Goal: Task Accomplishment & Management: Complete application form

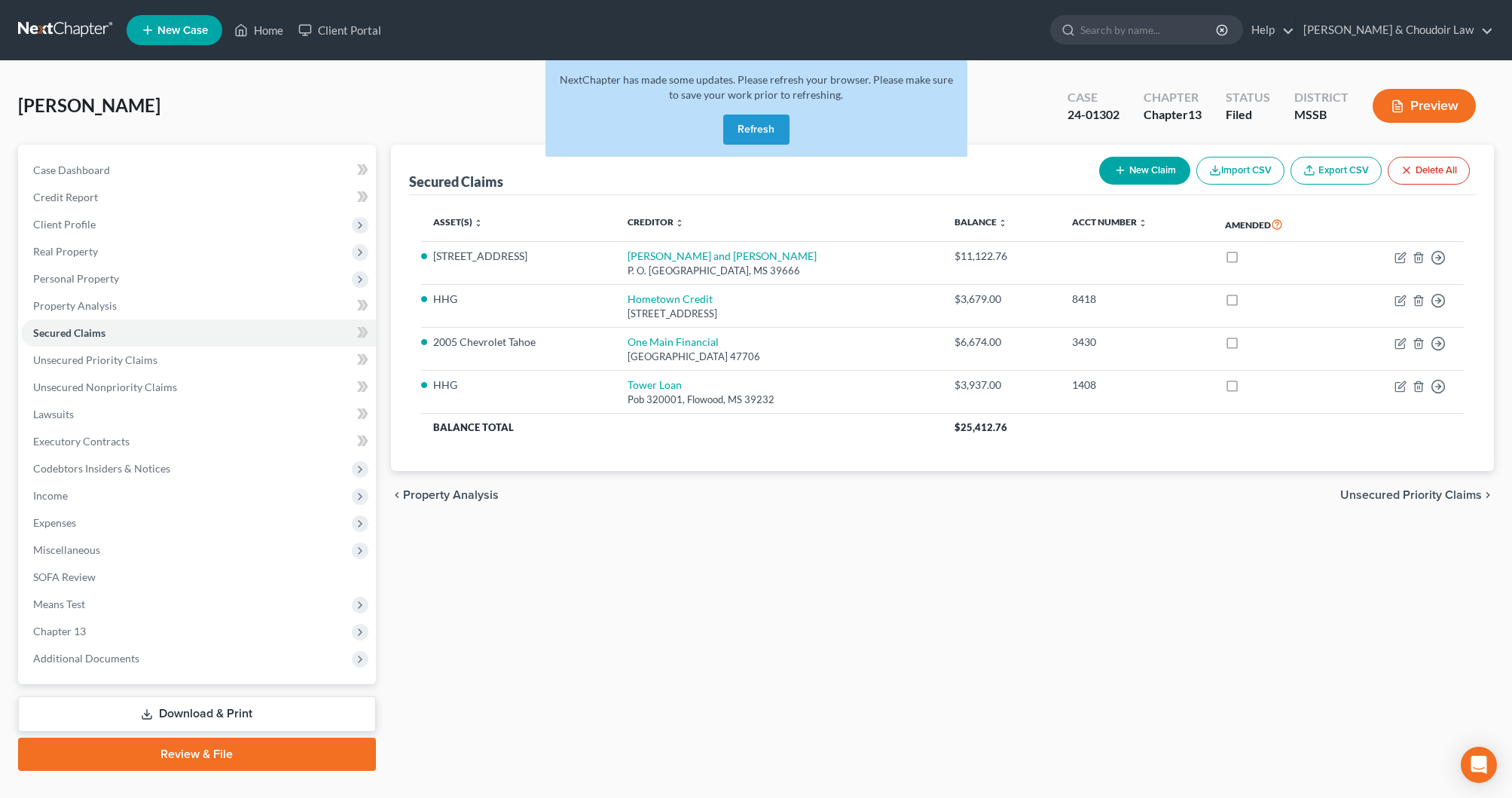
scroll to position [19, 0]
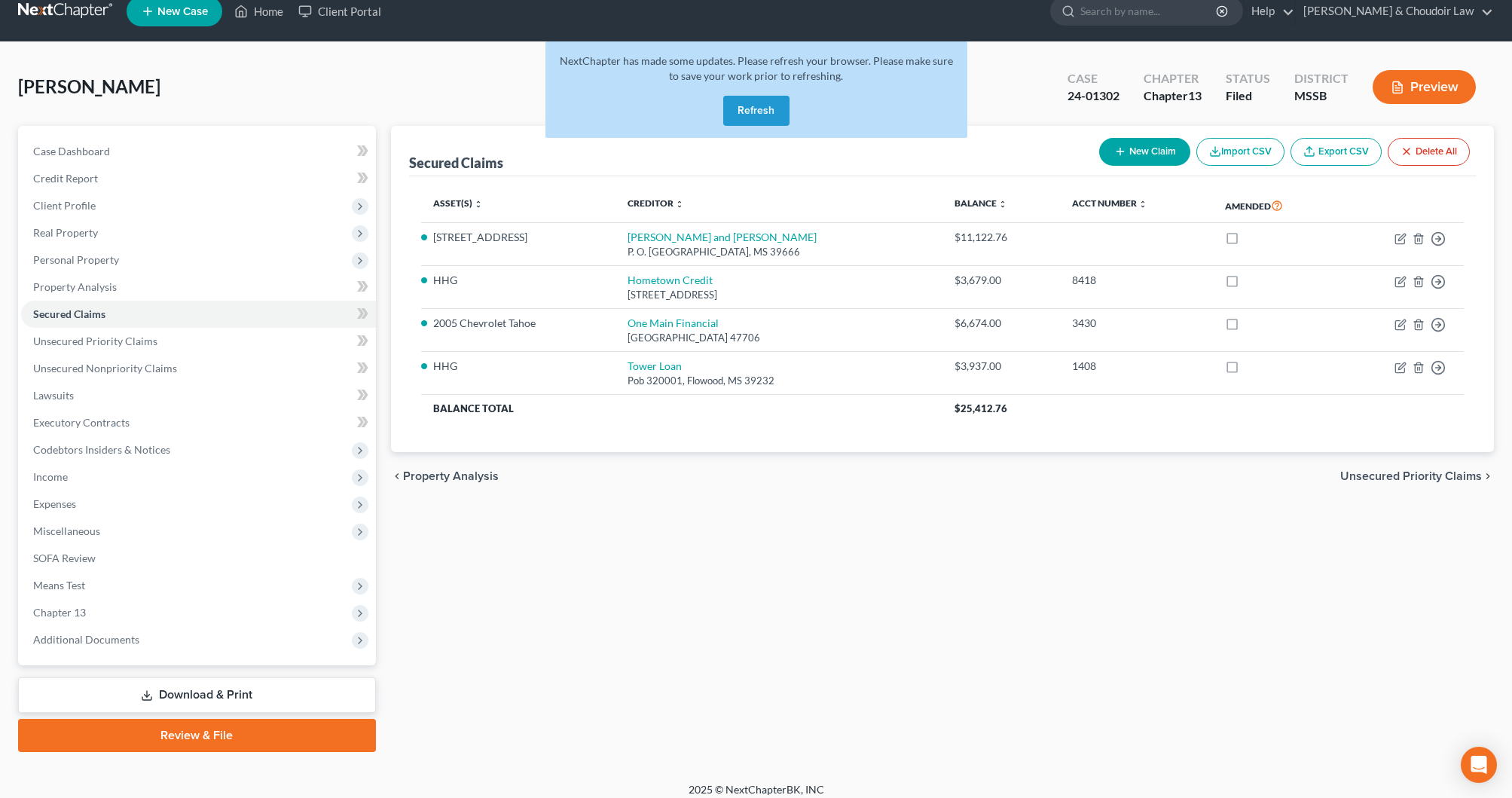
click at [765, 110] on button "Refresh" at bounding box center [756, 110] width 66 height 30
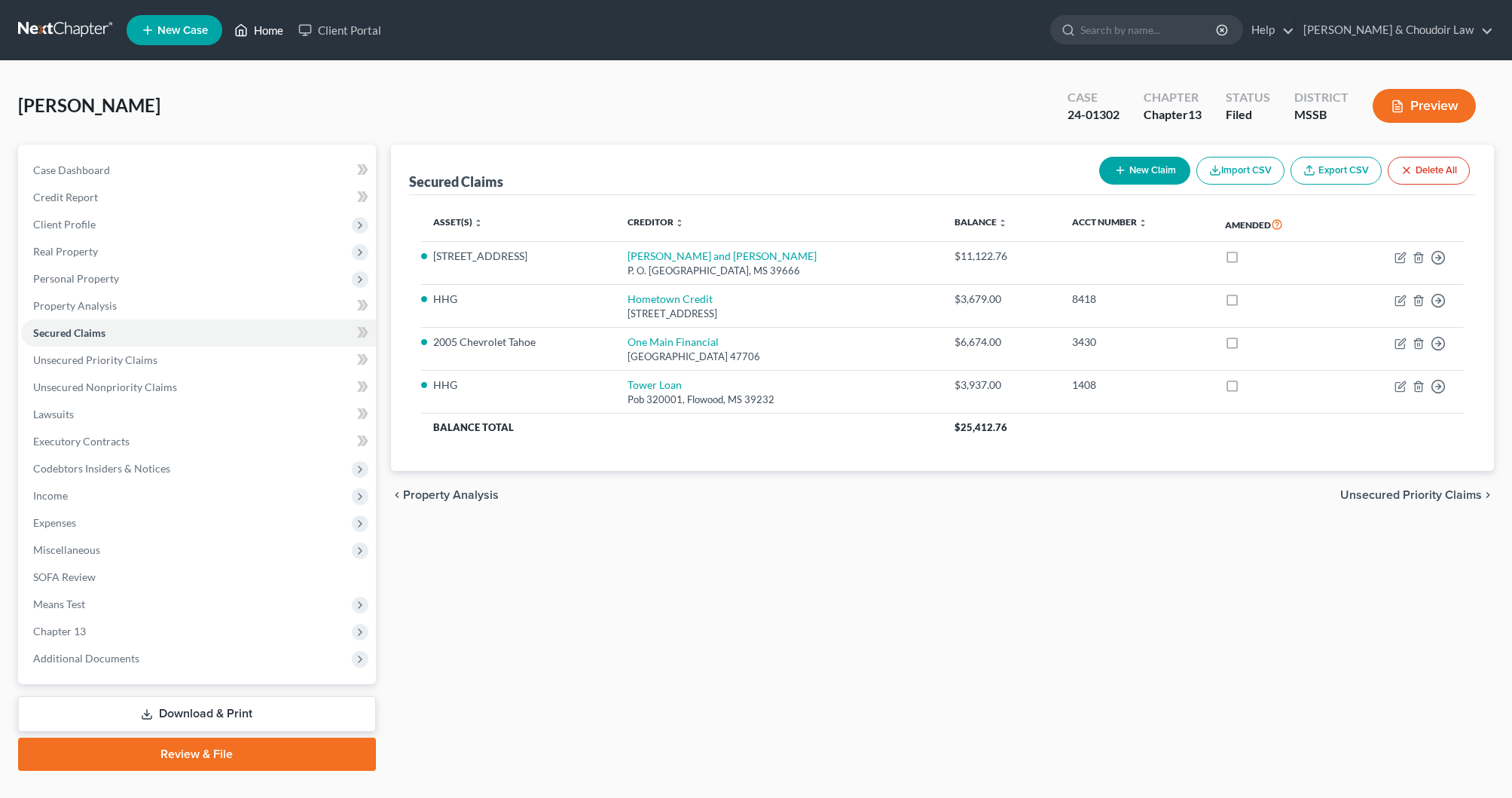
scroll to position [19, 0]
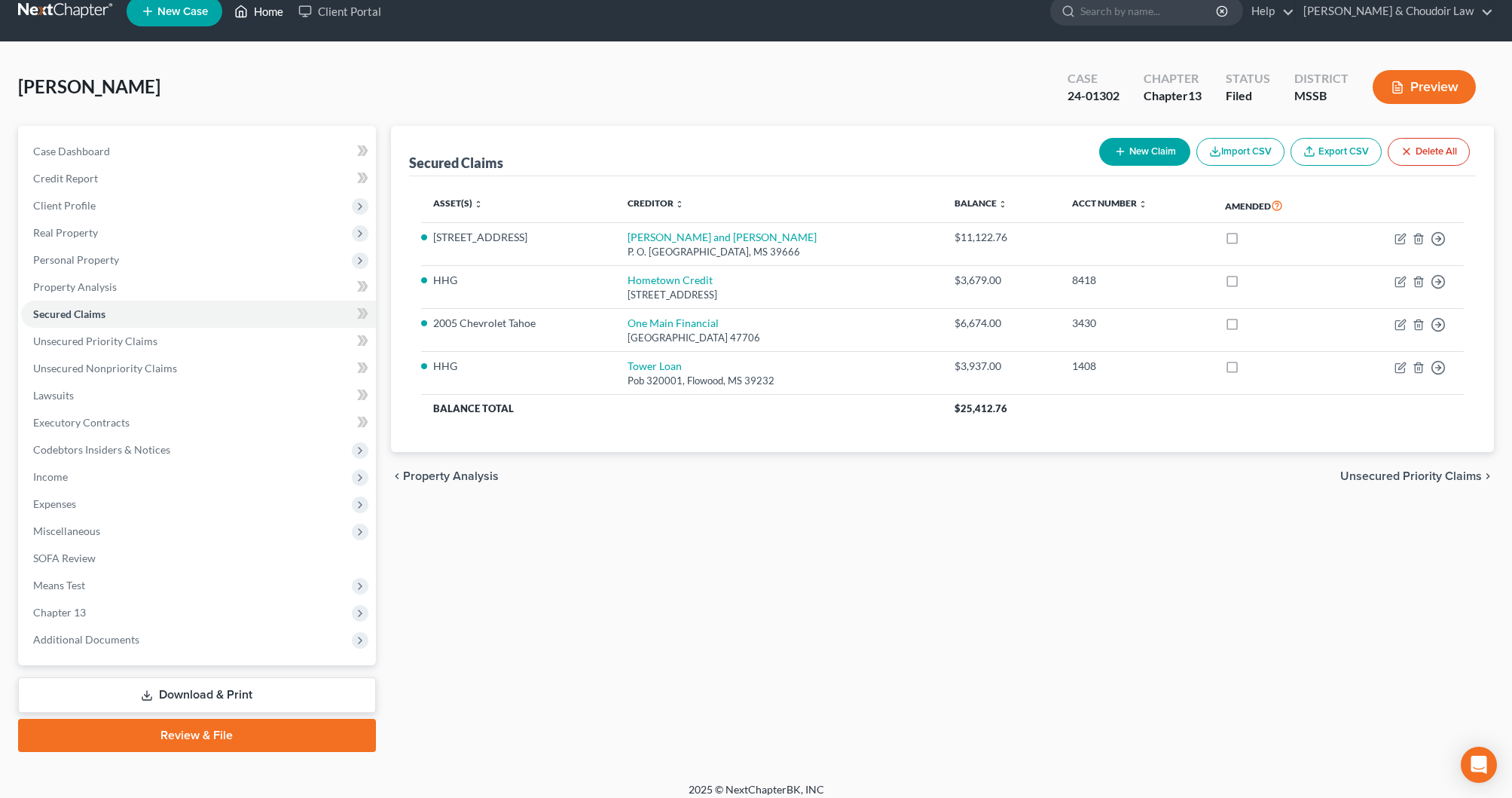
click at [274, 11] on link "Home" at bounding box center [259, 11] width 64 height 27
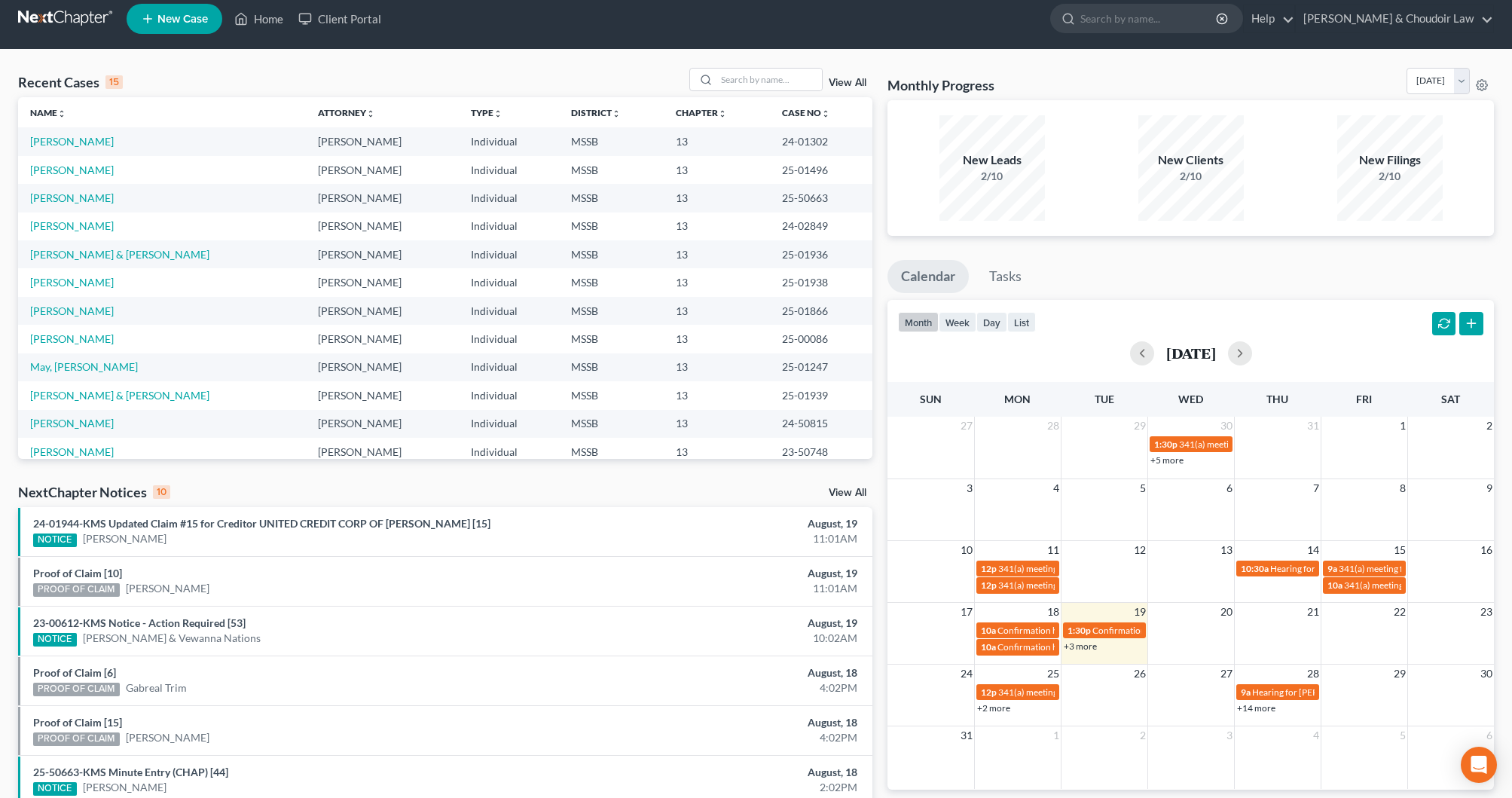
click at [193, 25] on span "New Case" at bounding box center [183, 19] width 51 height 12
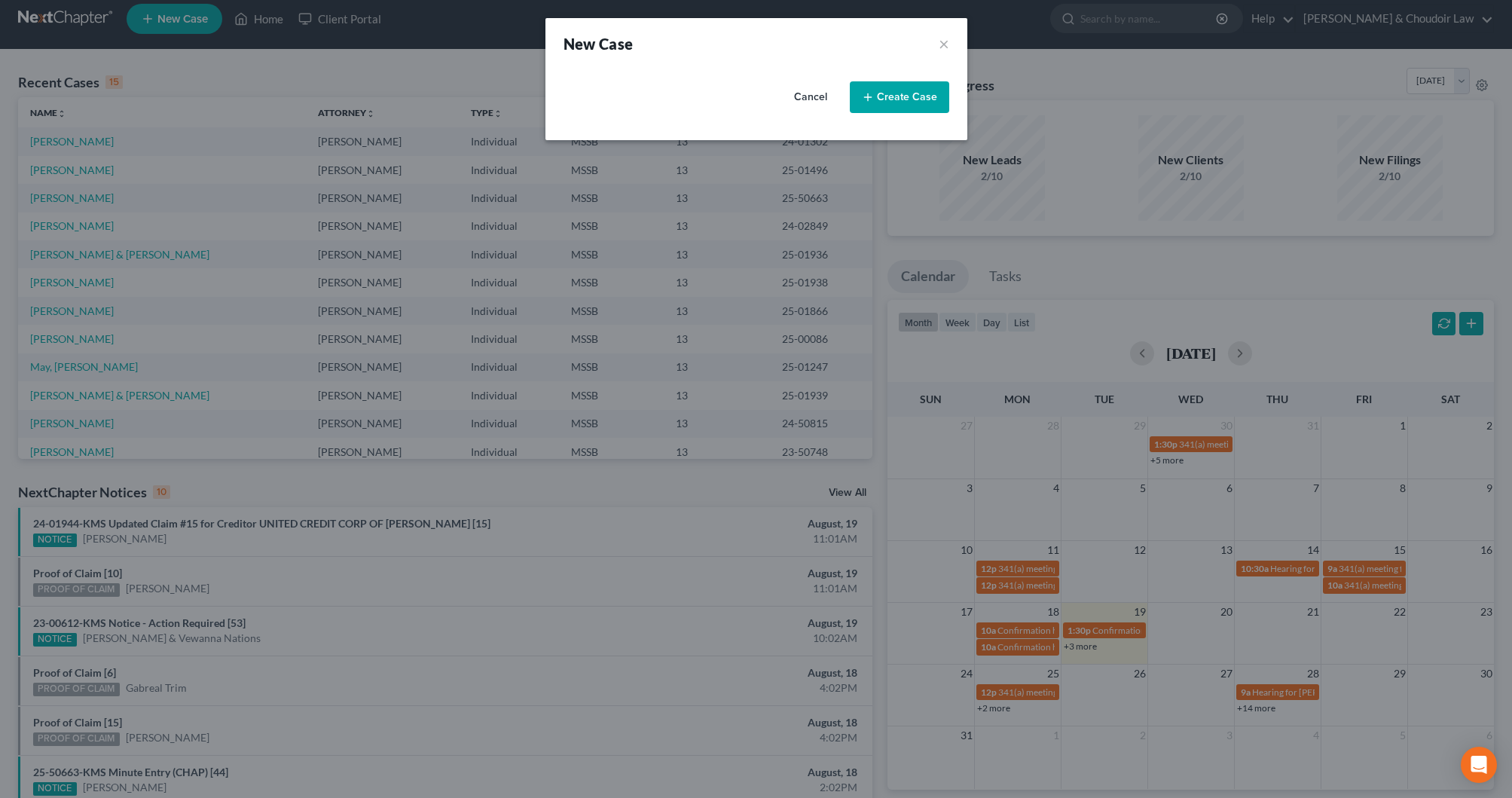
select select "44"
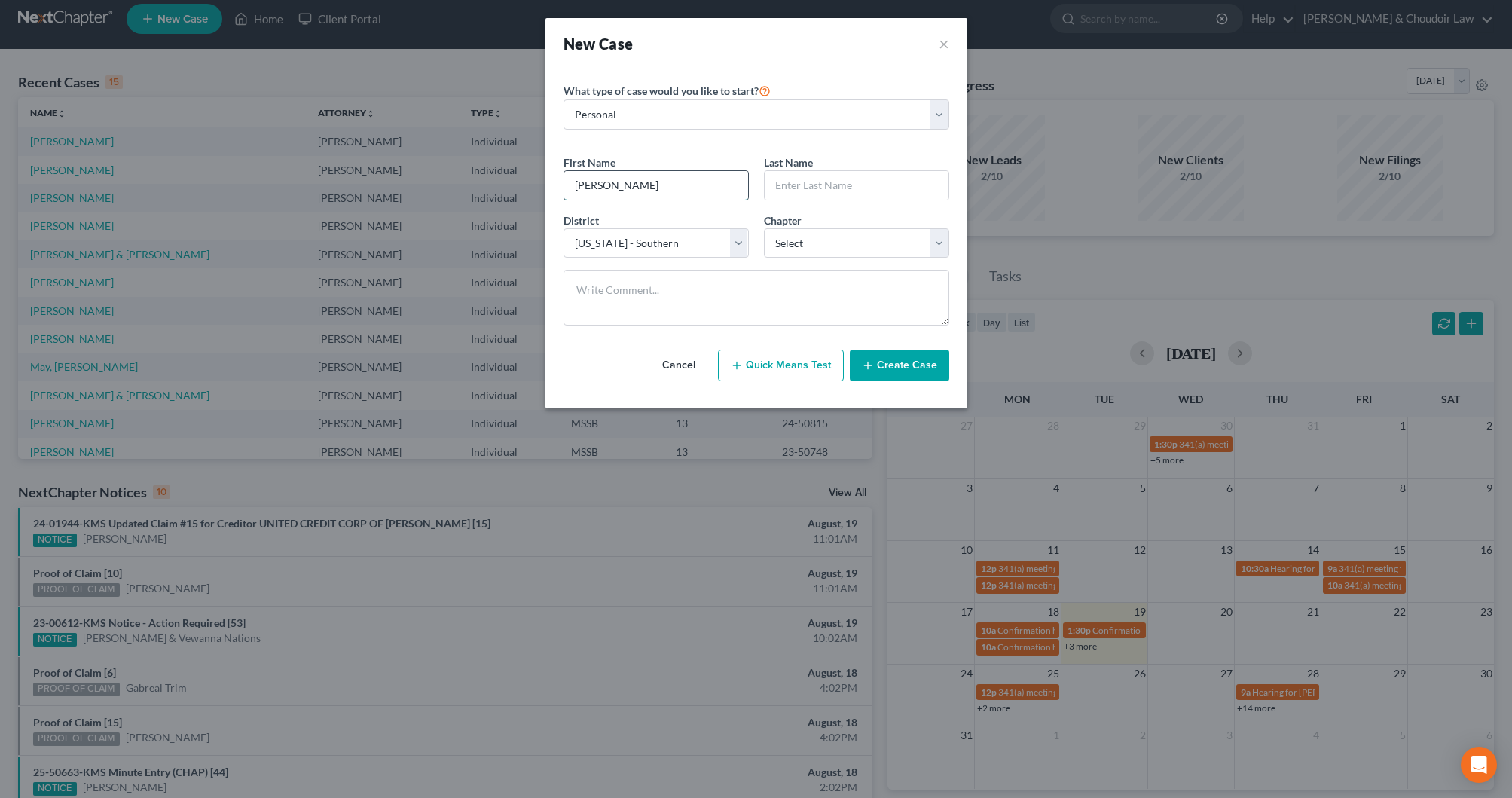
type input "[PERSON_NAME]"
select select "0"
click at [892, 367] on button "Create Case" at bounding box center [900, 366] width 100 height 32
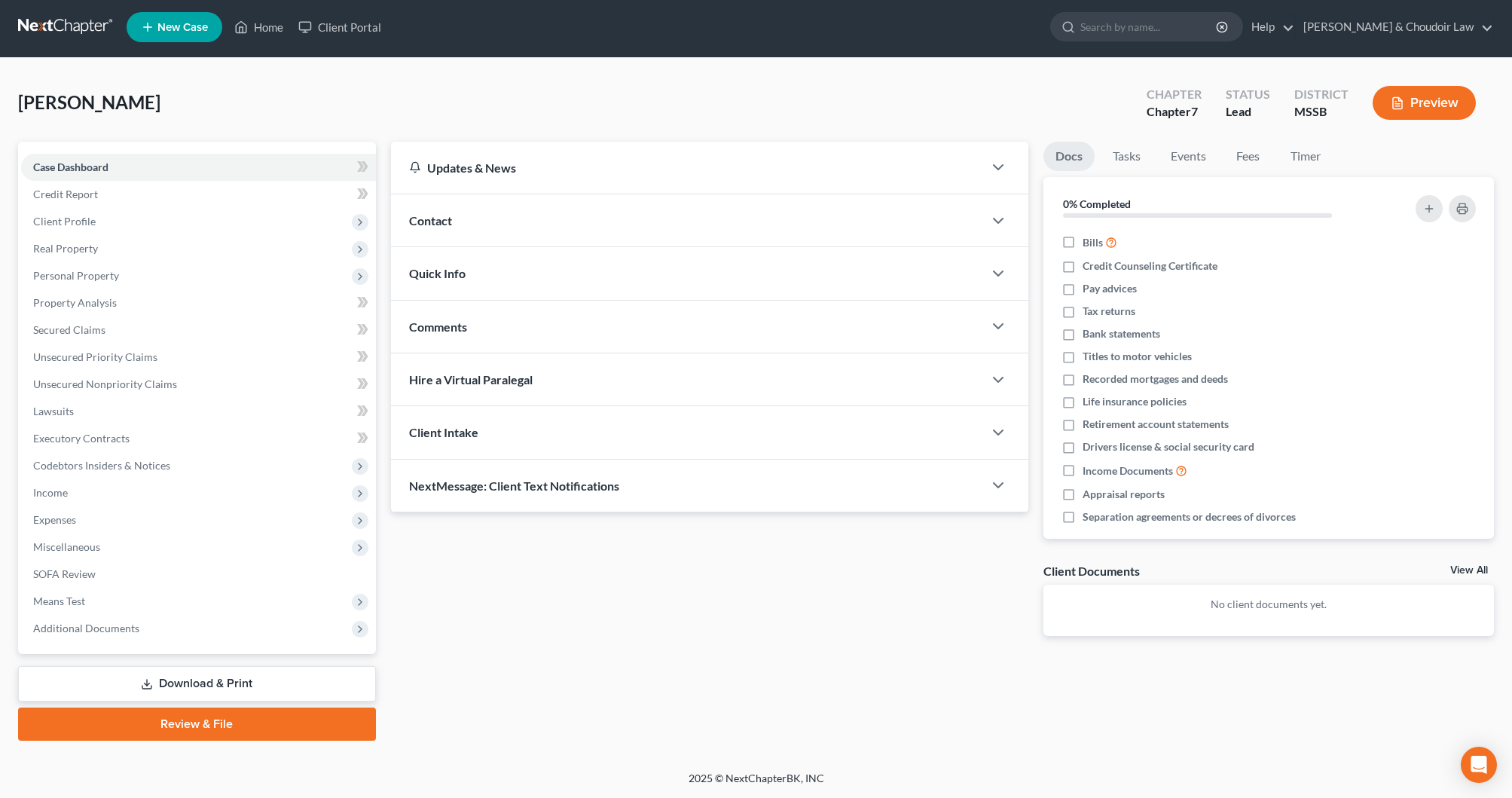
scroll to position [3, 0]
click at [94, 221] on span "Client Profile" at bounding box center [199, 222] width 355 height 27
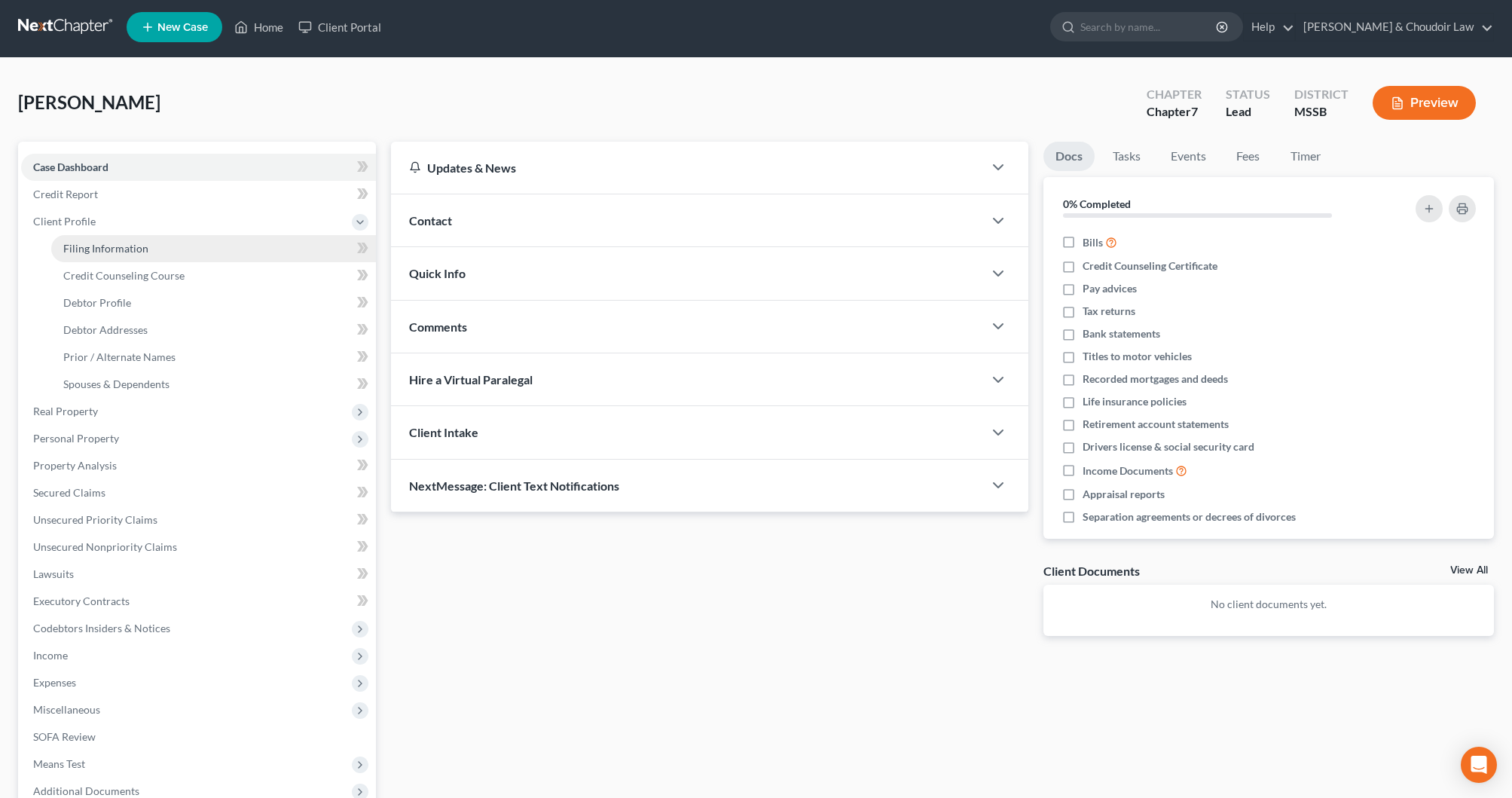
click at [98, 242] on span "Filing Information" at bounding box center [106, 248] width 85 height 12
select select "1"
select select "0"
select select "44"
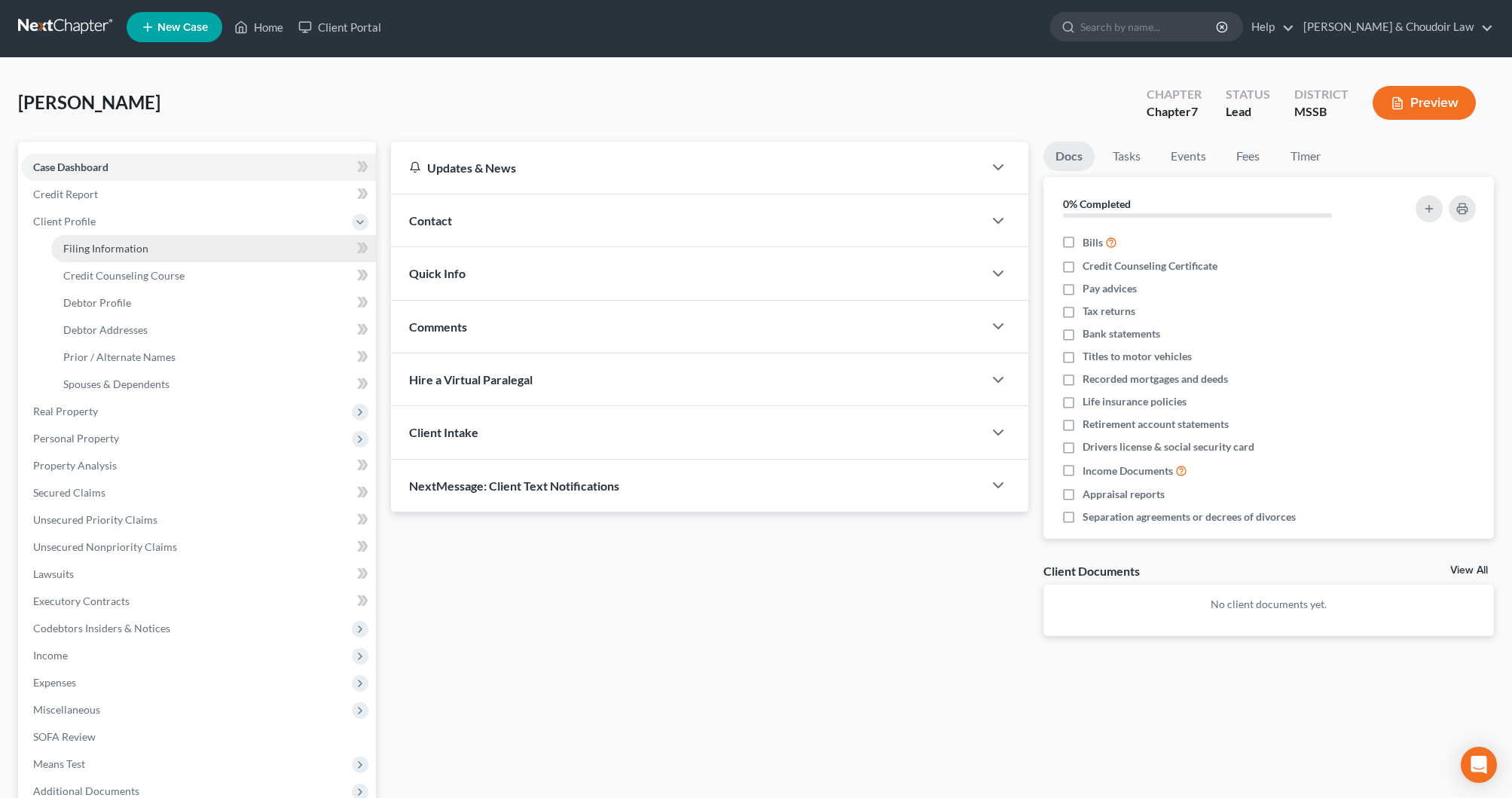
select select "25"
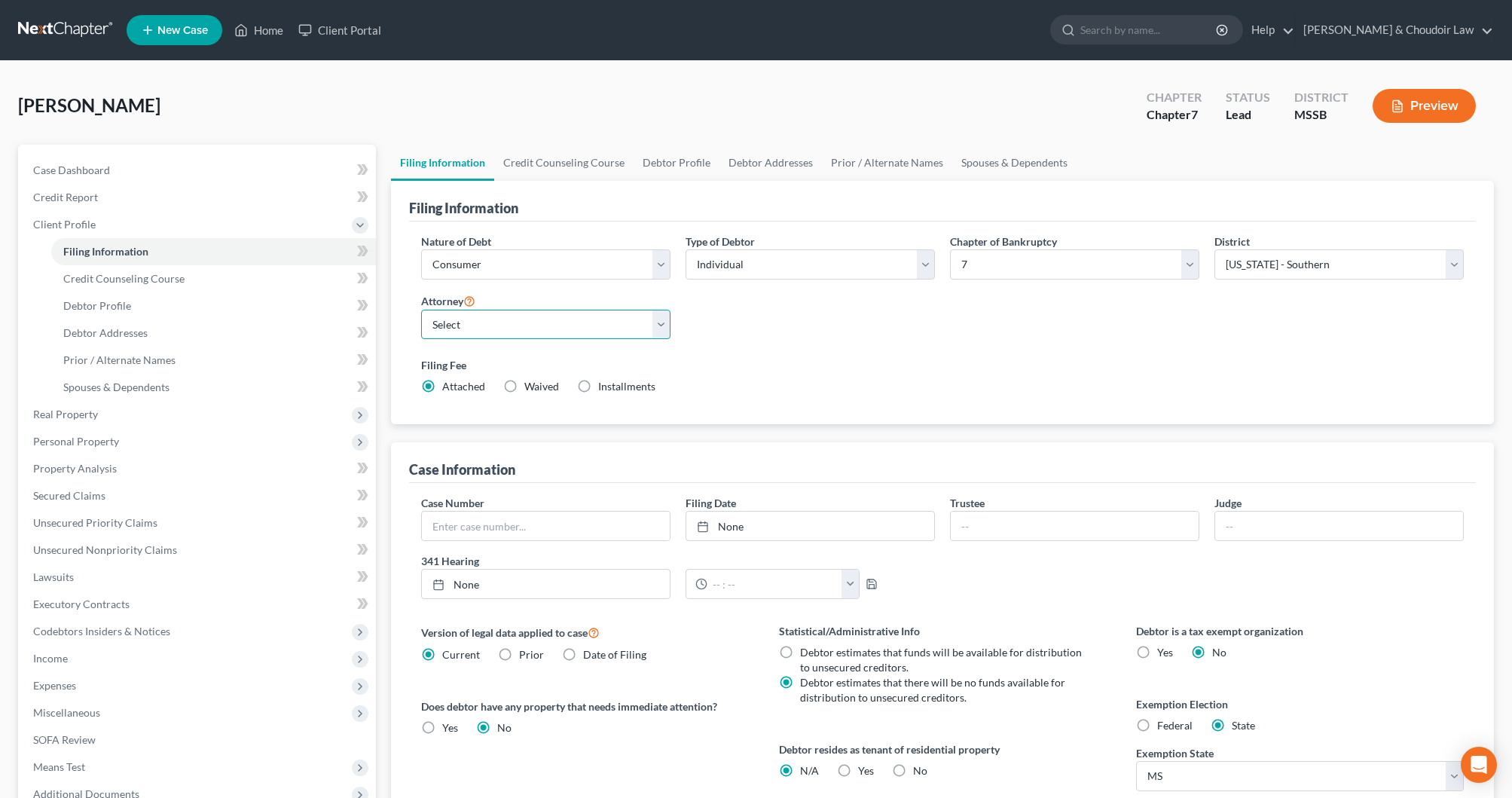
select select "0"
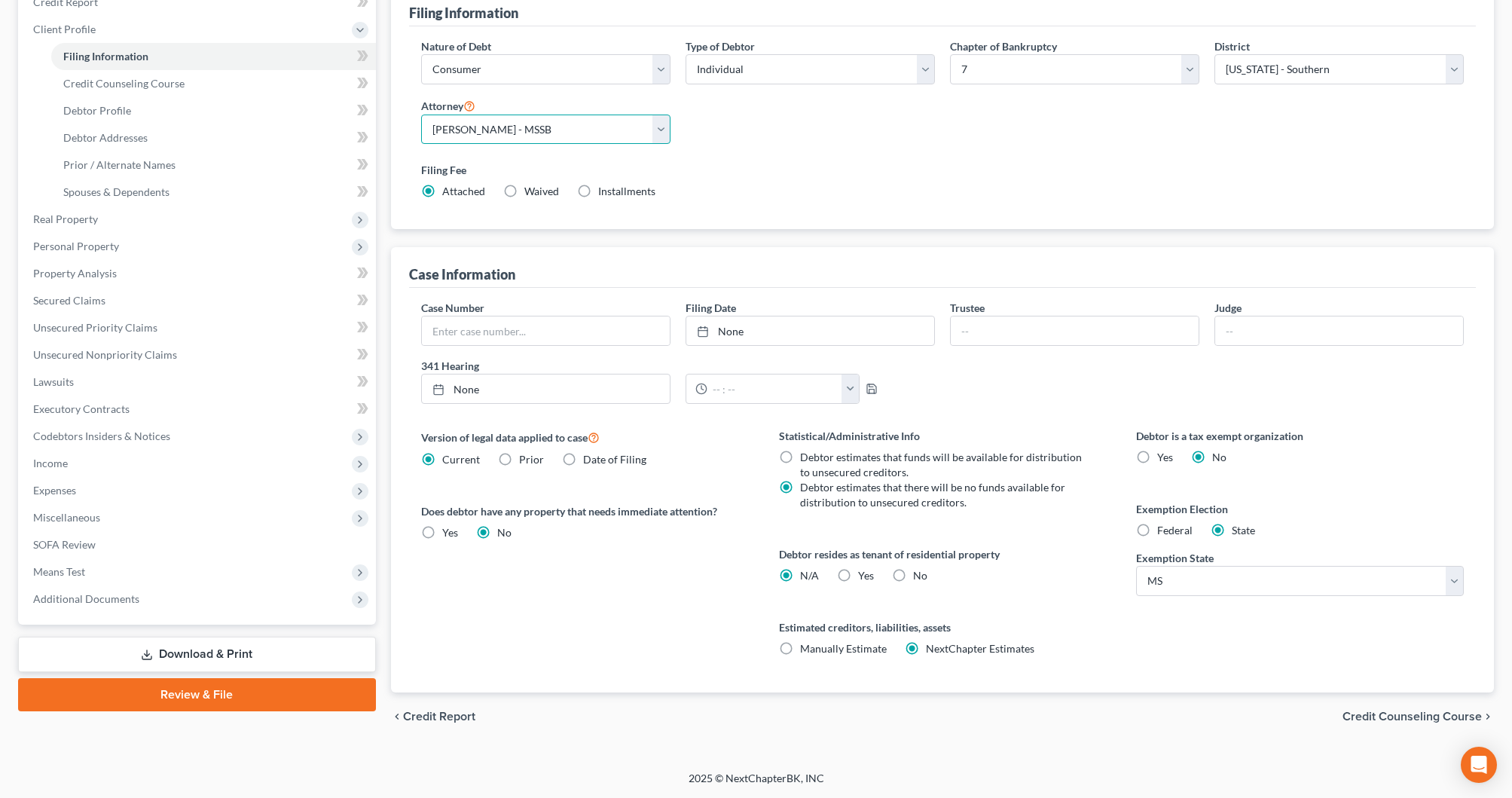
scroll to position [195, 0]
click at [858, 576] on label "Yes Yes" at bounding box center [866, 575] width 16 height 15
click at [865, 576] on input "Yes Yes" at bounding box center [869, 573] width 10 height 10
radio input "true"
radio input "false"
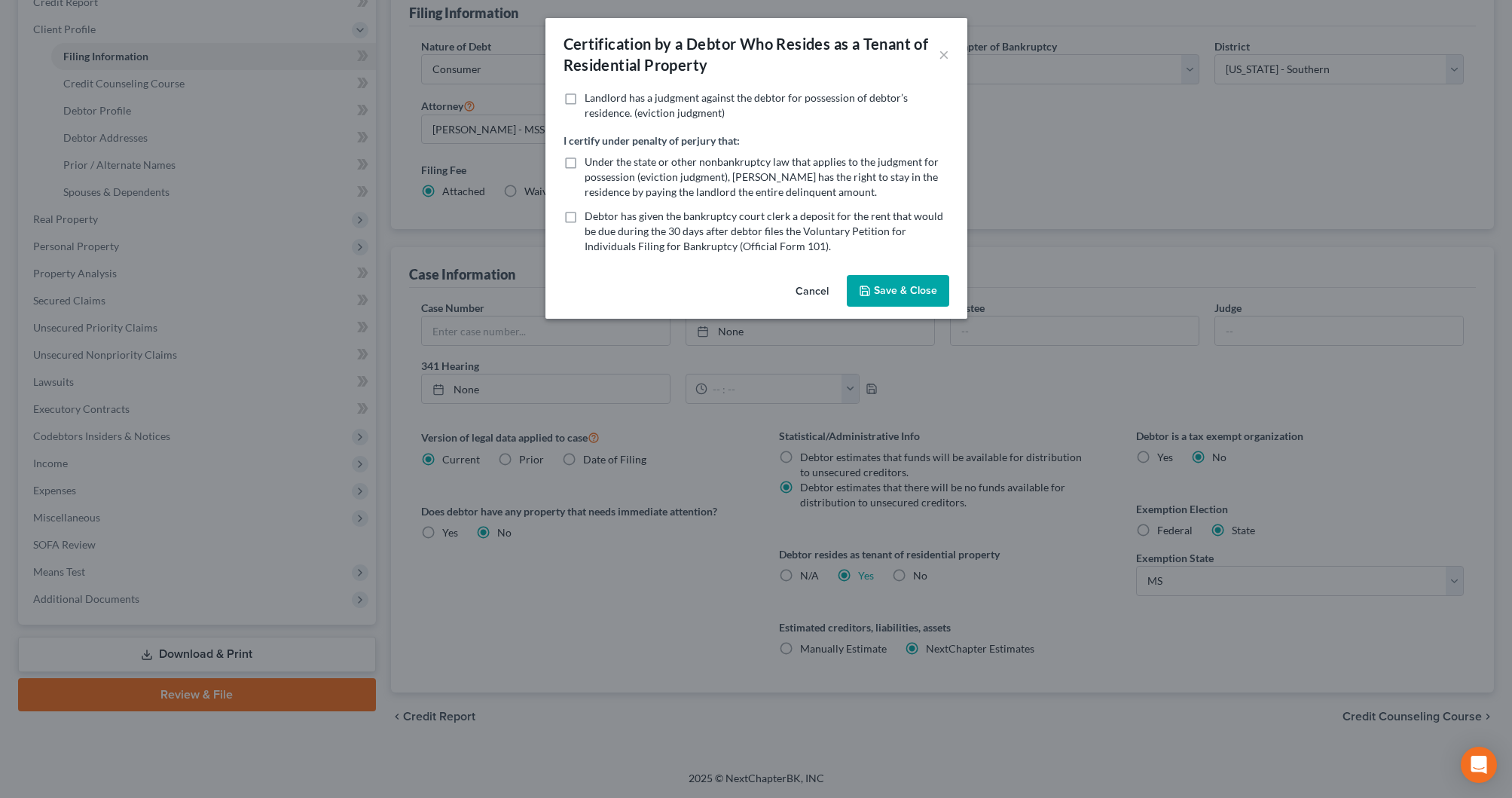
click at [884, 289] on button "Save & Close" at bounding box center [898, 291] width 102 height 32
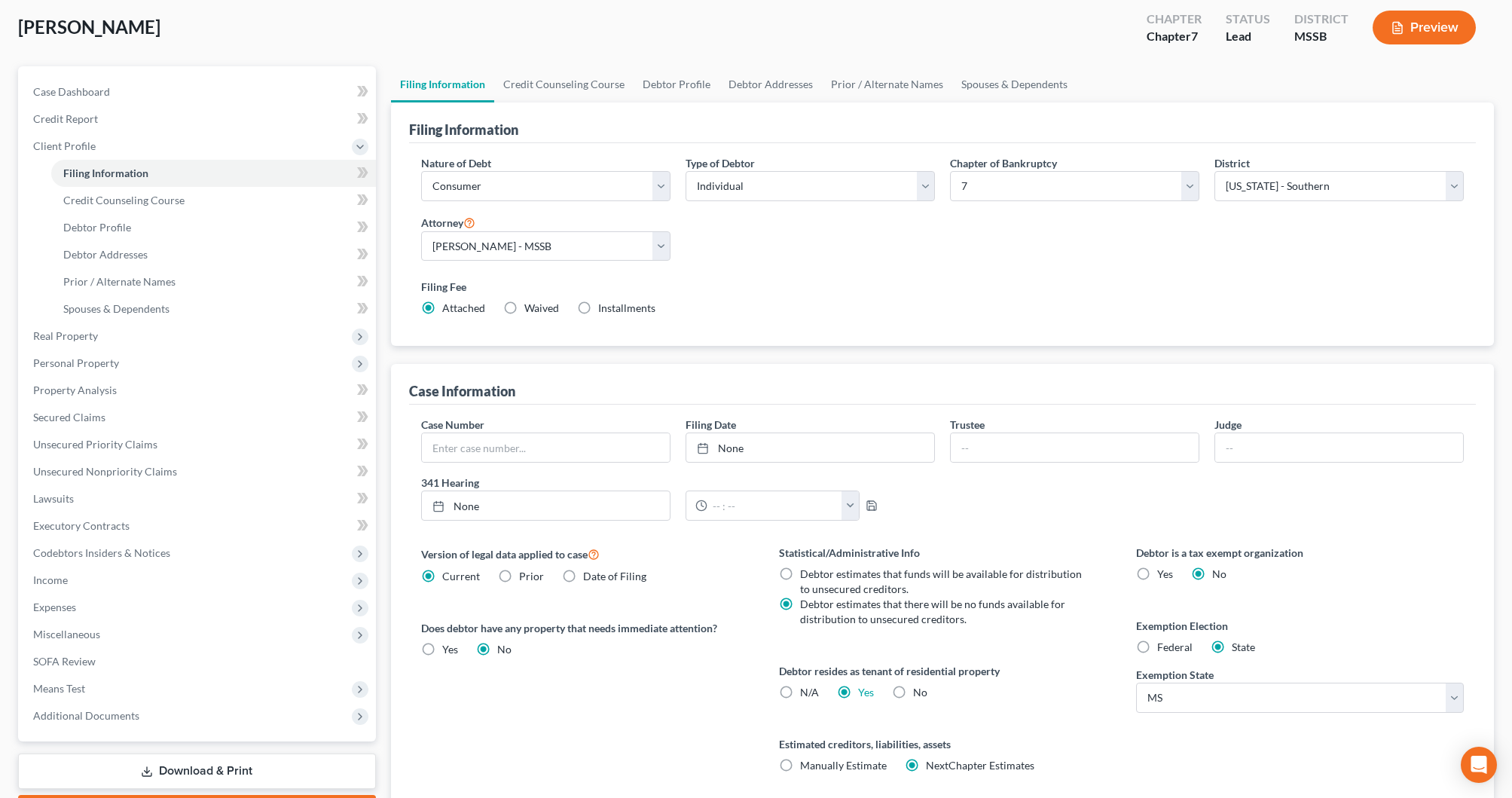
scroll to position [78, 0]
click at [580, 94] on link "Credit Counseling Course" at bounding box center [564, 84] width 140 height 37
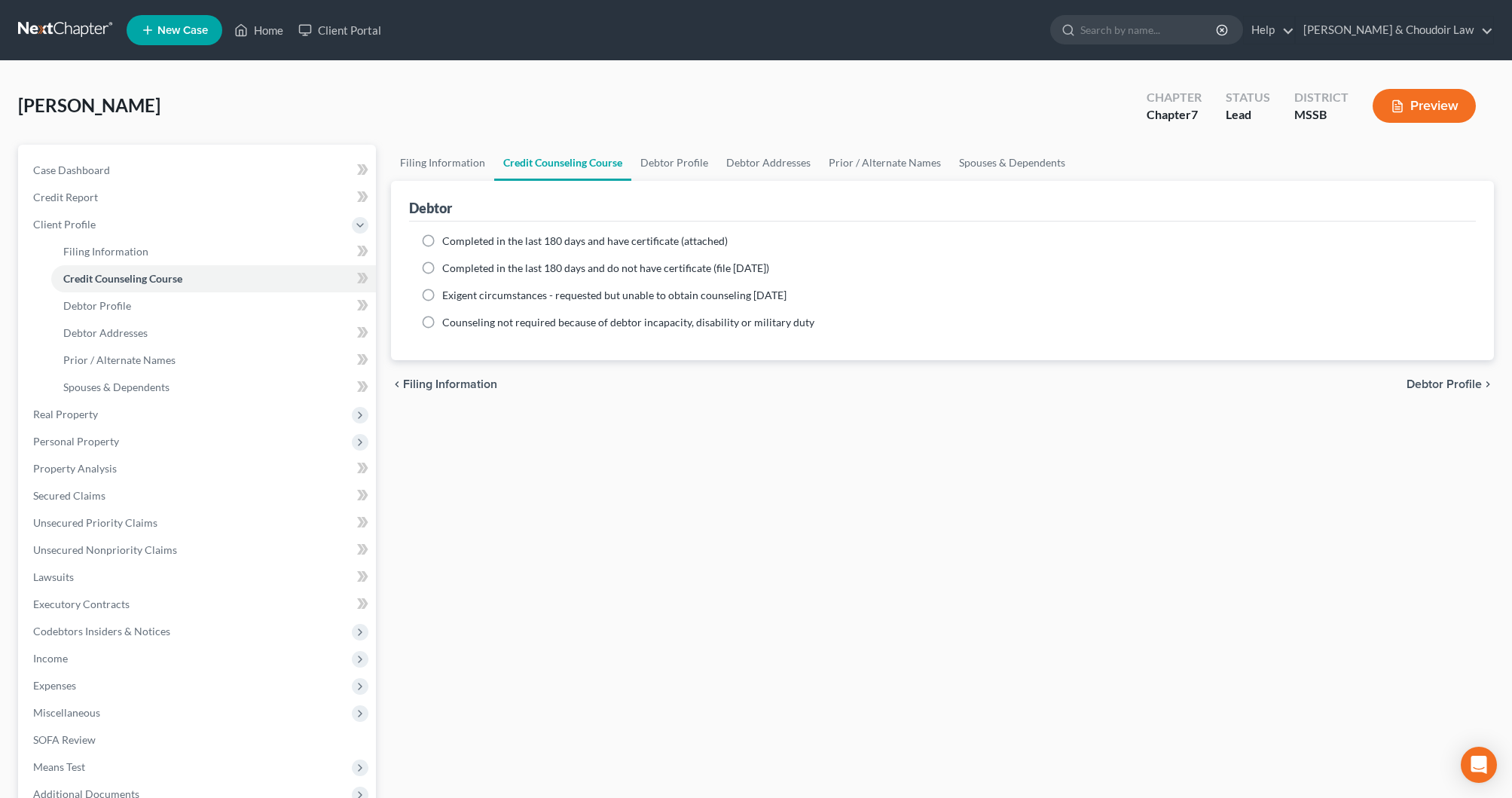
click at [547, 238] on span "Completed in the last 180 days and have certificate (attached)" at bounding box center [585, 240] width 286 height 12
click at [458, 238] on input "Completed in the last 180 days and have certificate (attached)" at bounding box center [452, 238] width 10 height 10
radio input "true"
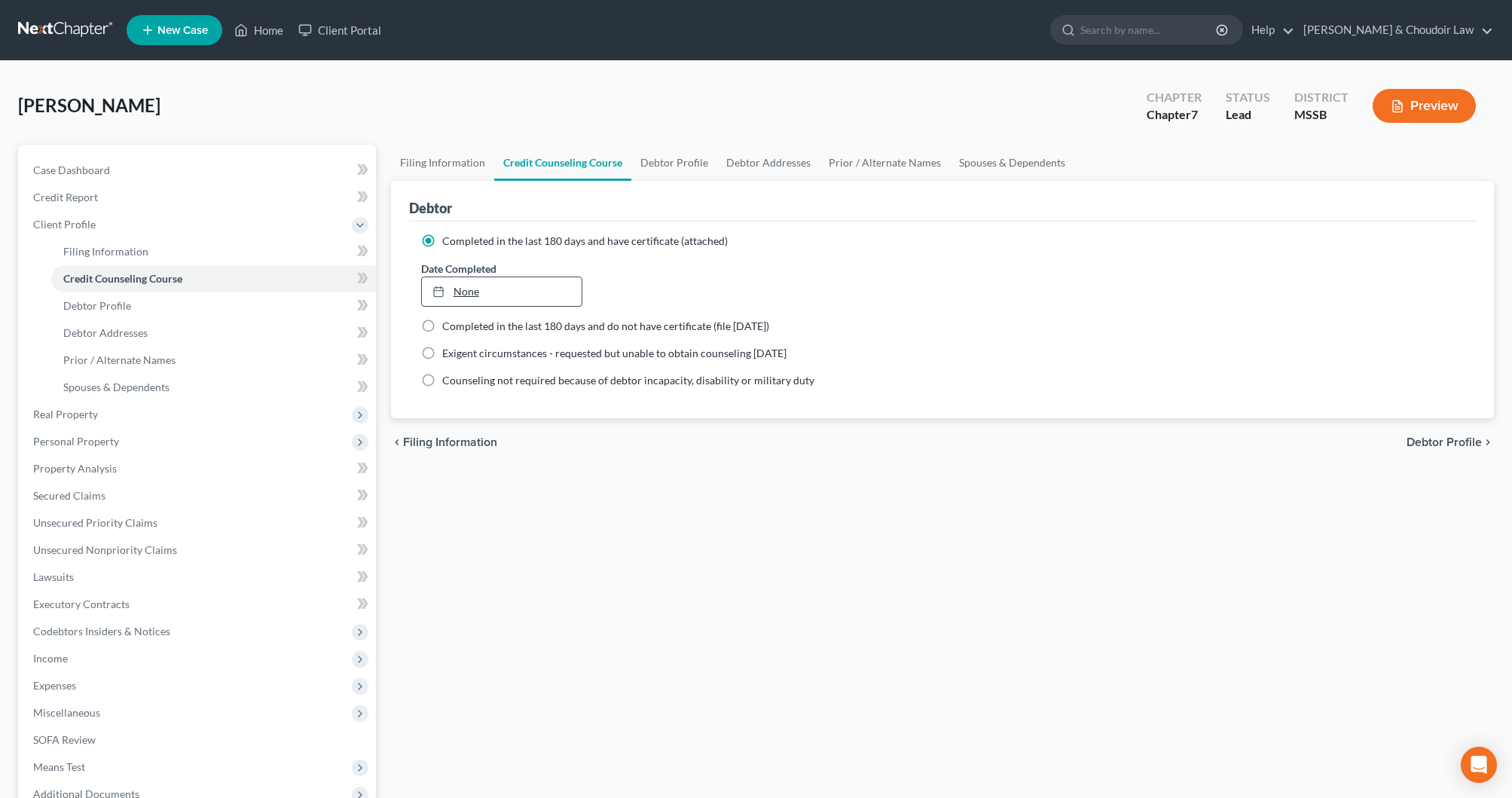
click at [501, 281] on link "None" at bounding box center [501, 291] width 159 height 28
click at [663, 169] on link "Debtor Profile" at bounding box center [674, 162] width 85 height 37
select select "0"
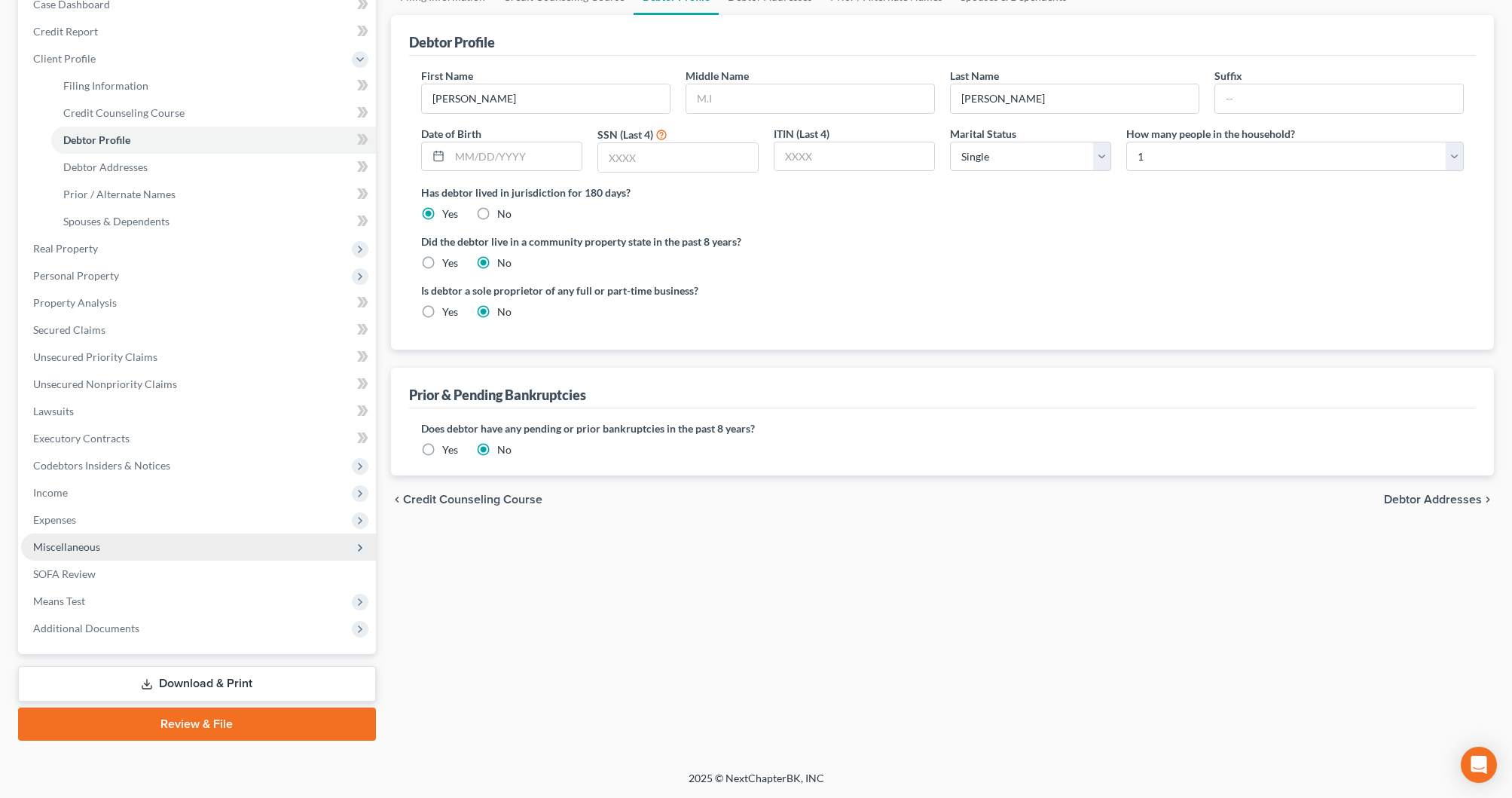
scroll to position [166, 0]
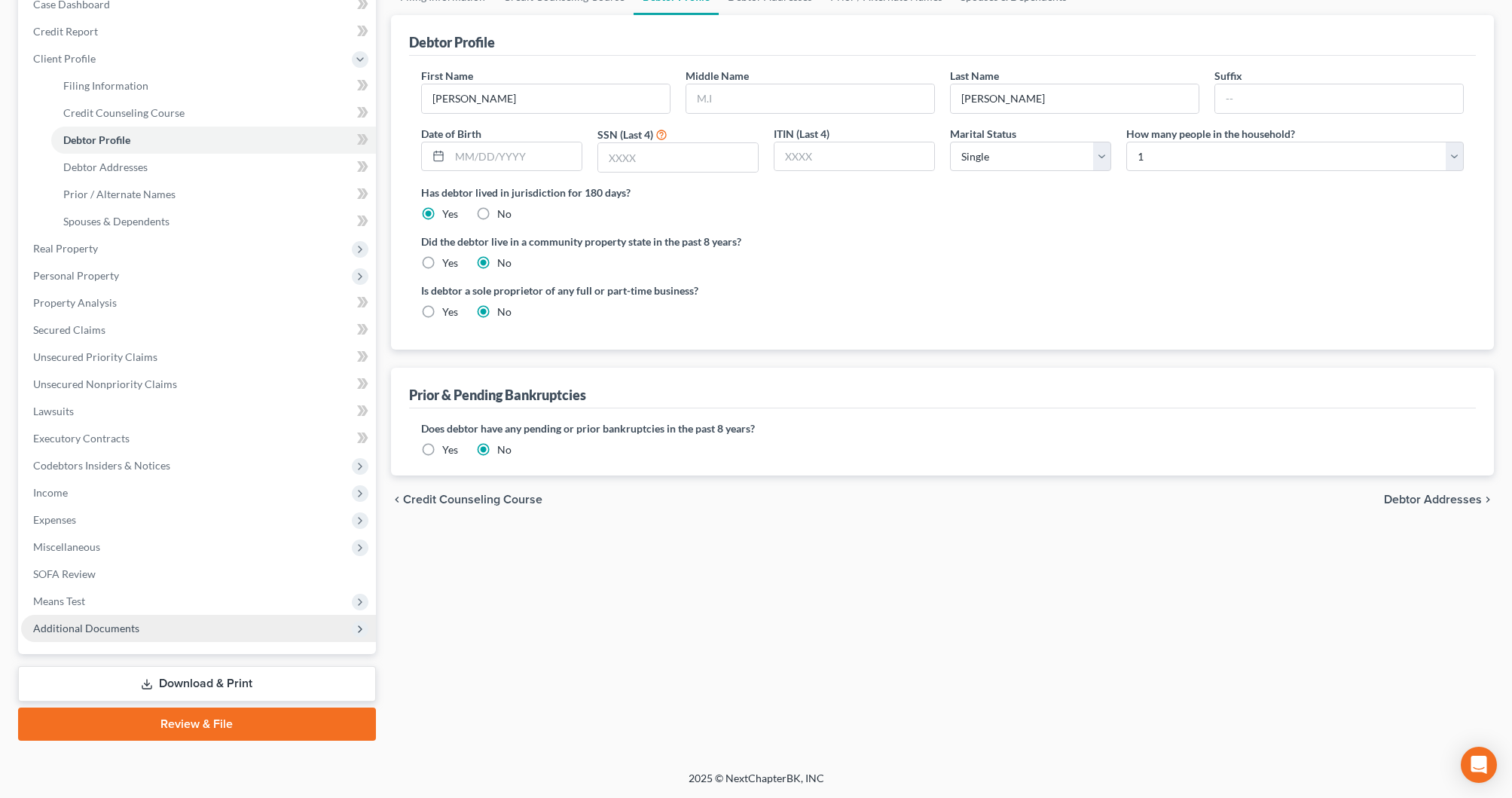
click at [137, 631] on span "Additional Documents" at bounding box center [199, 629] width 355 height 27
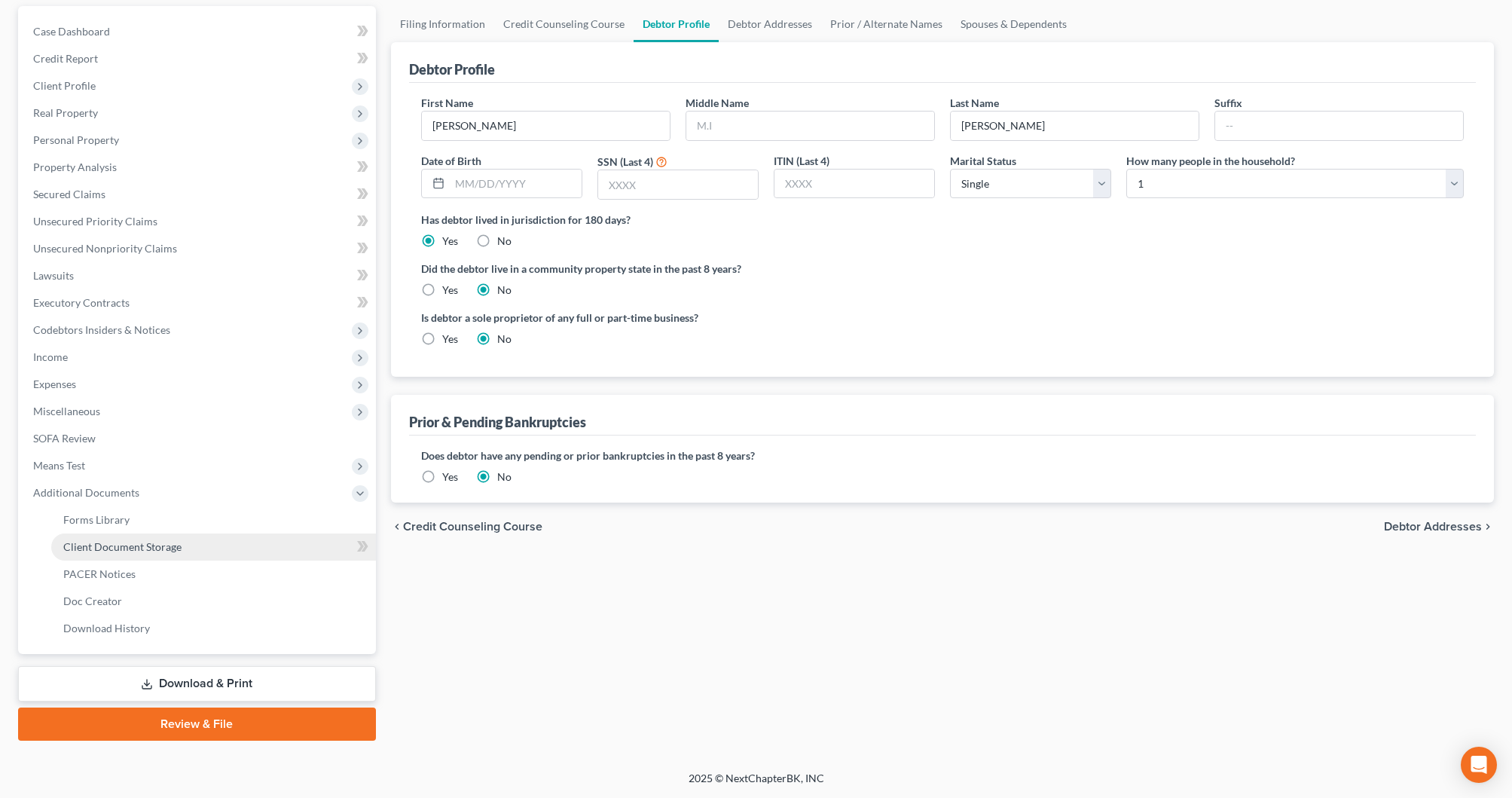
click at [181, 547] on link "Client Document Storage" at bounding box center [214, 547] width 325 height 27
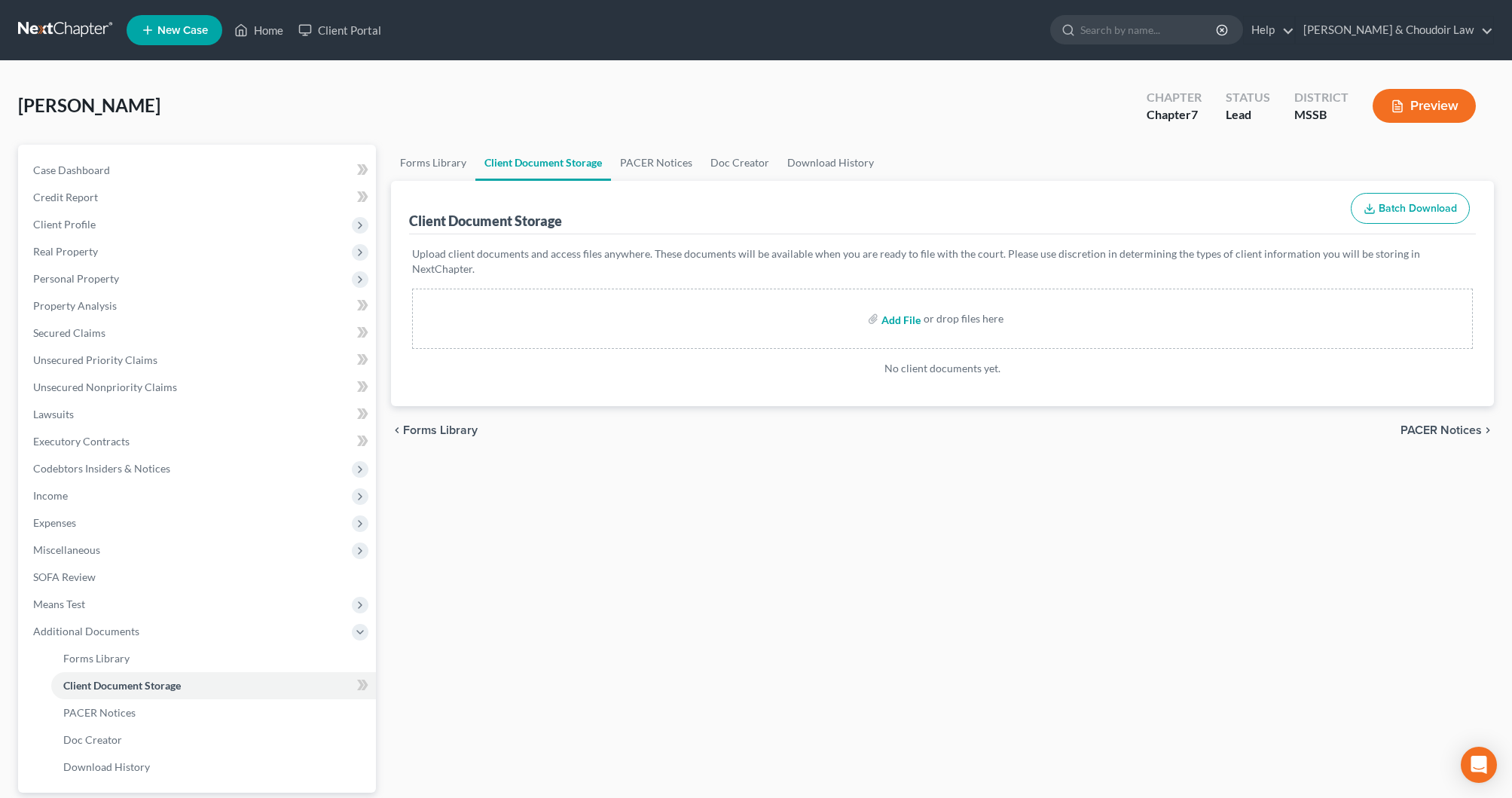
click at [905, 305] on input "file" at bounding box center [899, 319] width 37 height 27
type input "C:\fakepath\[PERSON_NAME] S 17572-MSN-CC-039971890.pdf"
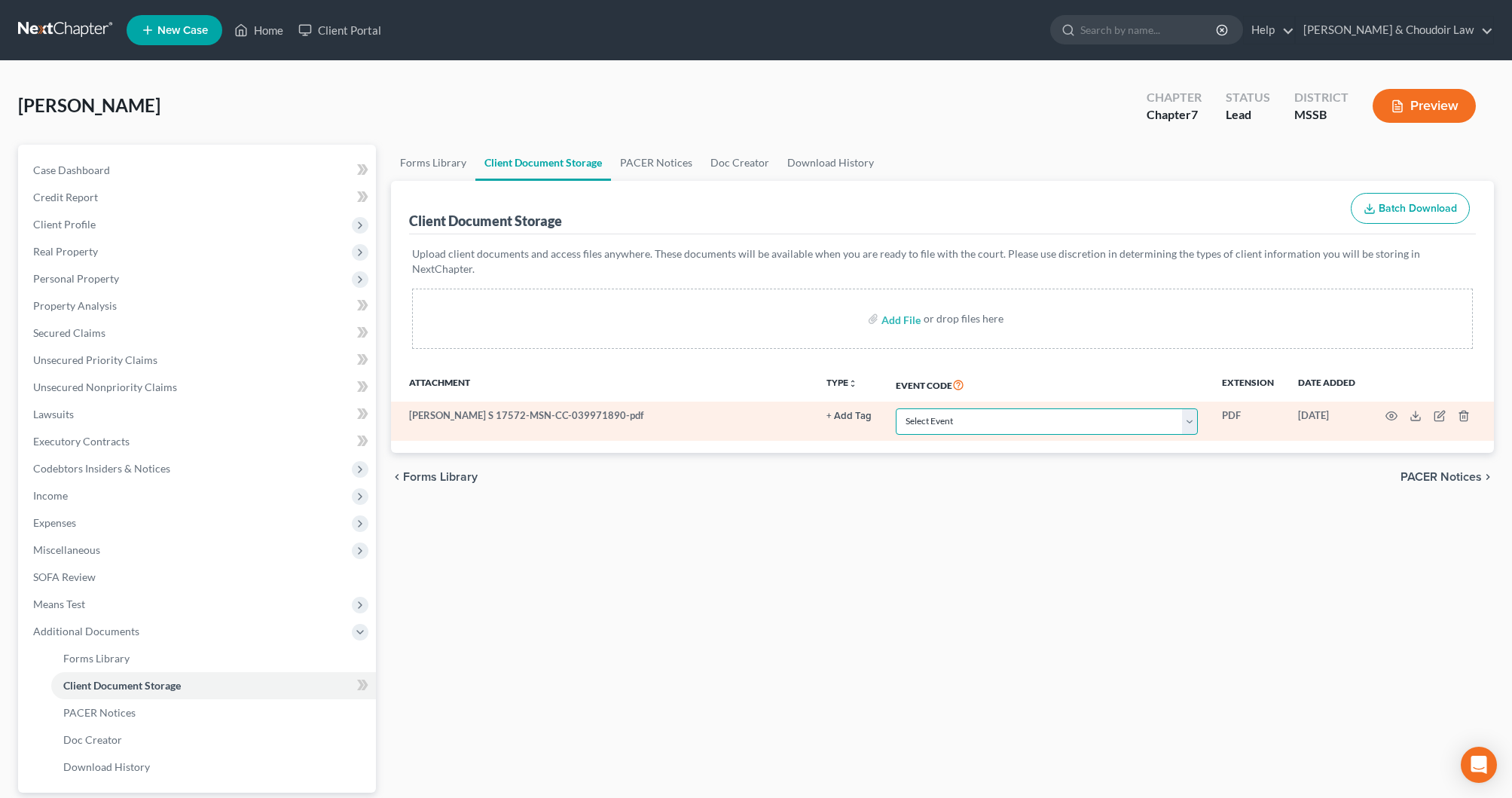
select select "4"
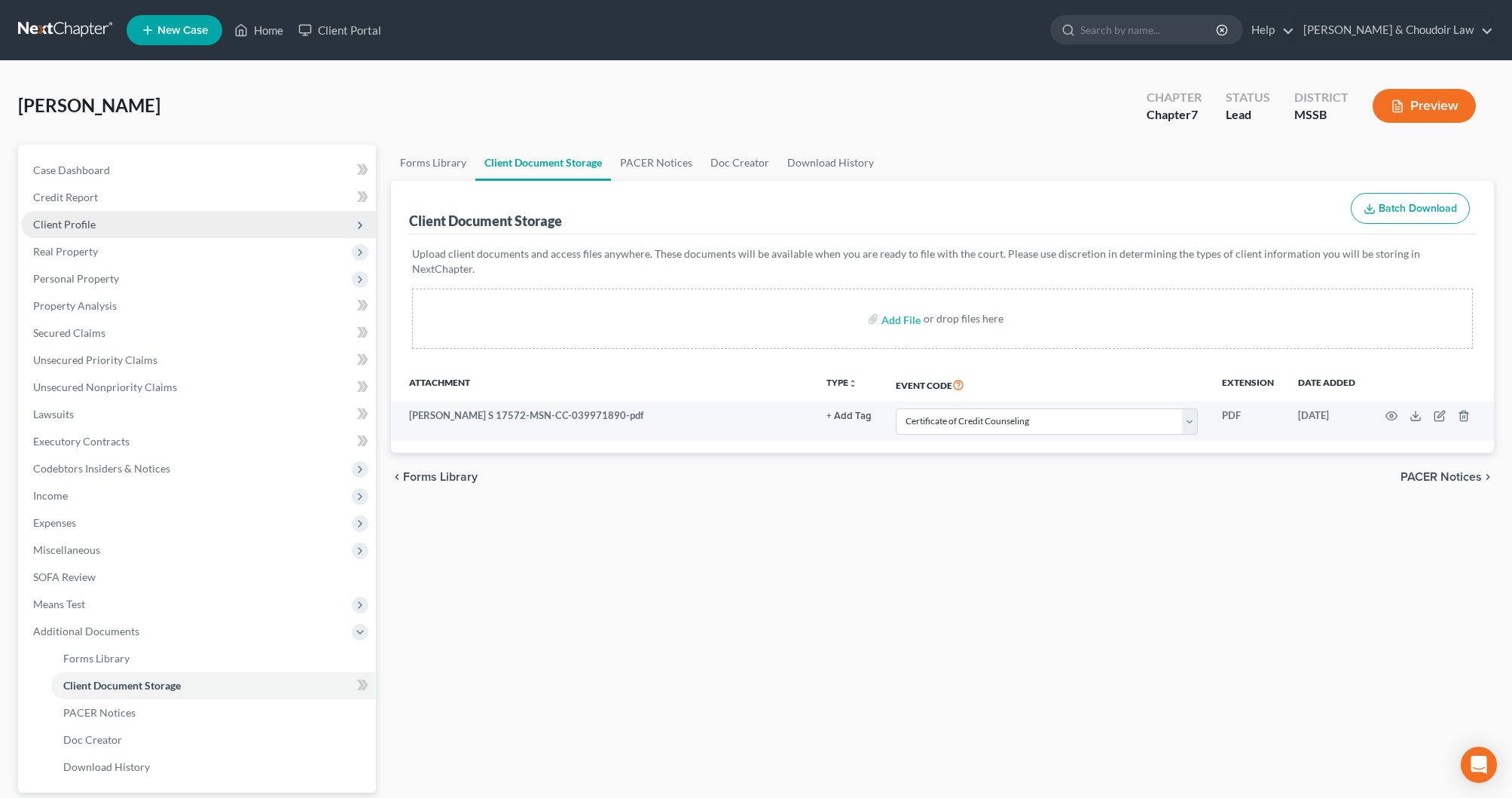
click at [55, 229] on span "Client Profile" at bounding box center [64, 224] width 62 height 12
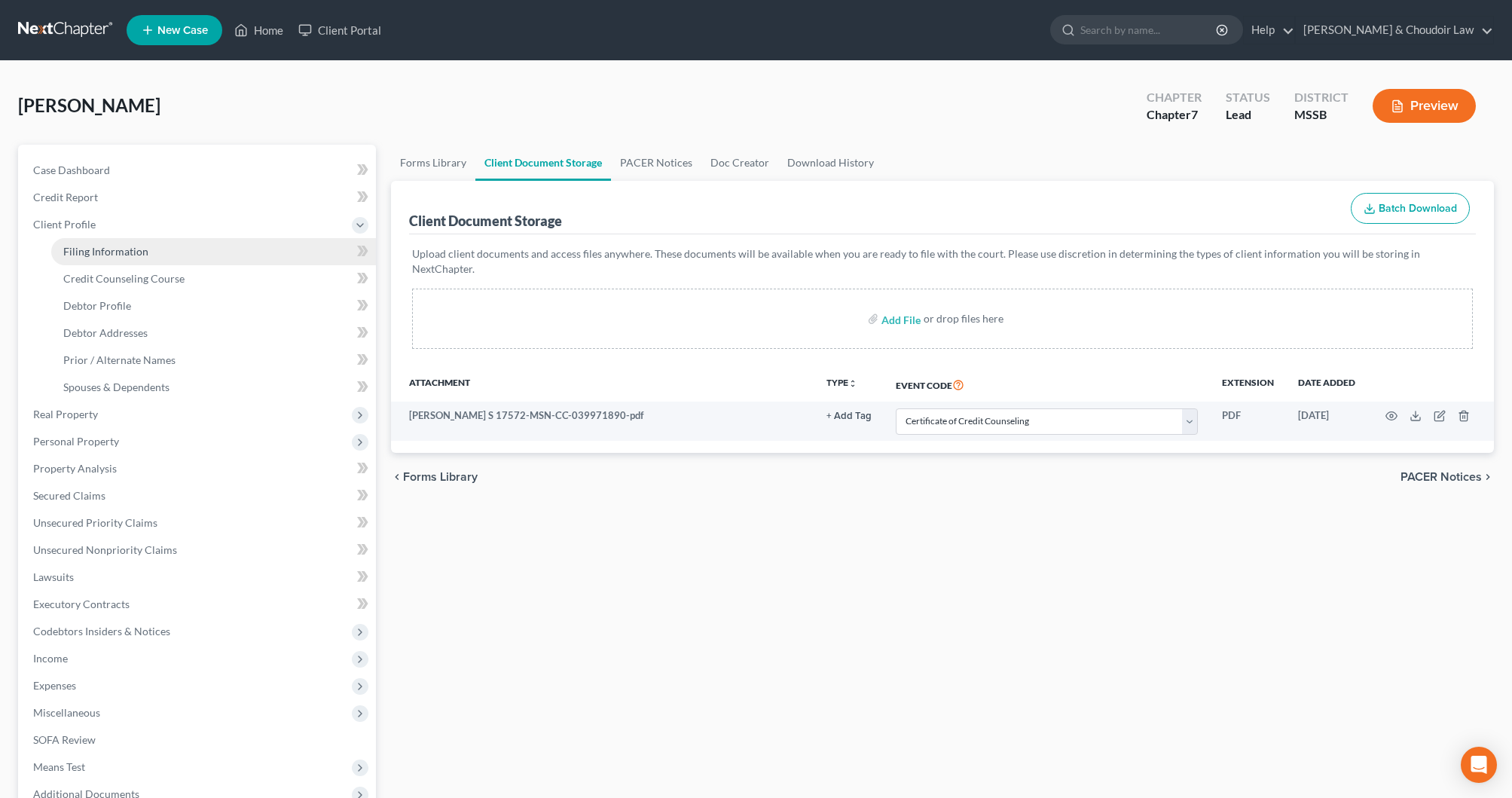
click at [85, 252] on span "Filing Information" at bounding box center [106, 251] width 85 height 12
select select "1"
select select "0"
select select "44"
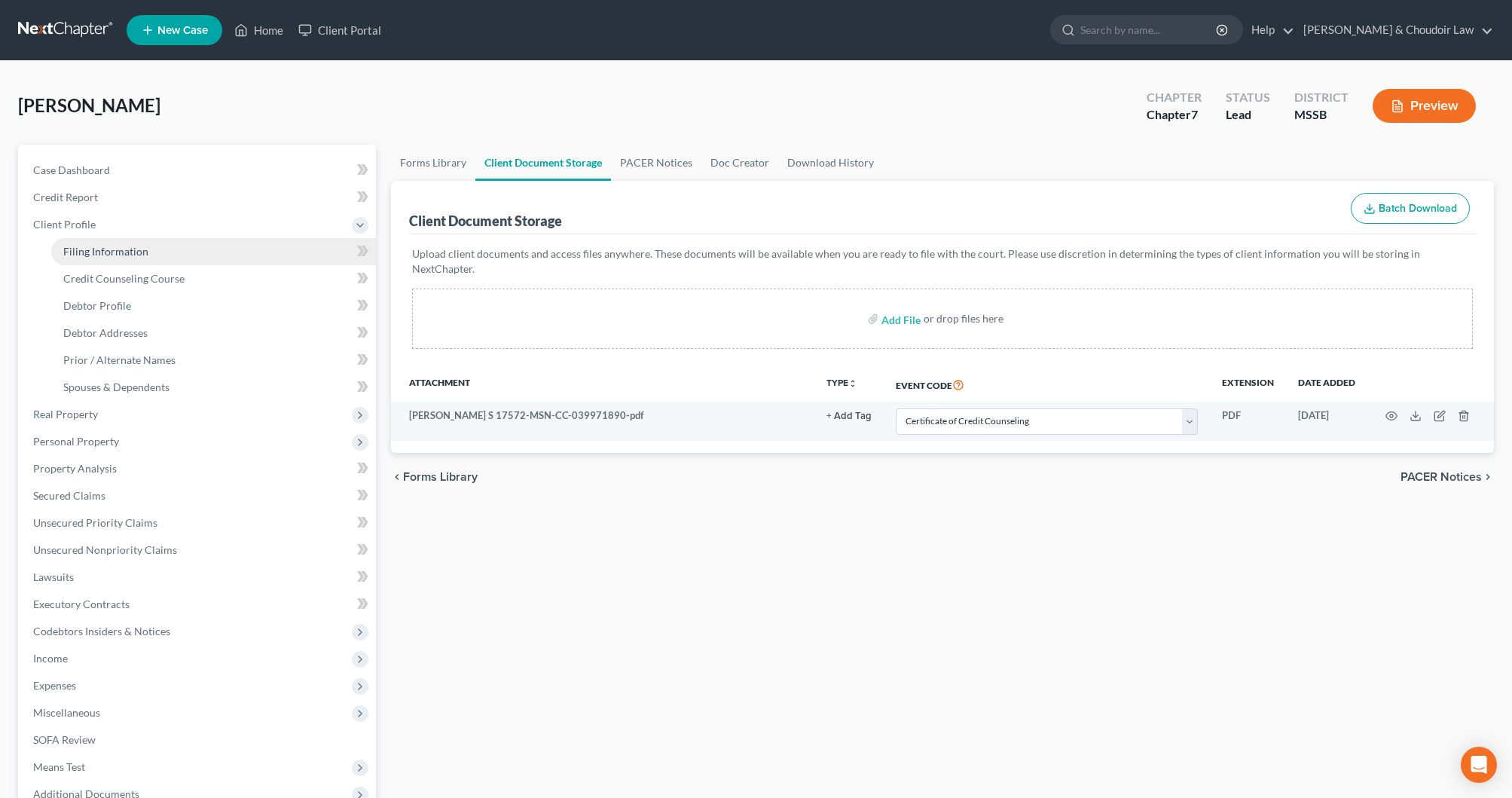
select select "0"
select select "25"
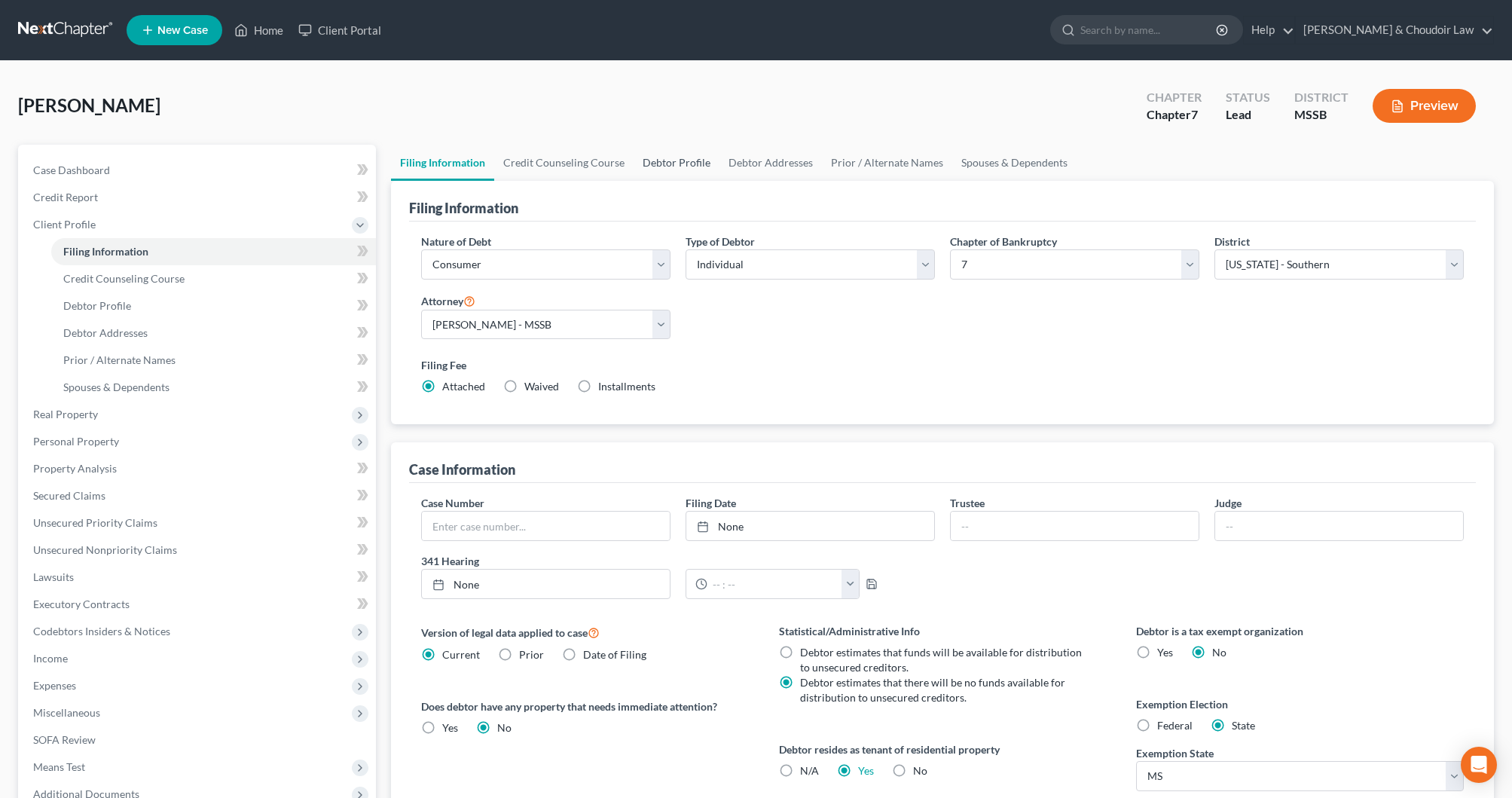
click at [676, 167] on link "Debtor Profile" at bounding box center [677, 162] width 85 height 37
select select "0"
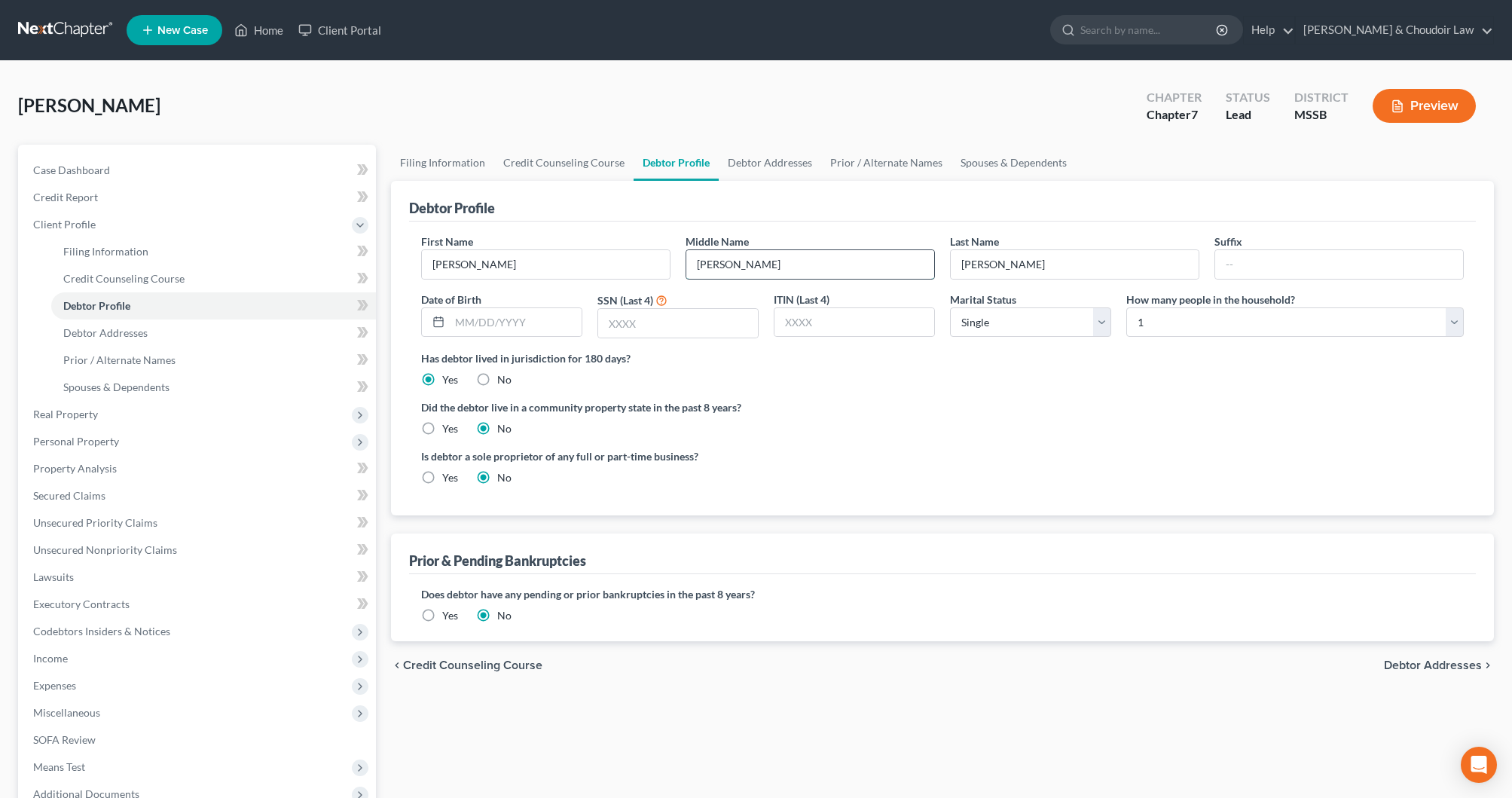
type input "[PERSON_NAME]"
type input "[DATE]"
type input "6752"
click at [739, 168] on link "Debtor Addresses" at bounding box center [769, 162] width 102 height 37
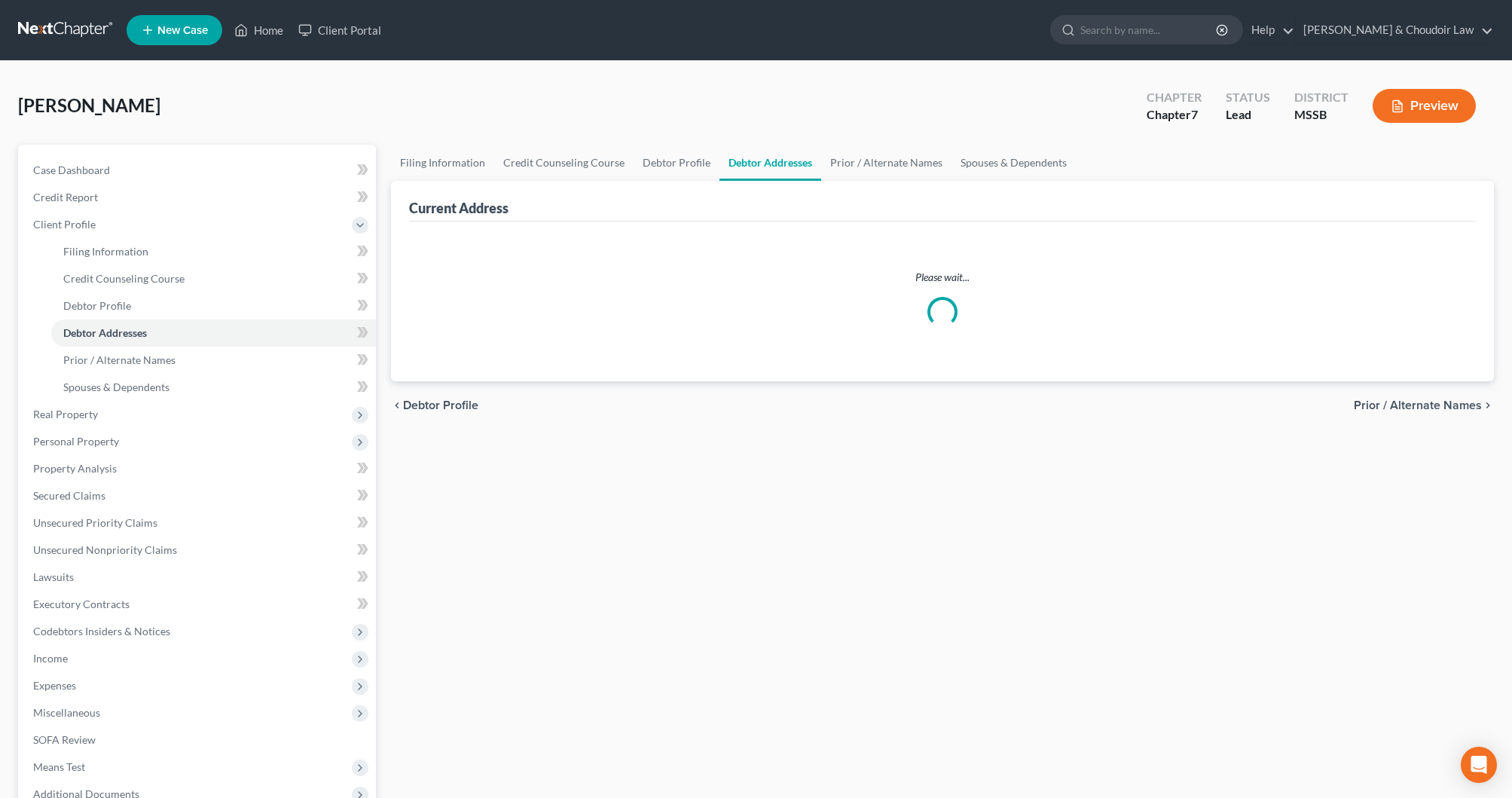
select select "0"
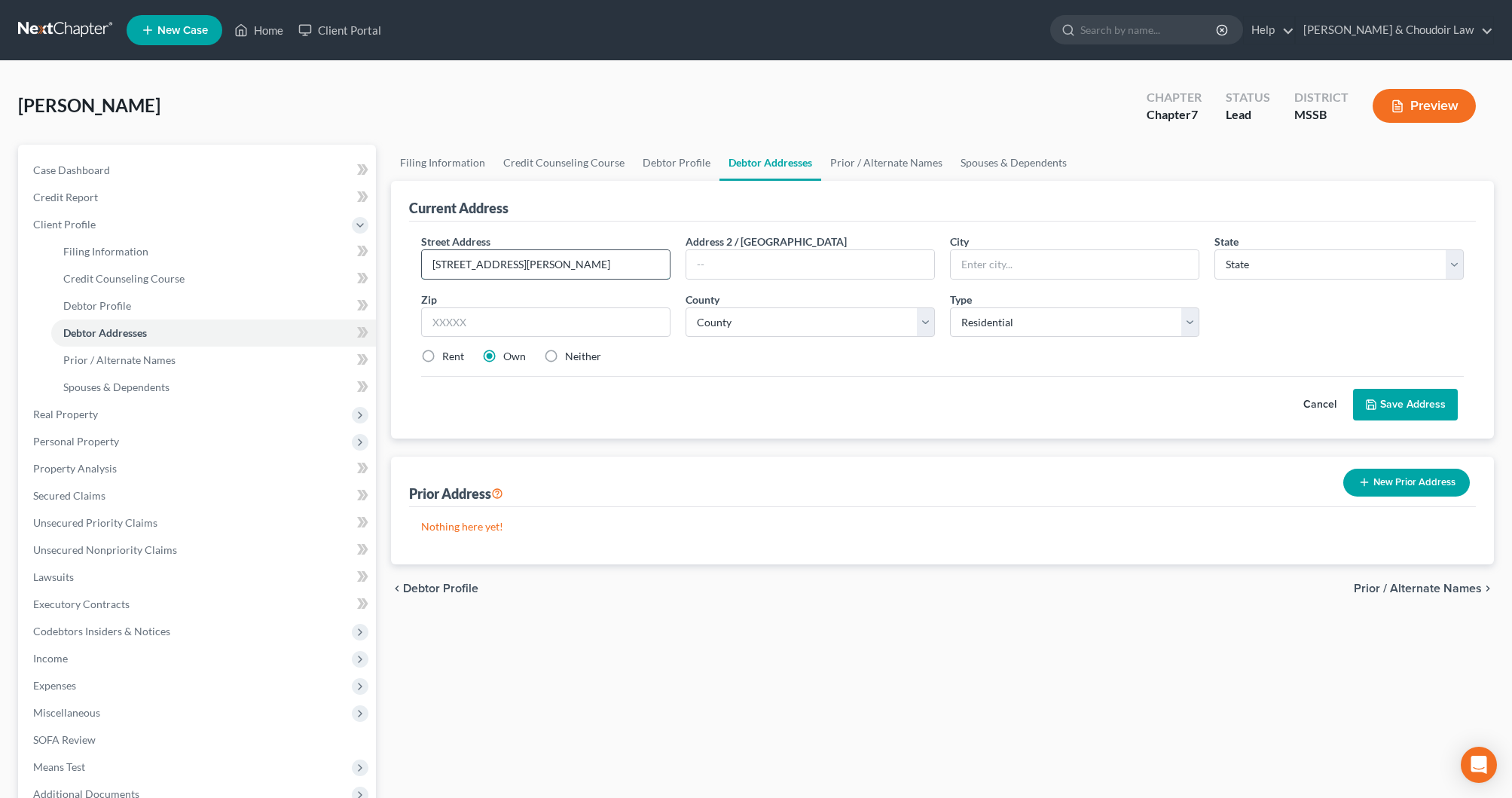
type input "[STREET_ADDRESS][PERSON_NAME]"
type input "S"
type input "Apt. G-1"
type input "[PERSON_NAME]"
select select "25"
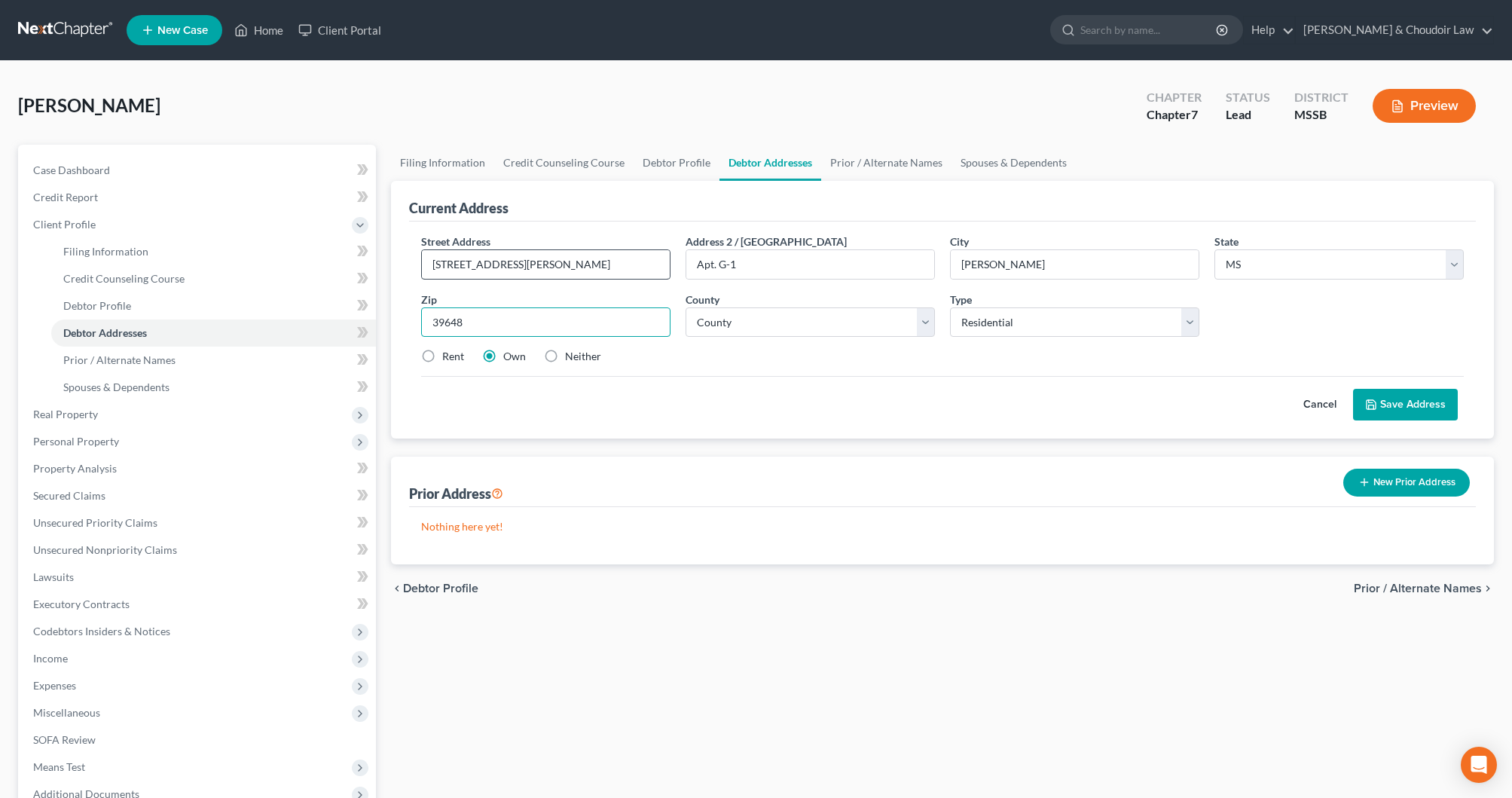
type input "39648"
type input "[PERSON_NAME]"
select select "56"
click at [451, 360] on label "Rent" at bounding box center [453, 356] width 22 height 15
click at [451, 359] on input "Rent" at bounding box center [452, 354] width 10 height 10
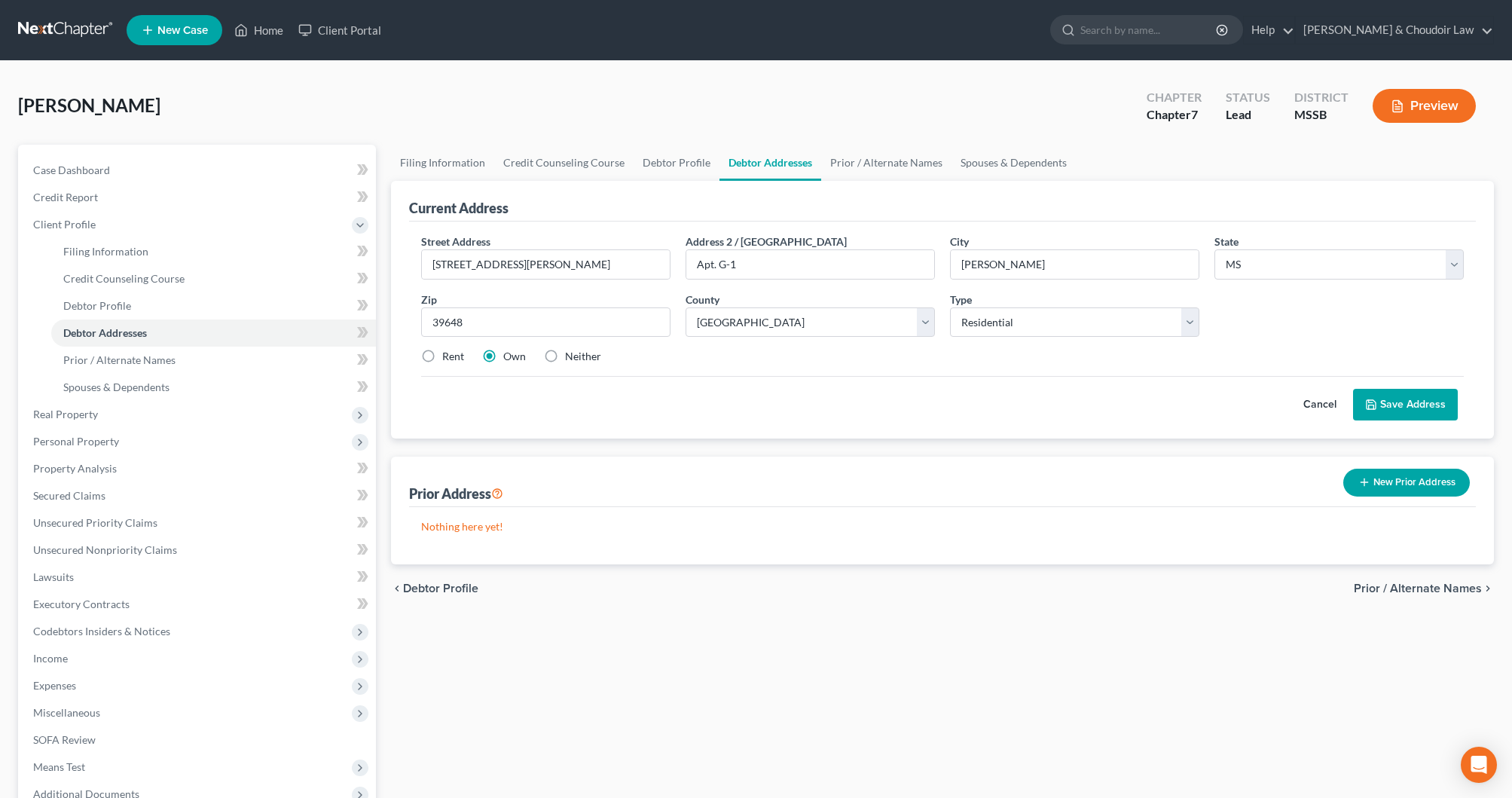
radio input "true"
click at [1394, 404] on button "Save Address" at bounding box center [1406, 405] width 105 height 32
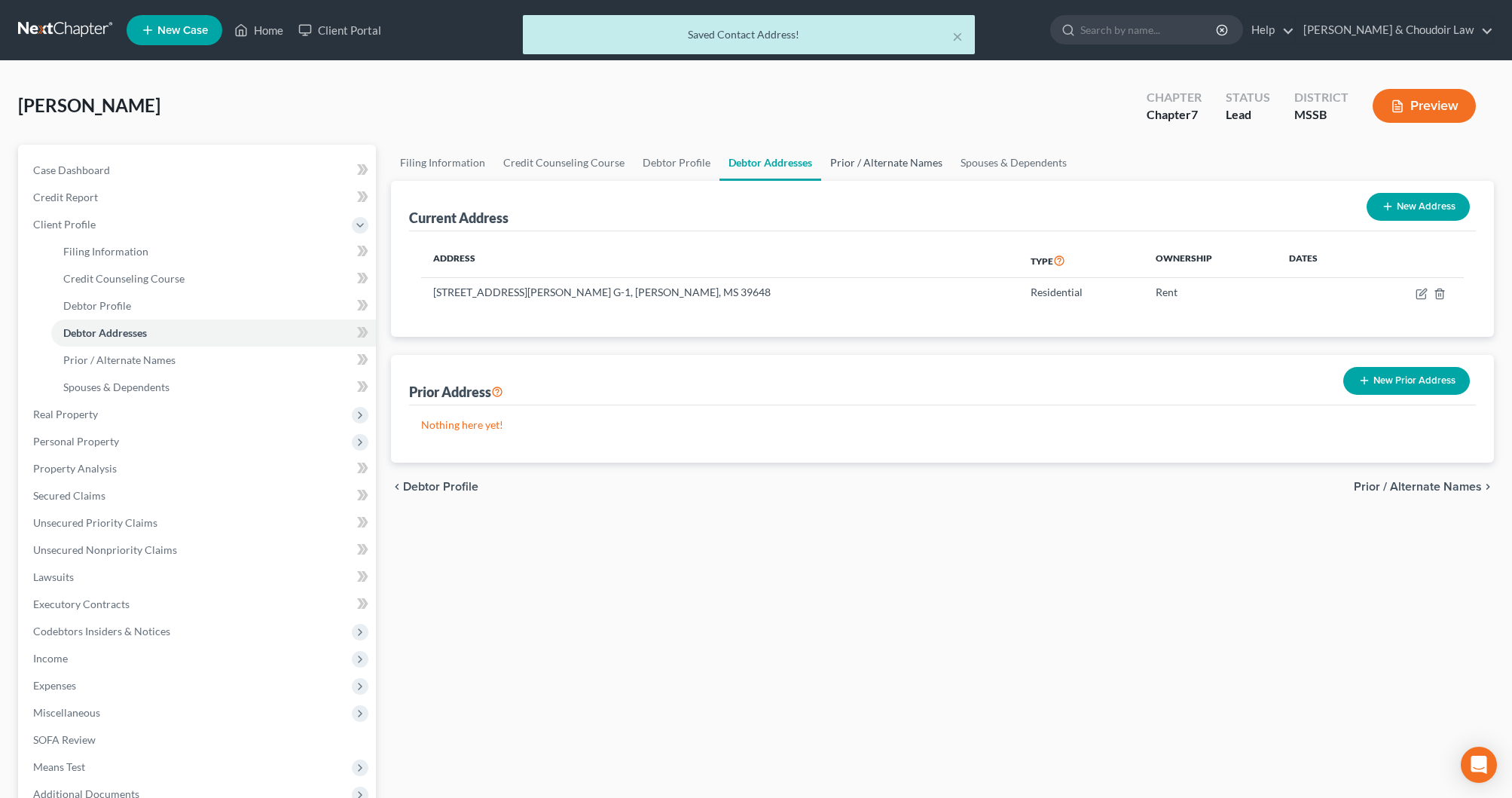
click at [890, 167] on link "Prior / Alternate Names" at bounding box center [886, 162] width 130 height 37
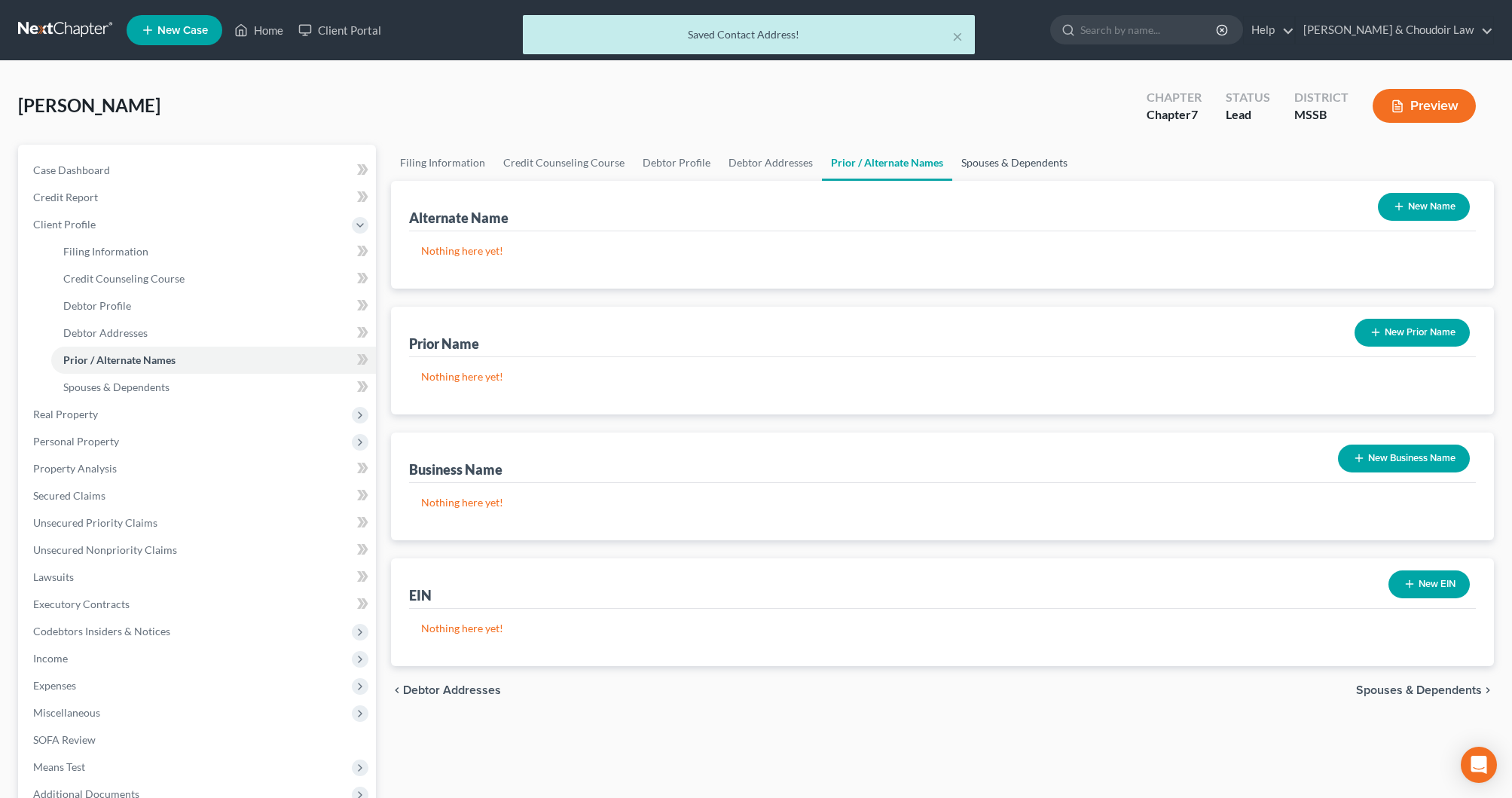
click at [997, 167] on link "Spouses & Dependents" at bounding box center [1015, 162] width 125 height 37
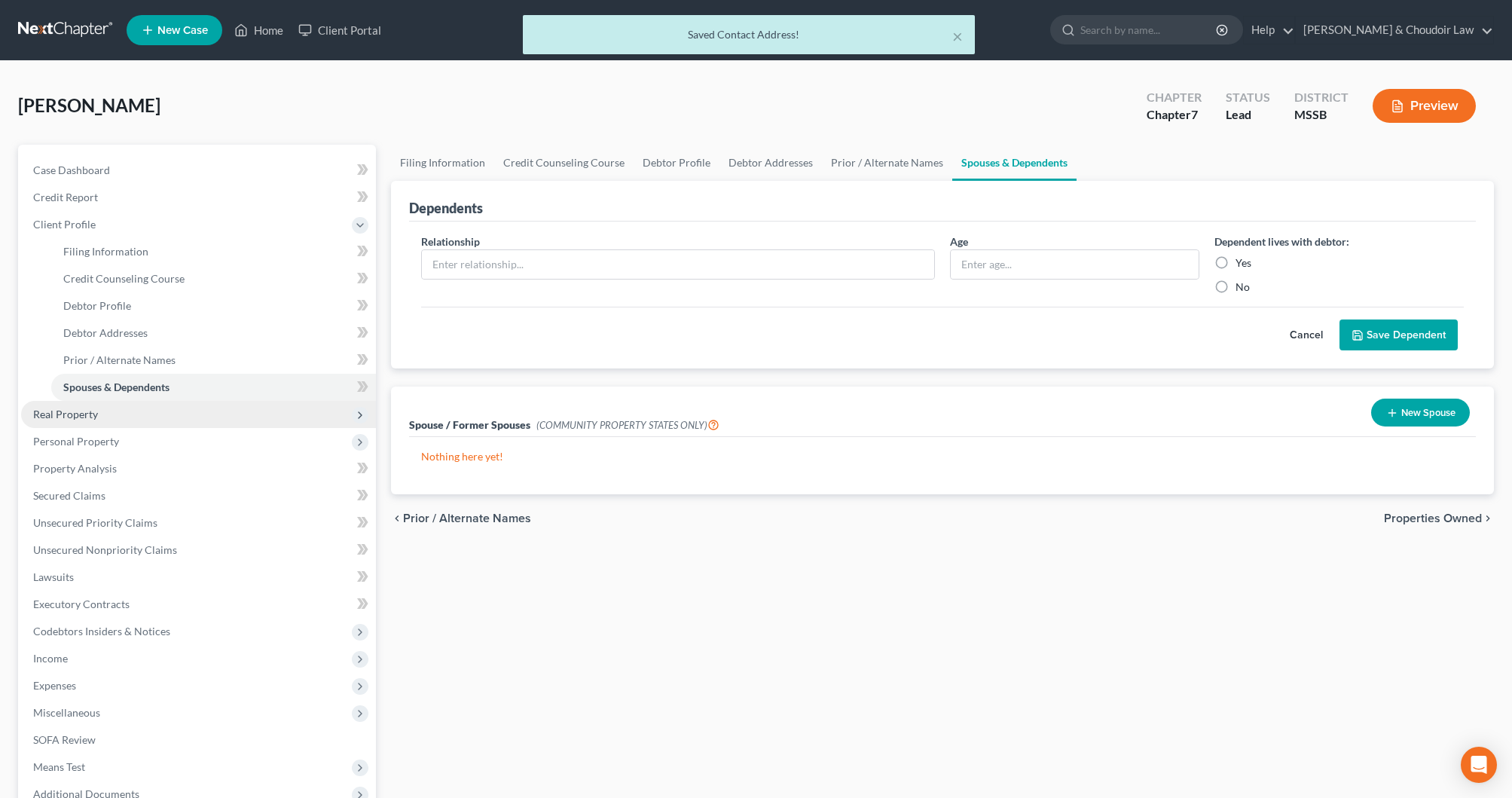
click at [115, 419] on span "Real Property" at bounding box center [199, 414] width 355 height 27
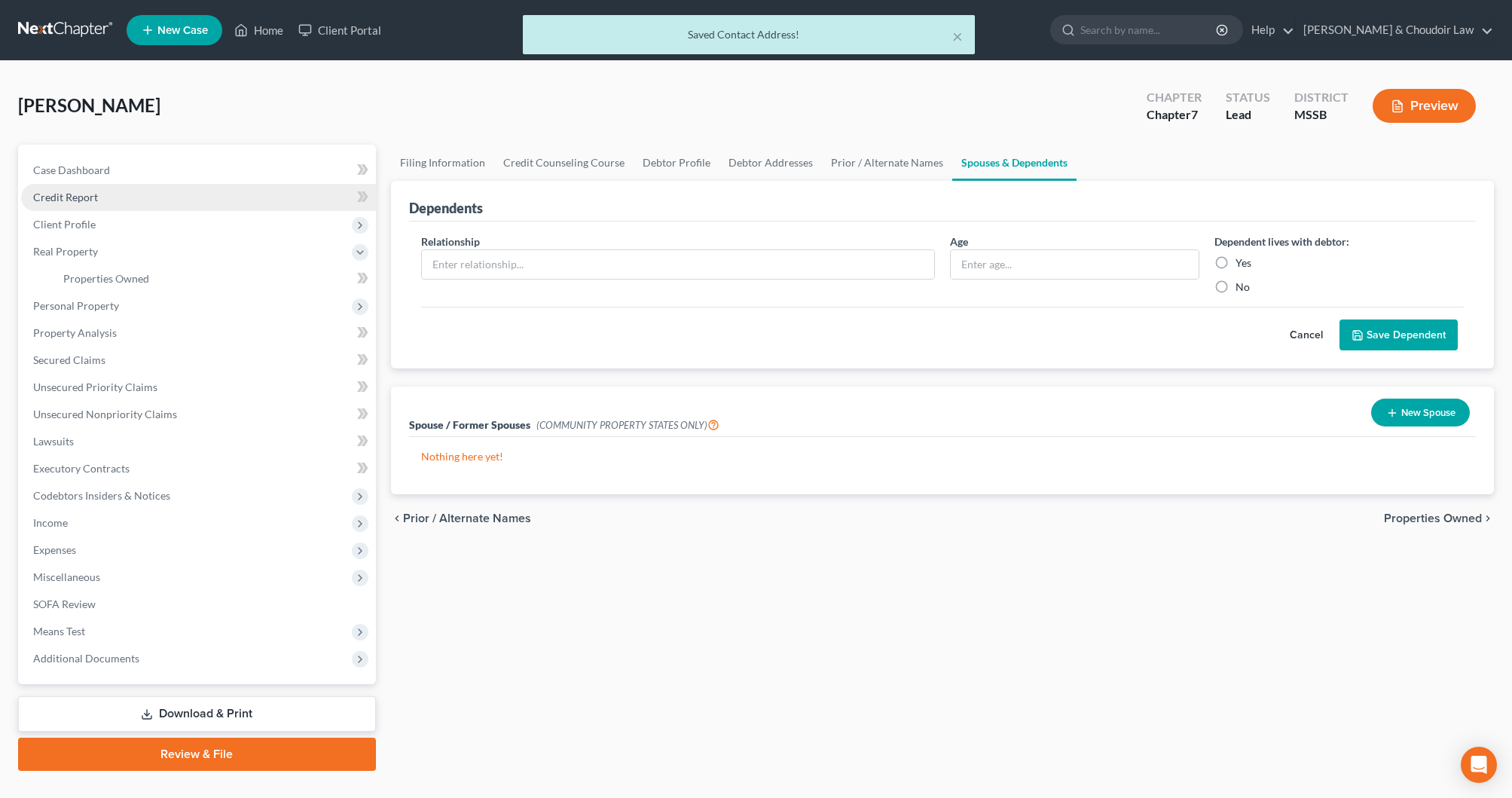
click at [57, 202] on span "Credit Report" at bounding box center [65, 197] width 65 height 12
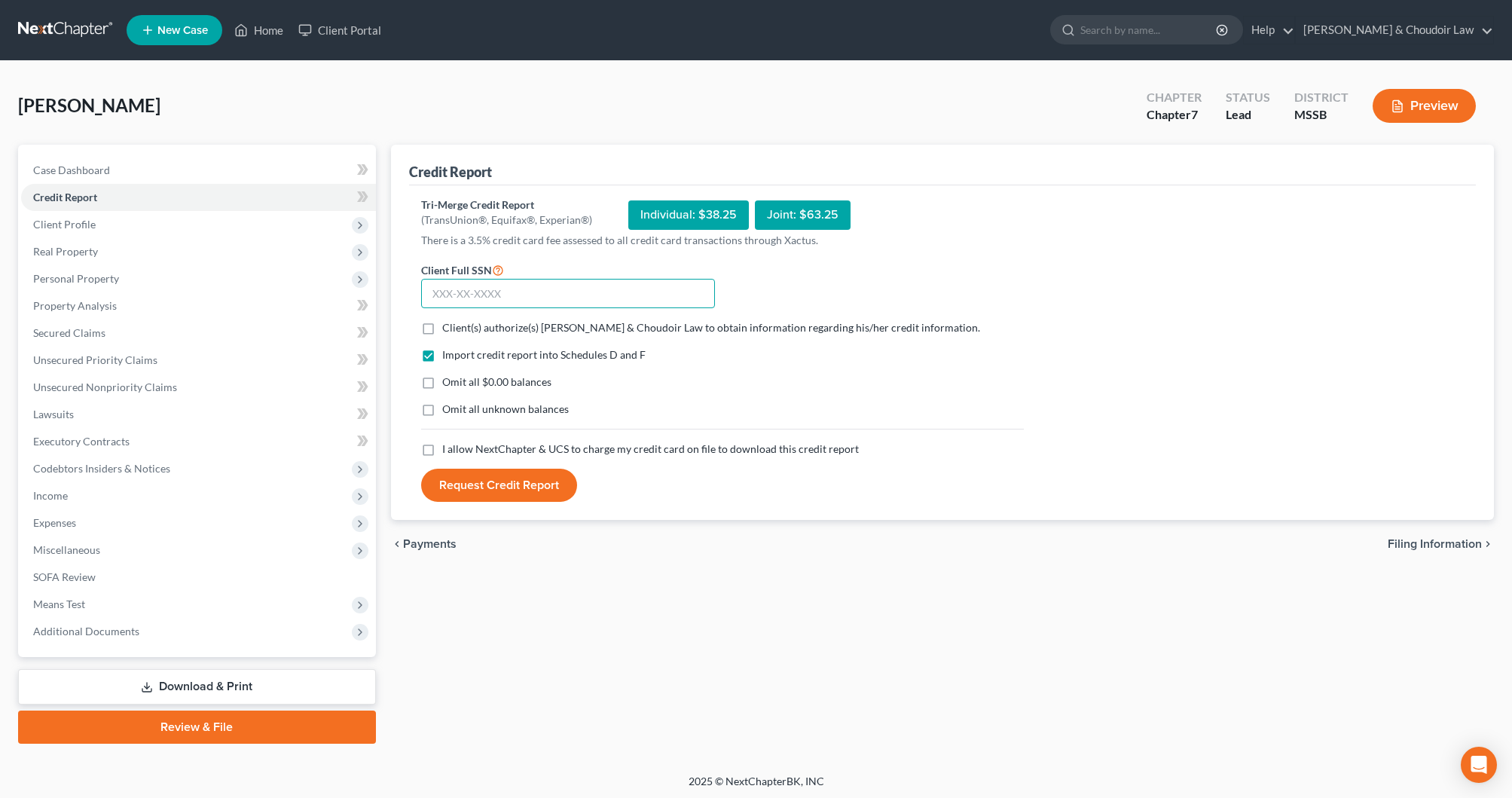
click at [580, 287] on input "text" at bounding box center [568, 294] width 294 height 30
type input "427-84-6752"
click at [586, 330] on span "Client(s) authorize(s) [PERSON_NAME] & Choudoir Law to obtain information regar…" at bounding box center [711, 327] width 538 height 12
click at [458, 330] on input "Client(s) authorize(s) [PERSON_NAME] & Choudoir Law to obtain information regar…" at bounding box center [452, 325] width 10 height 10
checkbox input "true"
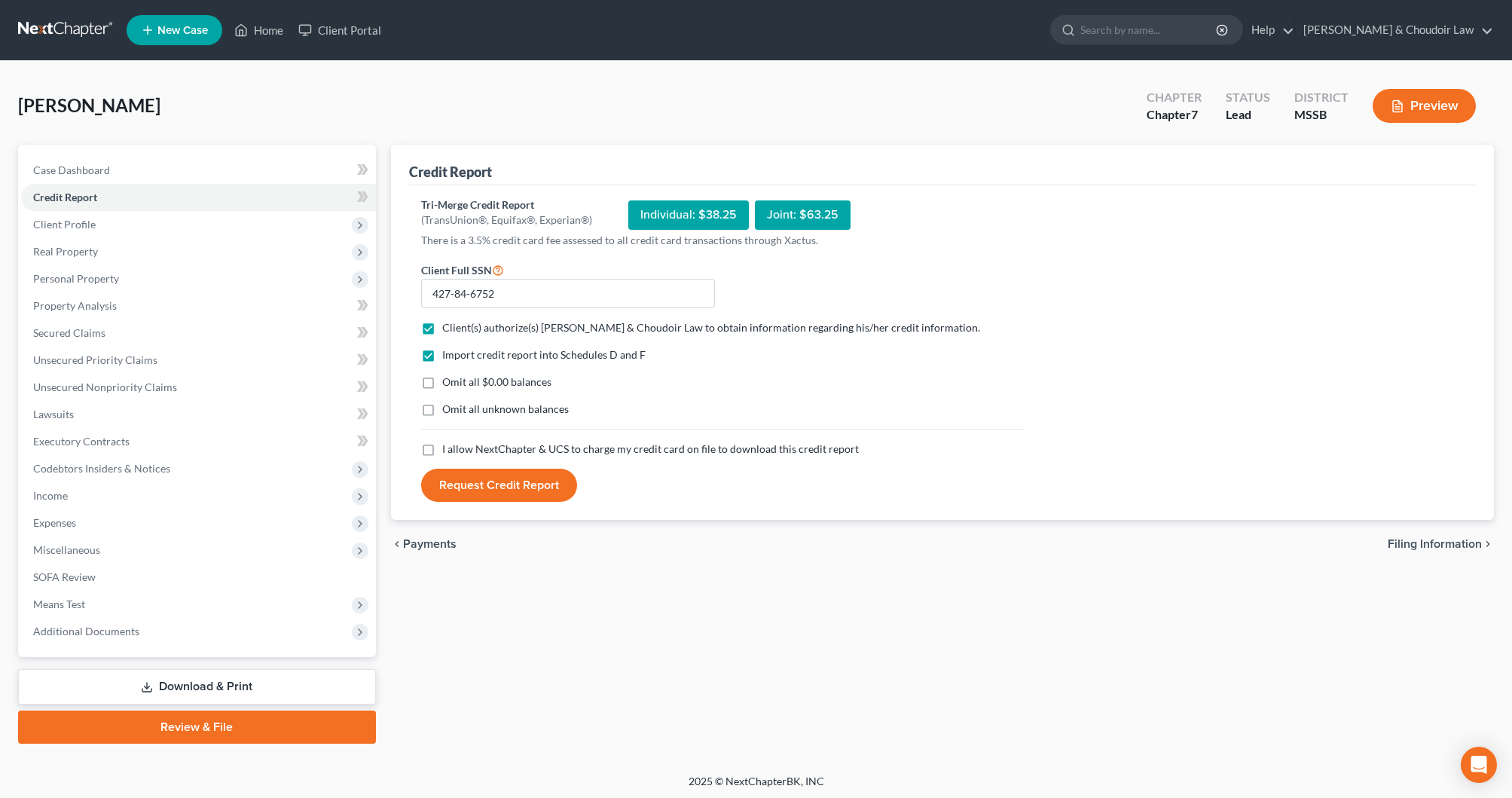
click at [543, 376] on span "Omit all $0.00 balances" at bounding box center [497, 381] width 110 height 12
click at [458, 376] on input "Omit all $0.00 balances" at bounding box center [452, 379] width 10 height 10
checkbox input "true"
click at [537, 408] on span "Omit all unknown balances" at bounding box center [506, 409] width 126 height 12
click at [458, 408] on input "Omit all unknown balances" at bounding box center [452, 406] width 10 height 10
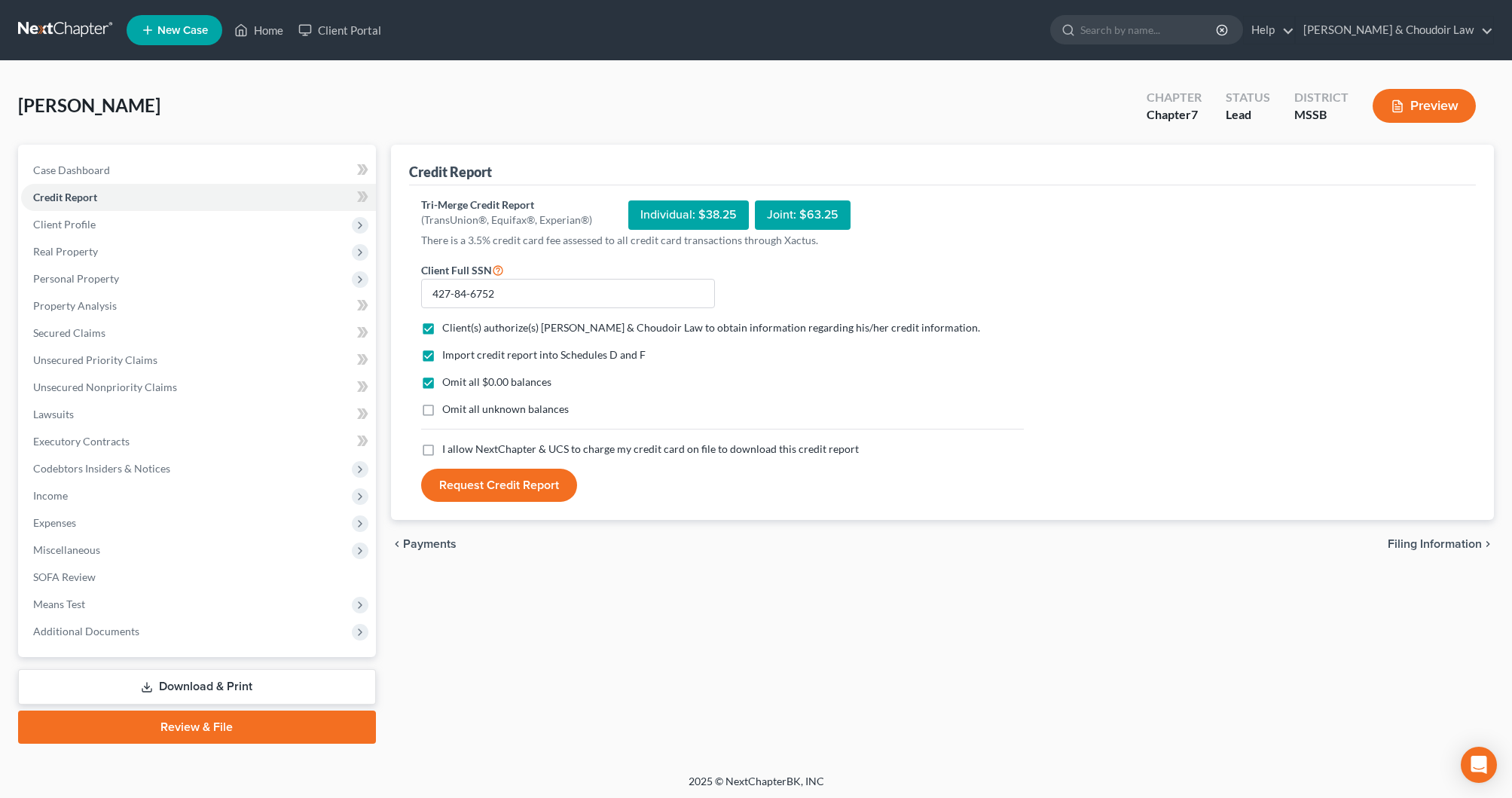
checkbox input "true"
click at [539, 448] on span "I allow NextChapter & UCS to charge my credit card on file to download this cre…" at bounding box center [651, 449] width 417 height 12
click at [458, 448] on input "I allow NextChapter & UCS to charge my credit card on file to download this cre…" at bounding box center [452, 446] width 10 height 10
checkbox input "true"
click at [532, 484] on button "Request Credit Report" at bounding box center [499, 484] width 156 height 33
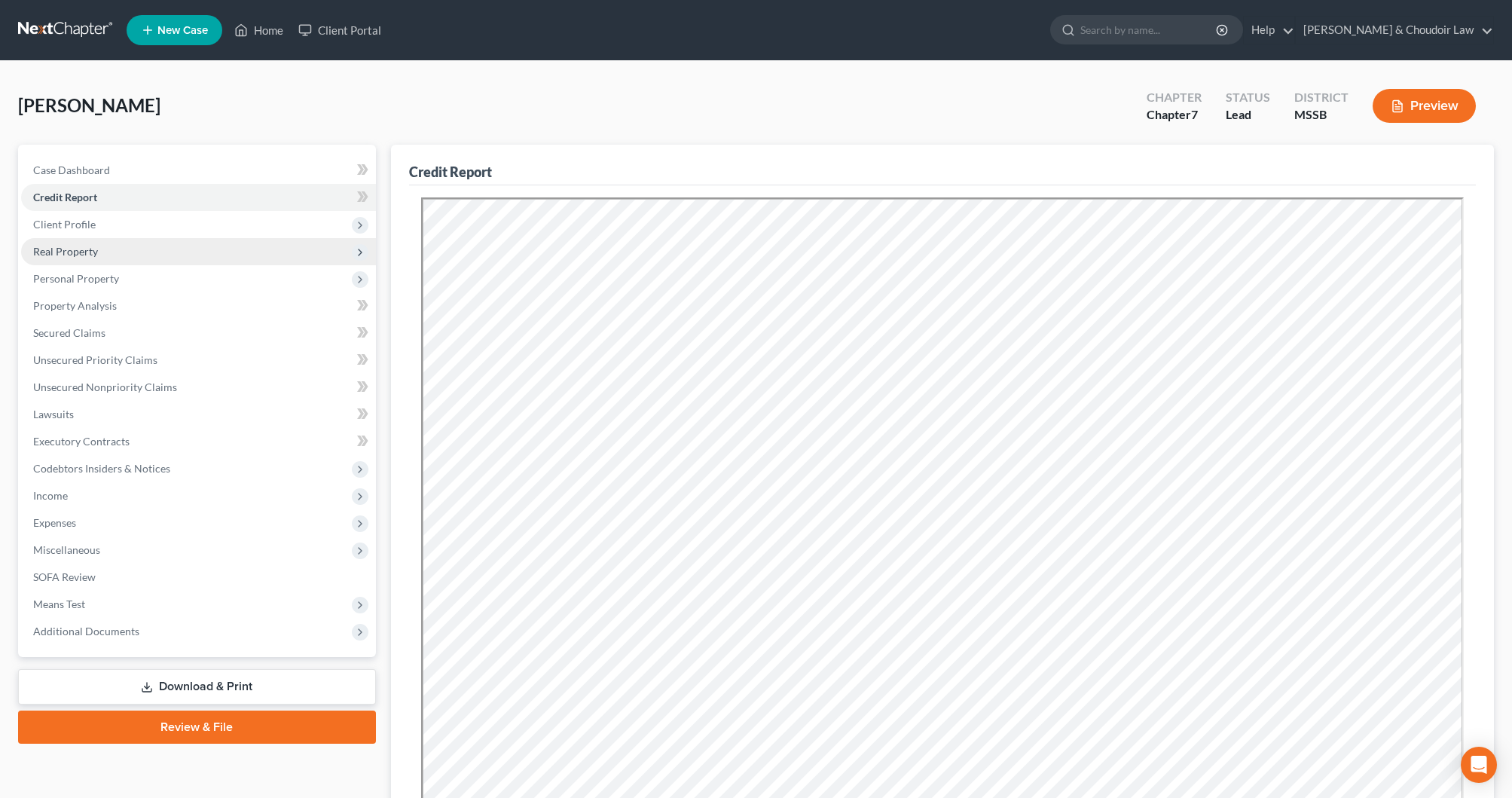
click at [100, 260] on span "Real Property" at bounding box center [199, 251] width 355 height 27
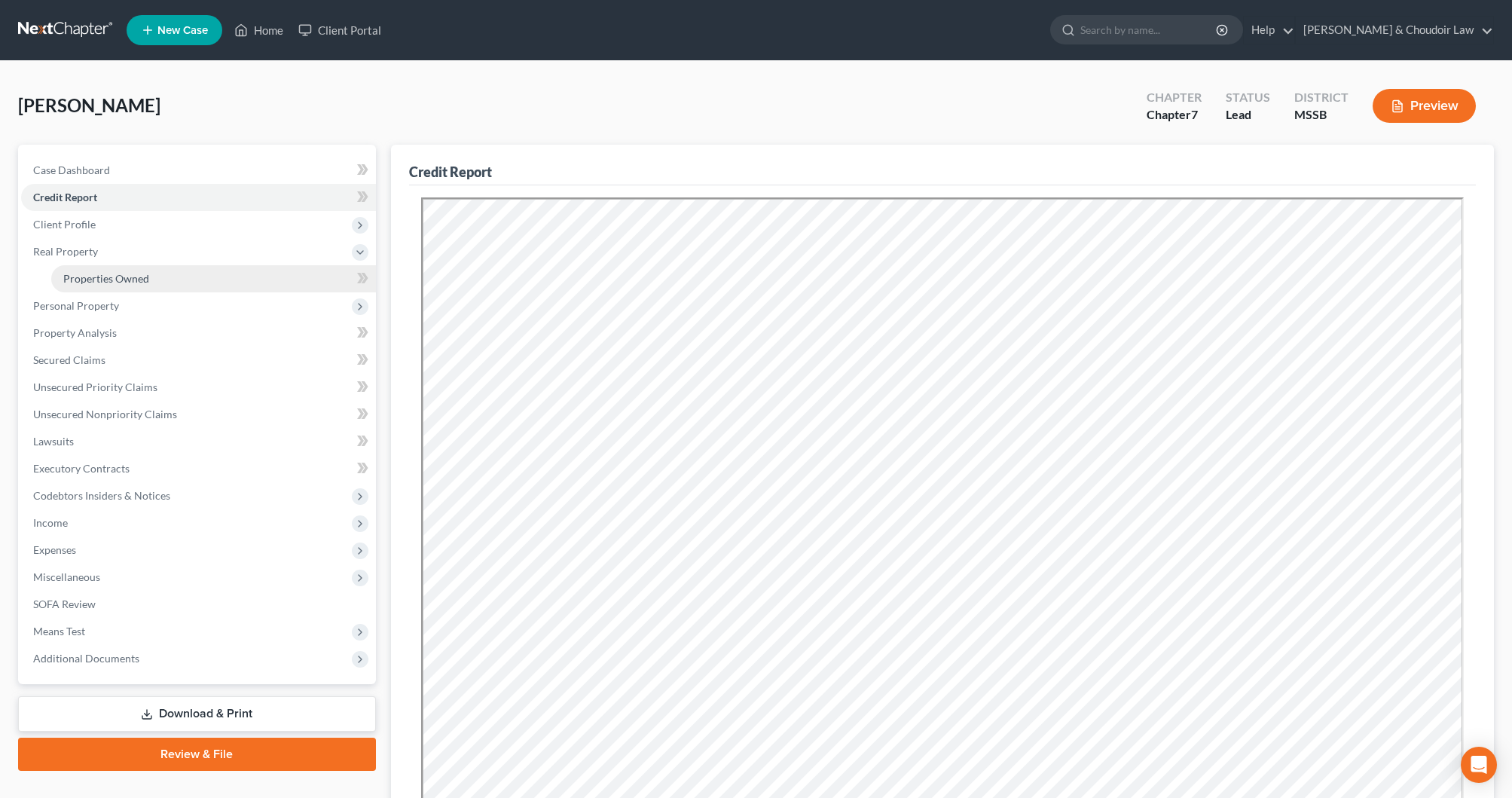
click at [104, 280] on span "Properties Owned" at bounding box center [106, 278] width 85 height 12
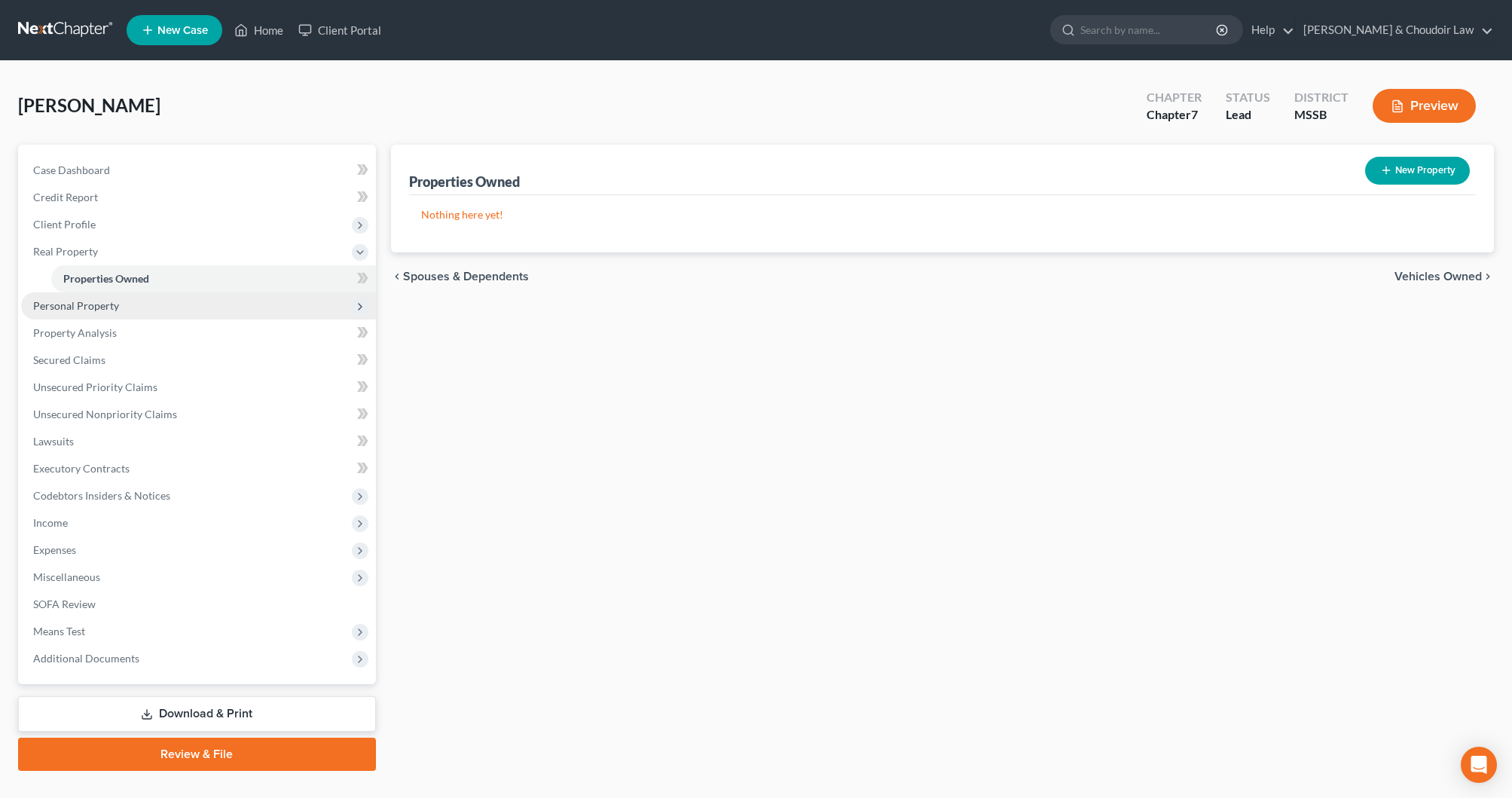
click at [105, 303] on span "Personal Property" at bounding box center [76, 305] width 85 height 12
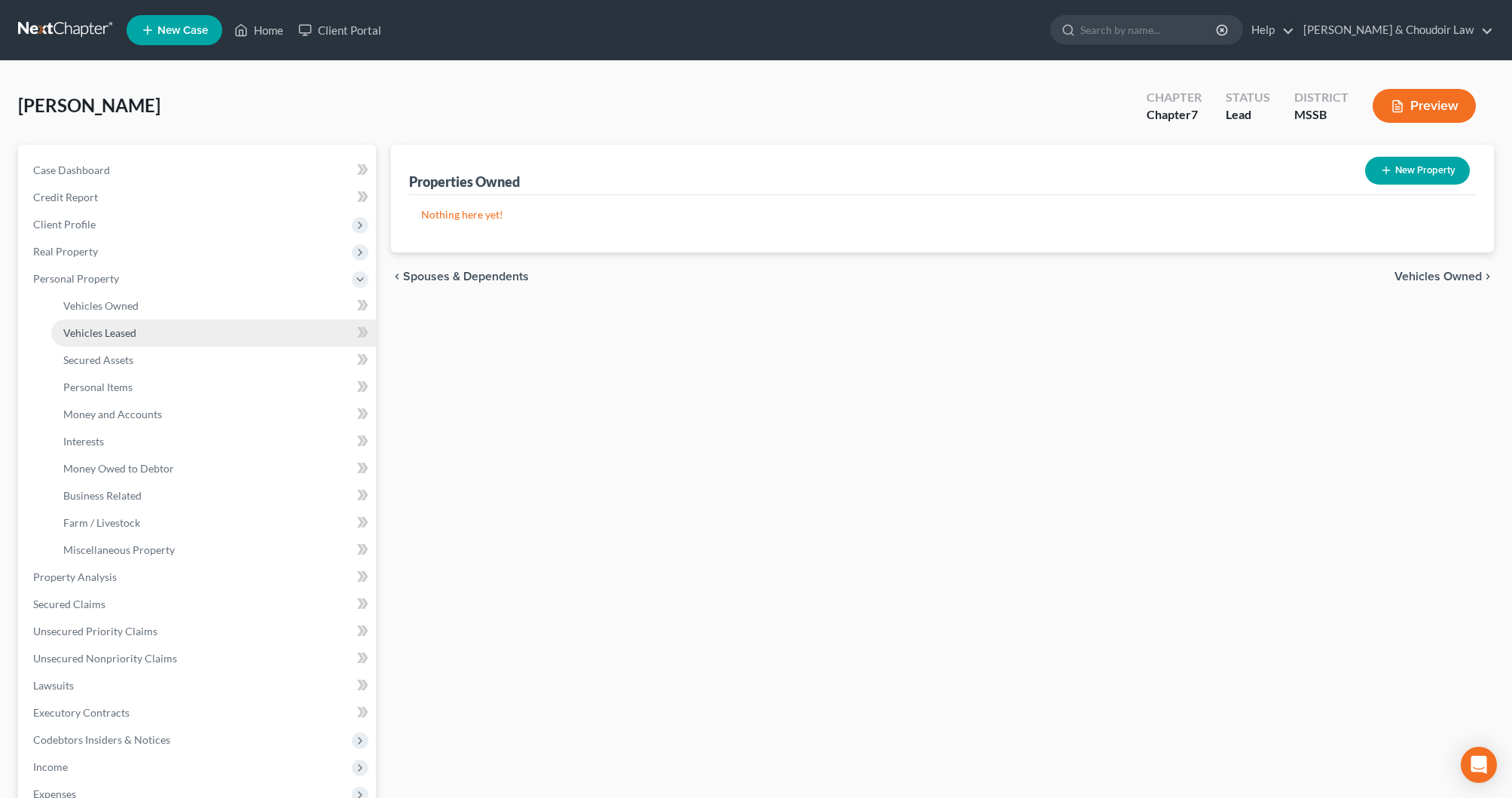
click at [105, 329] on span "Vehicles Leased" at bounding box center [100, 332] width 73 height 12
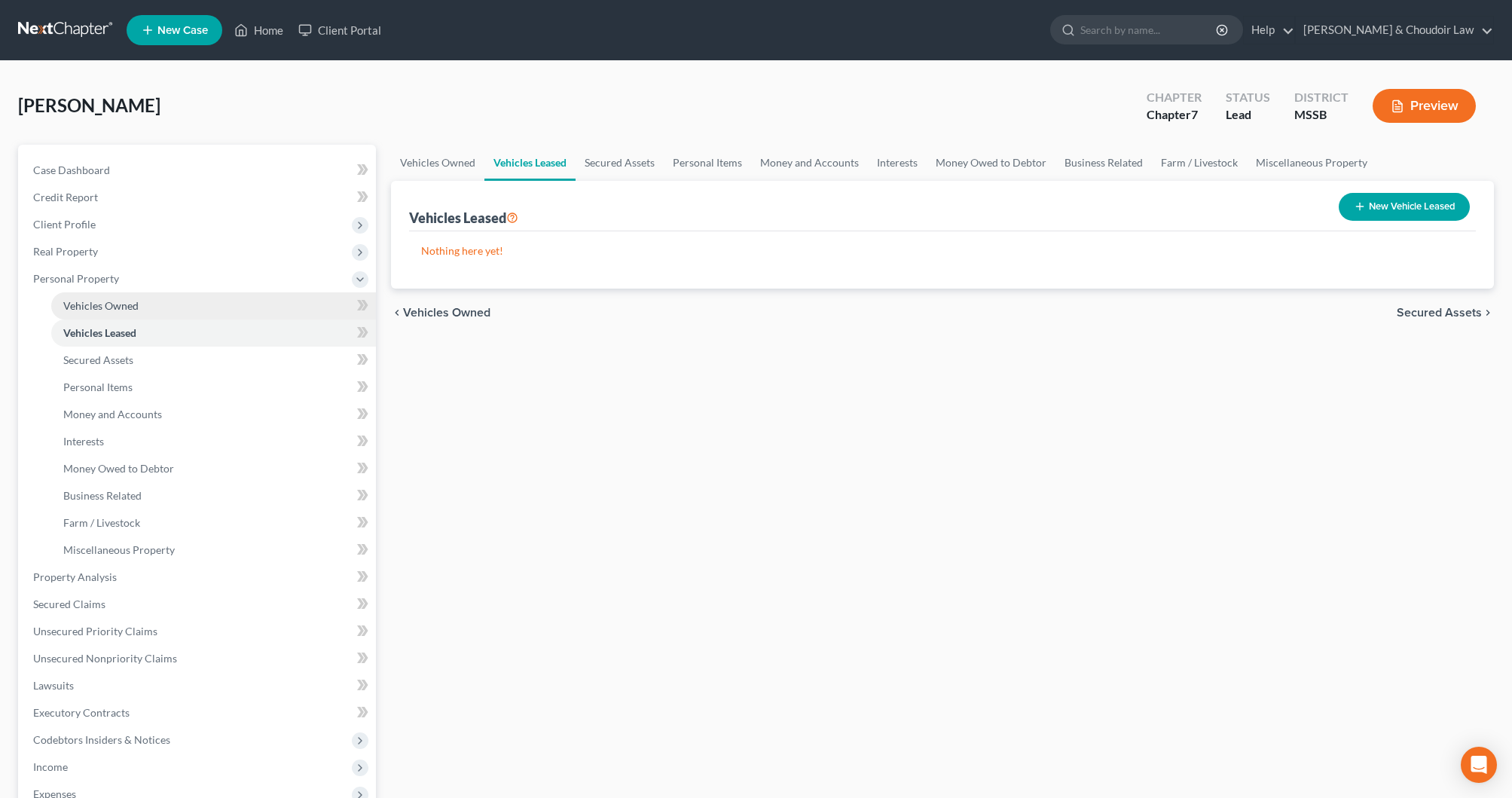
click at [110, 311] on span "Vehicles Owned" at bounding box center [101, 305] width 76 height 12
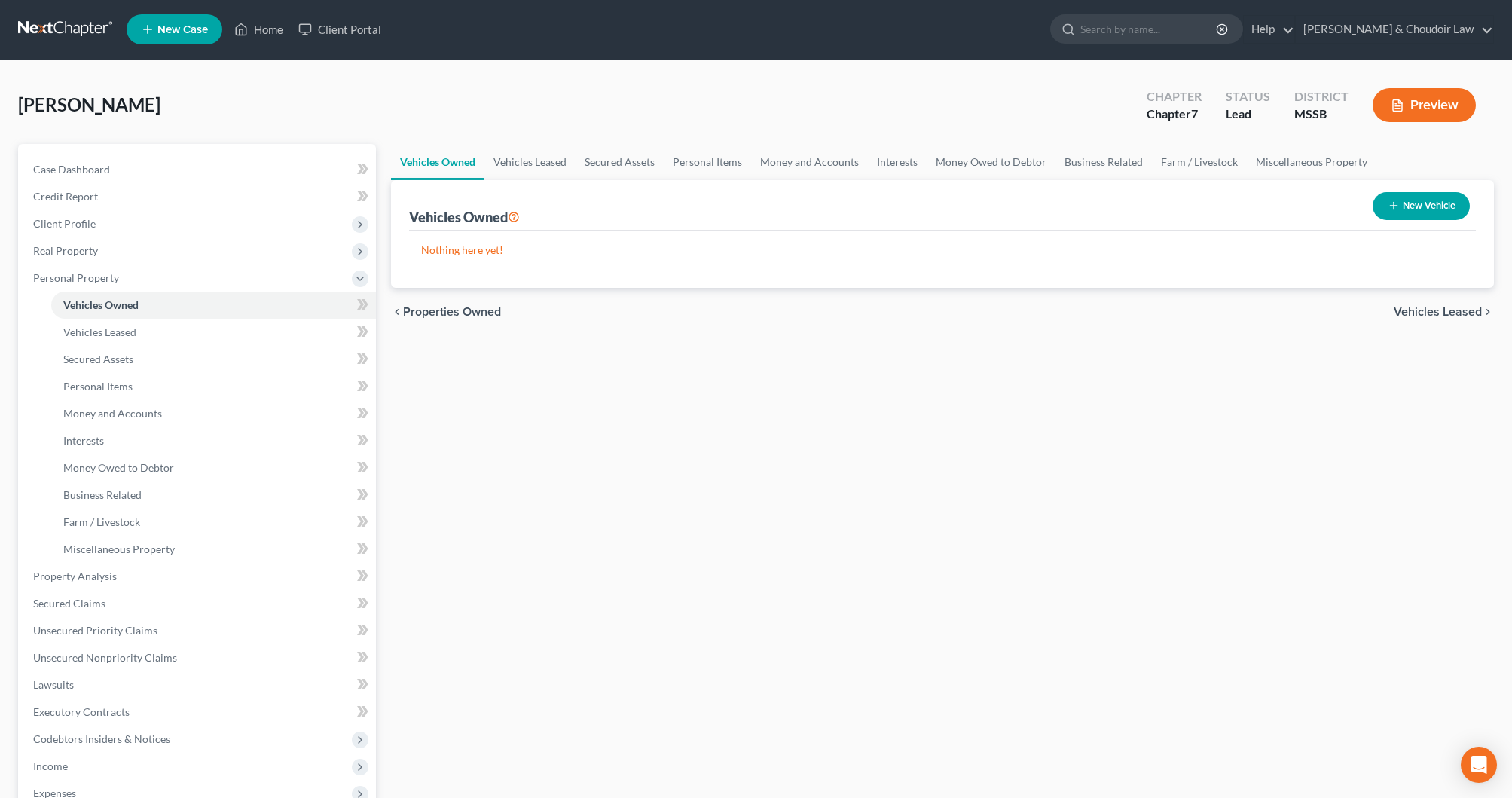
scroll to position [2, 0]
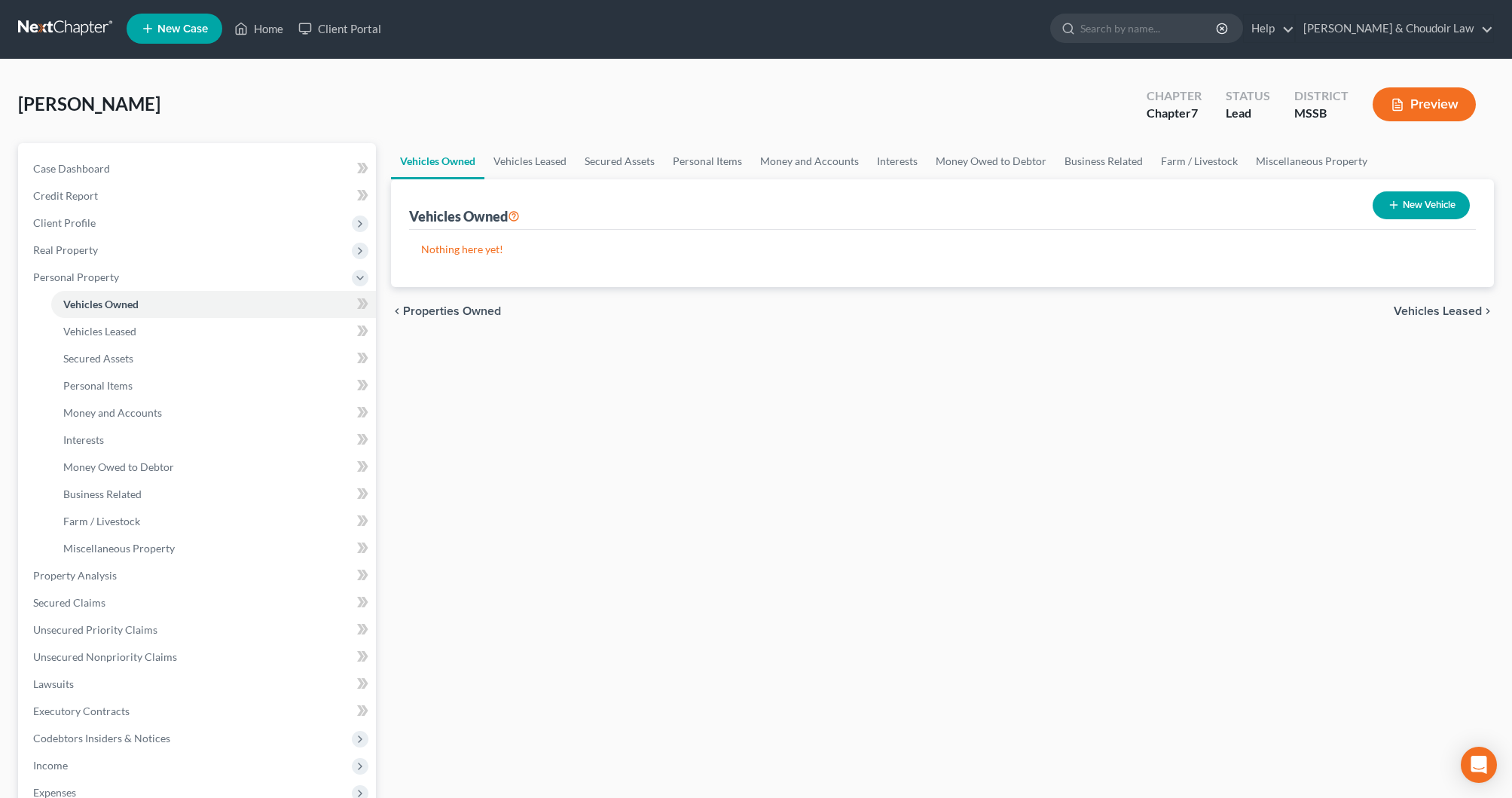
click at [1428, 209] on button "New Vehicle" at bounding box center [1421, 205] width 97 height 28
select select "0"
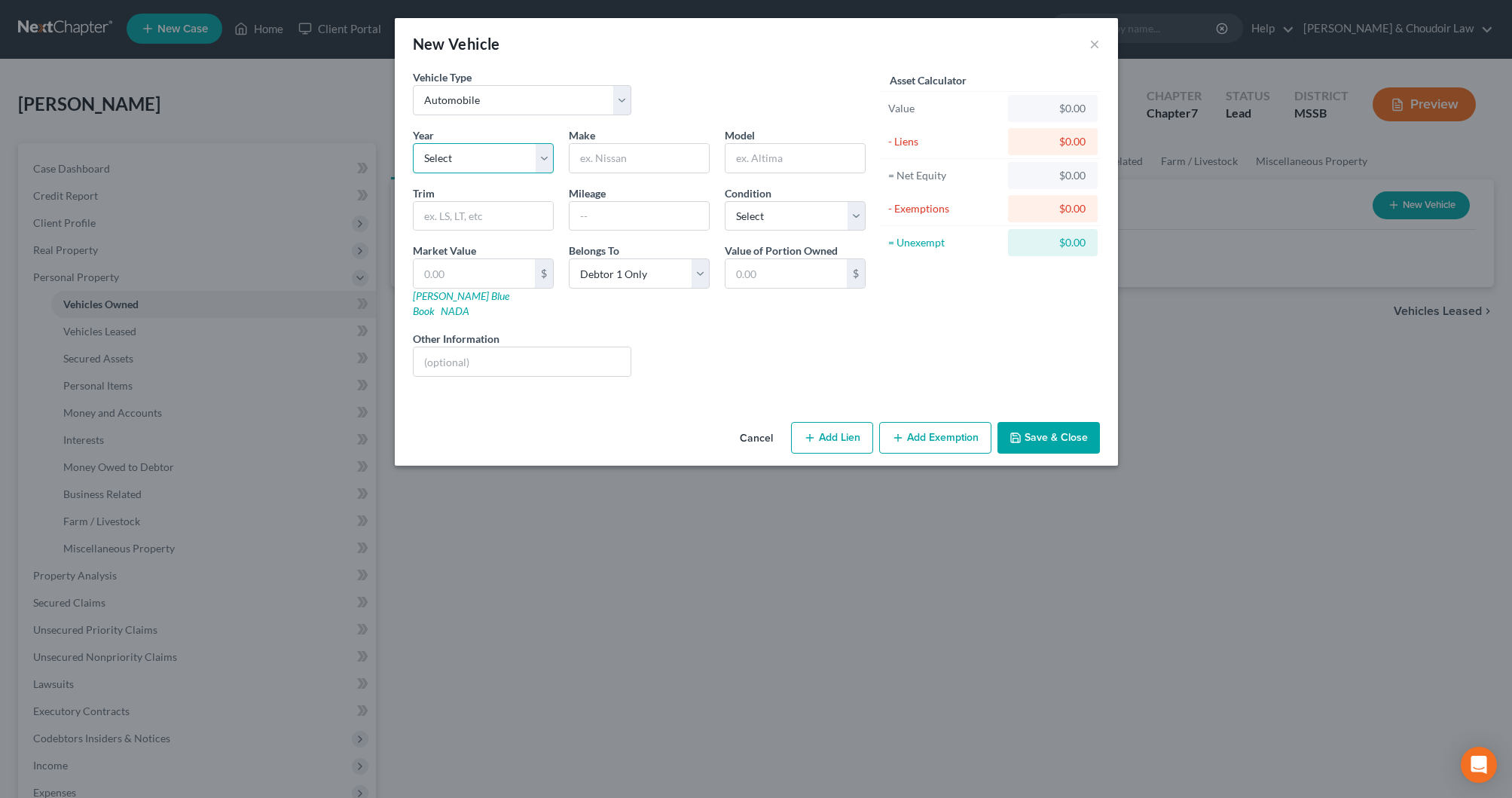
select select "27"
click at [638, 160] on input "text" at bounding box center [639, 159] width 140 height 28
type input "Toyota"
type input "Camry"
type input "LE"
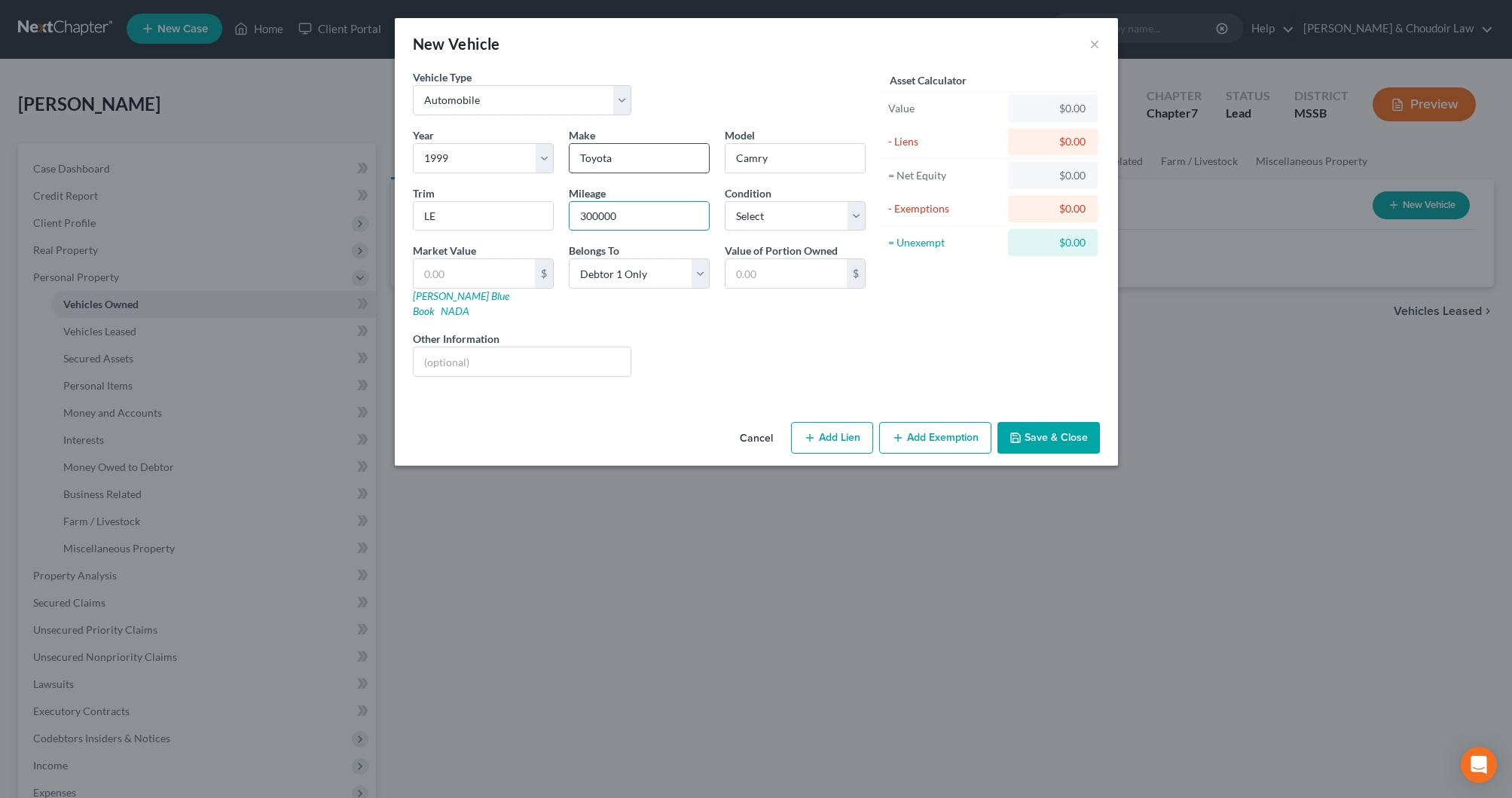
type input "300000"
select select "3"
click at [459, 300] on link "[PERSON_NAME] Blue Book" at bounding box center [461, 303] width 96 height 28
click at [511, 277] on input "text" at bounding box center [475, 273] width 121 height 28
type input "1"
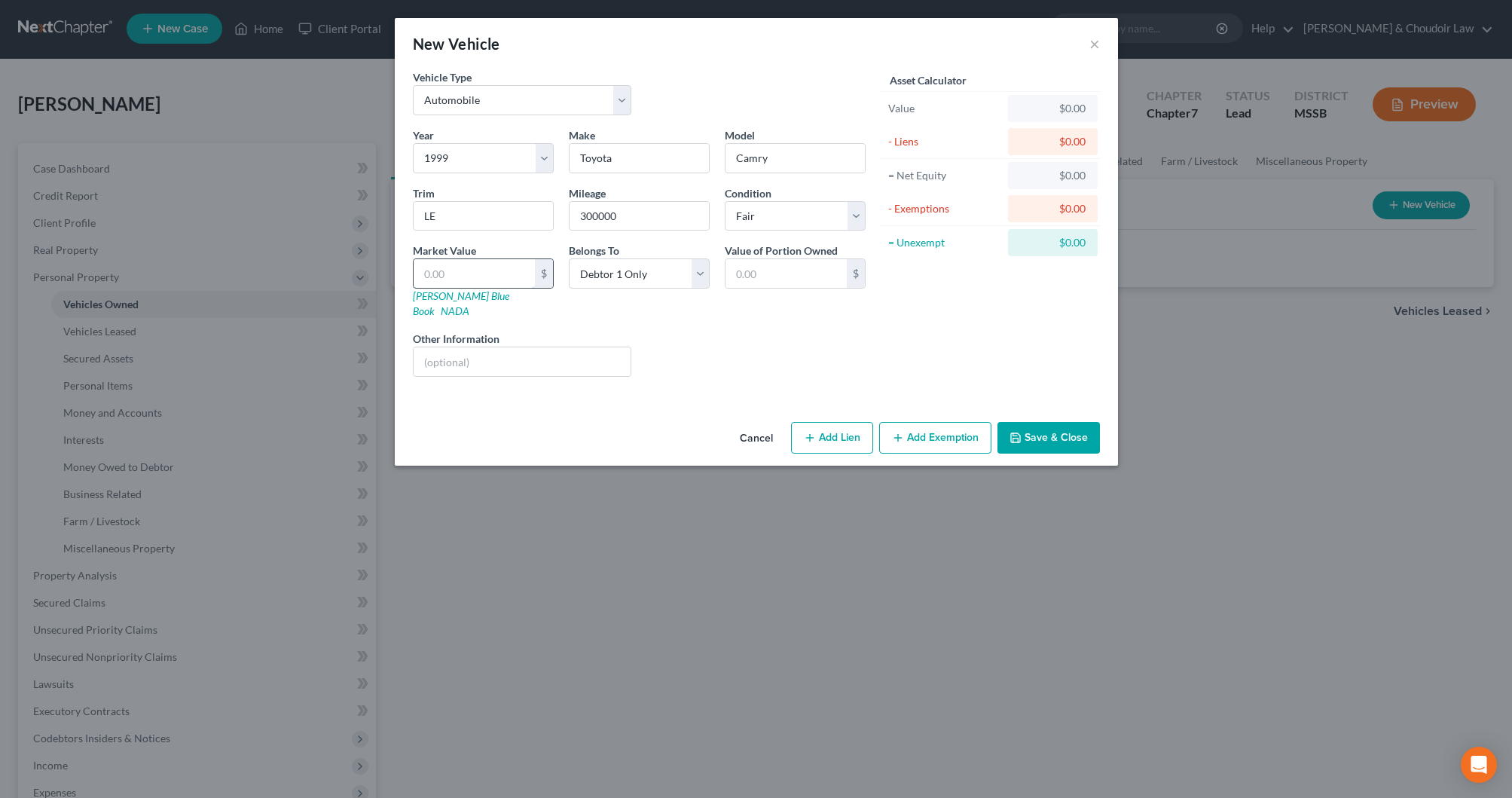
type input "1.00"
type input "16"
type input "16.00"
type input "169"
type input "169.00"
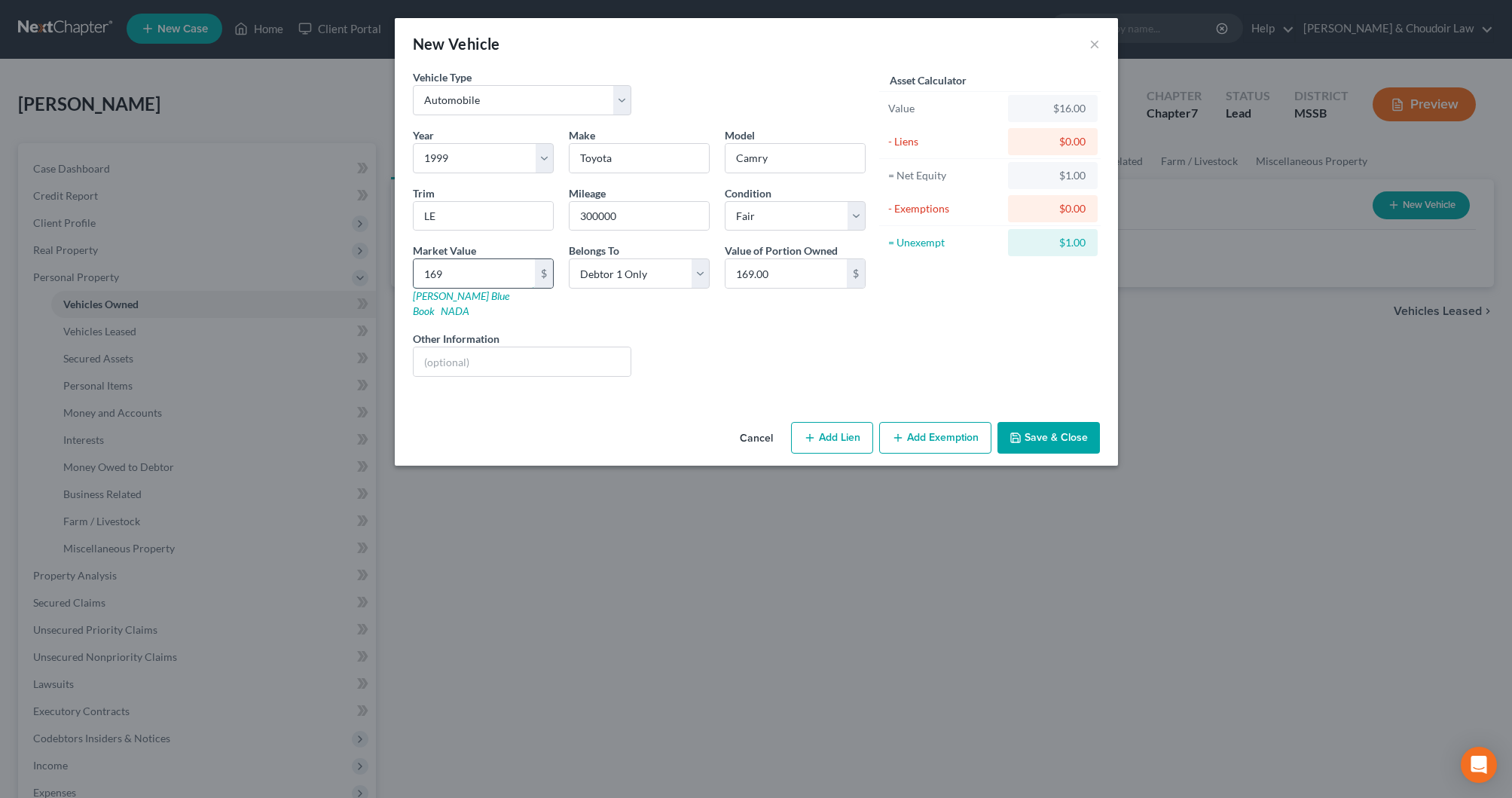
type input "1690"
type input "1,690.00"
type input "1,690"
click at [947, 422] on button "Add Exemption" at bounding box center [936, 438] width 112 height 32
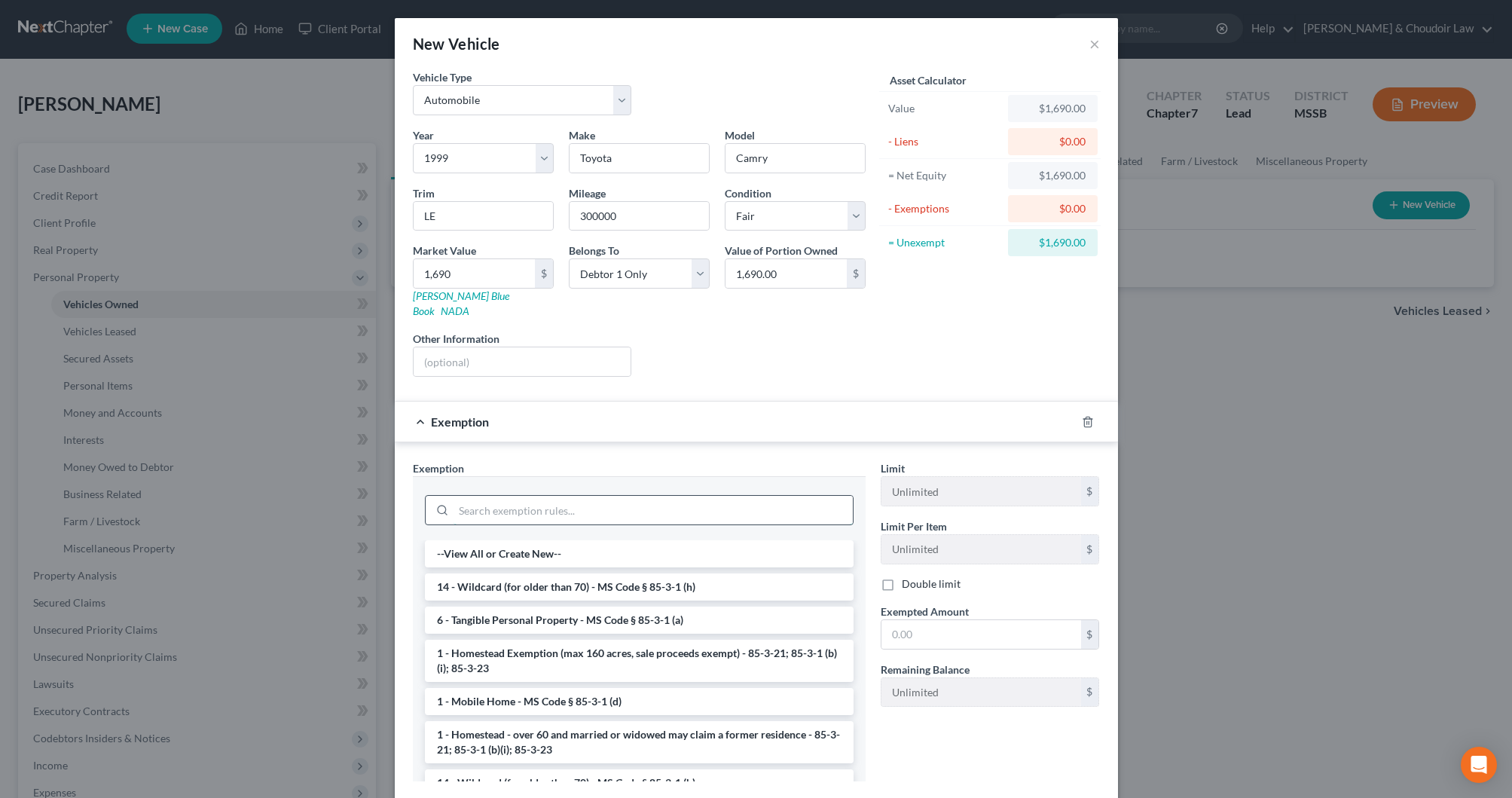
click at [698, 496] on input "search" at bounding box center [653, 510] width 399 height 28
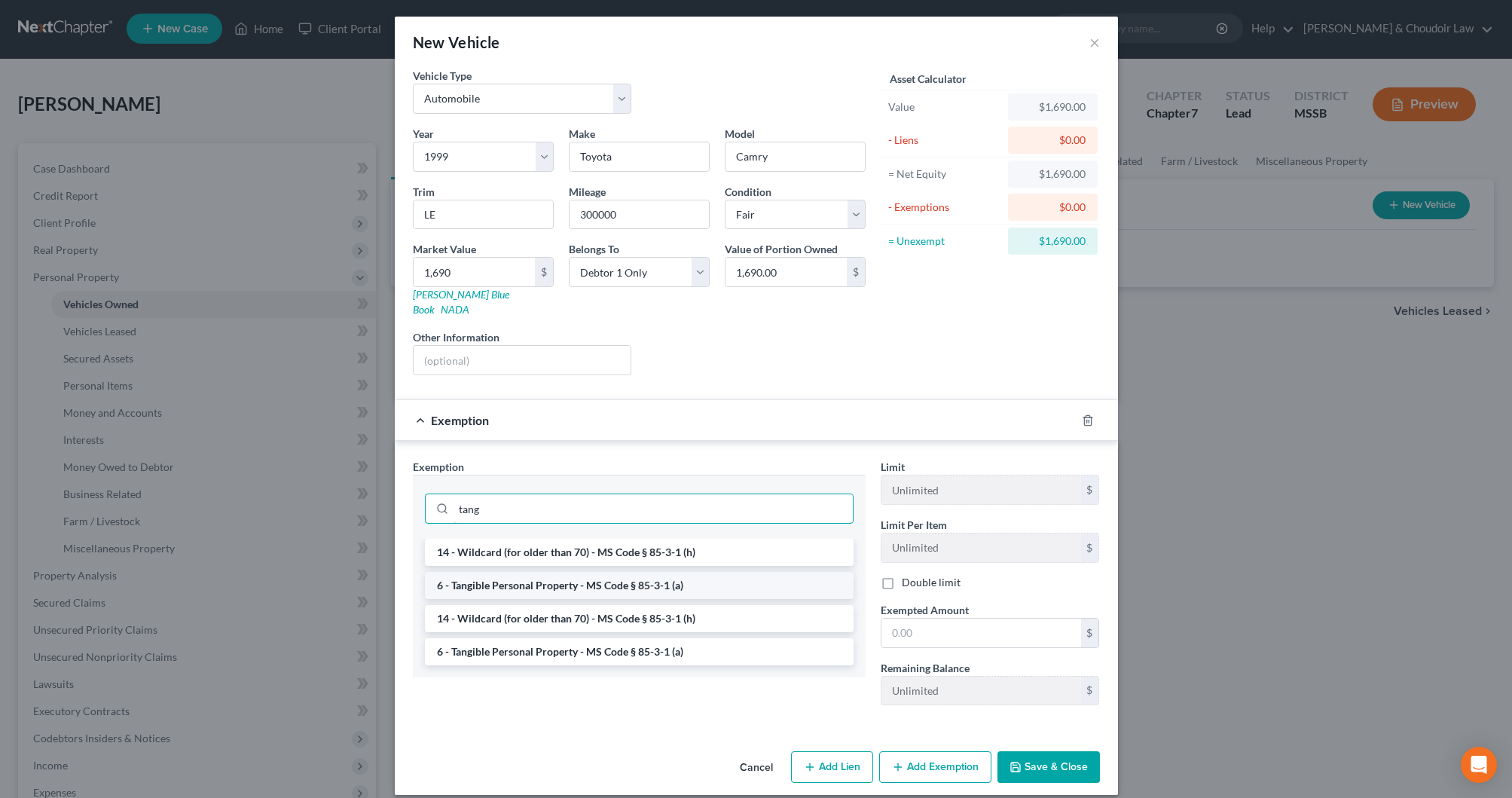
type input "tang"
click at [662, 572] on li "6 - Tangible Personal Property - MS Code § 85-3-1 (a)" at bounding box center [638, 585] width 428 height 27
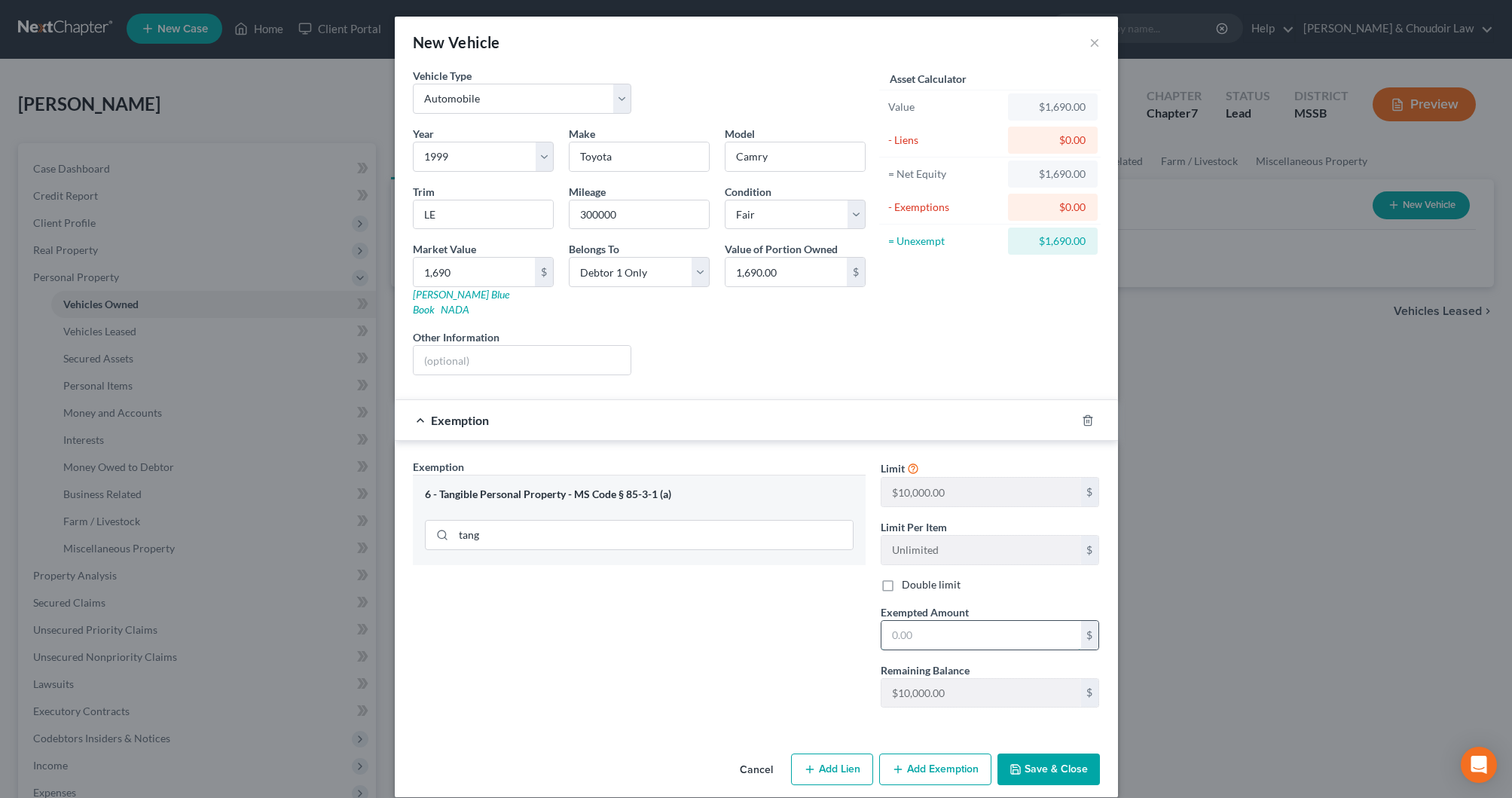
click at [914, 627] on input "text" at bounding box center [981, 635] width 199 height 28
type input "1,690"
click at [1027, 753] on button "Save & Close" at bounding box center [1048, 770] width 102 height 32
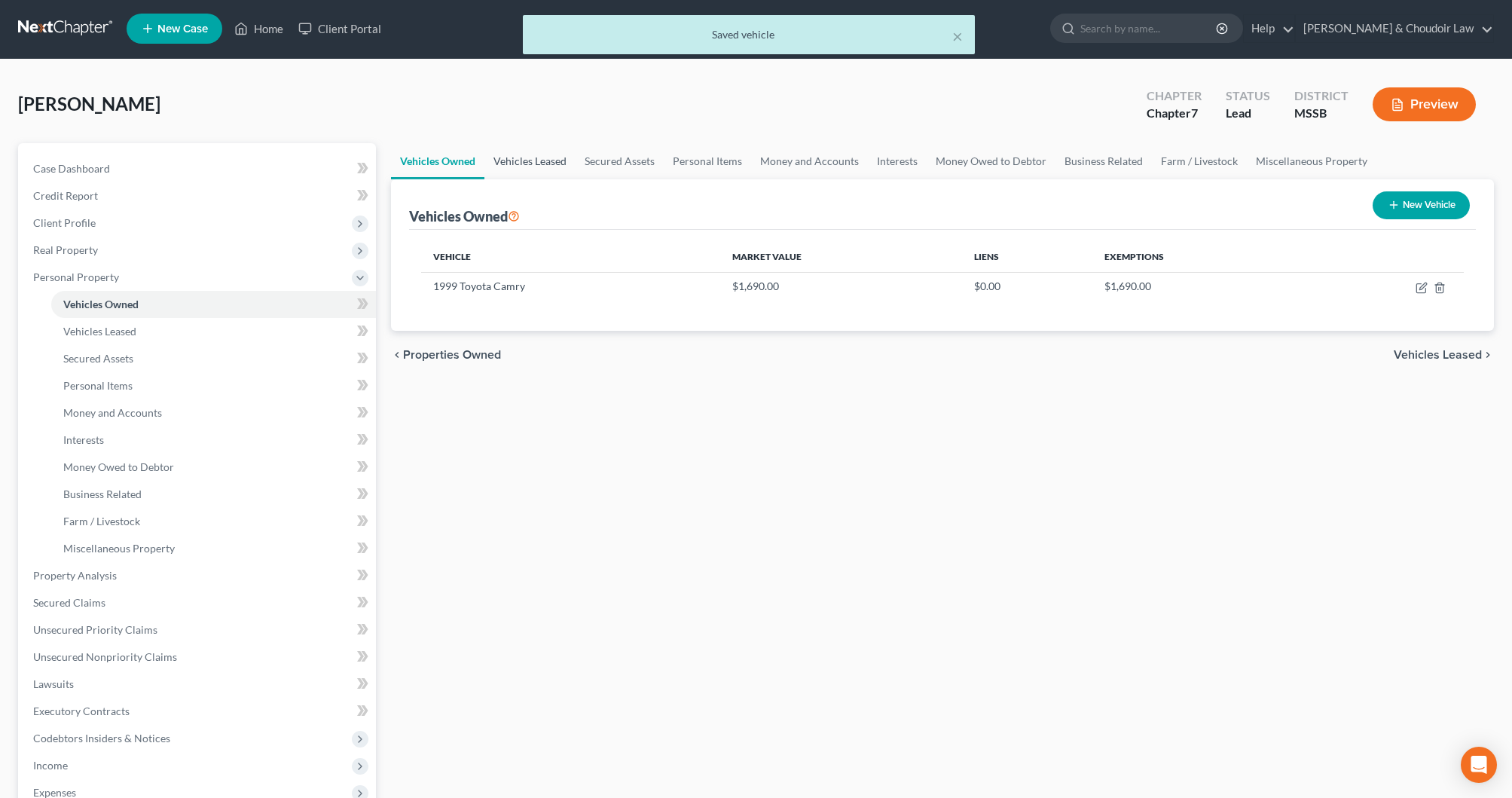
click at [532, 158] on link "Vehicles Leased" at bounding box center [530, 161] width 91 height 37
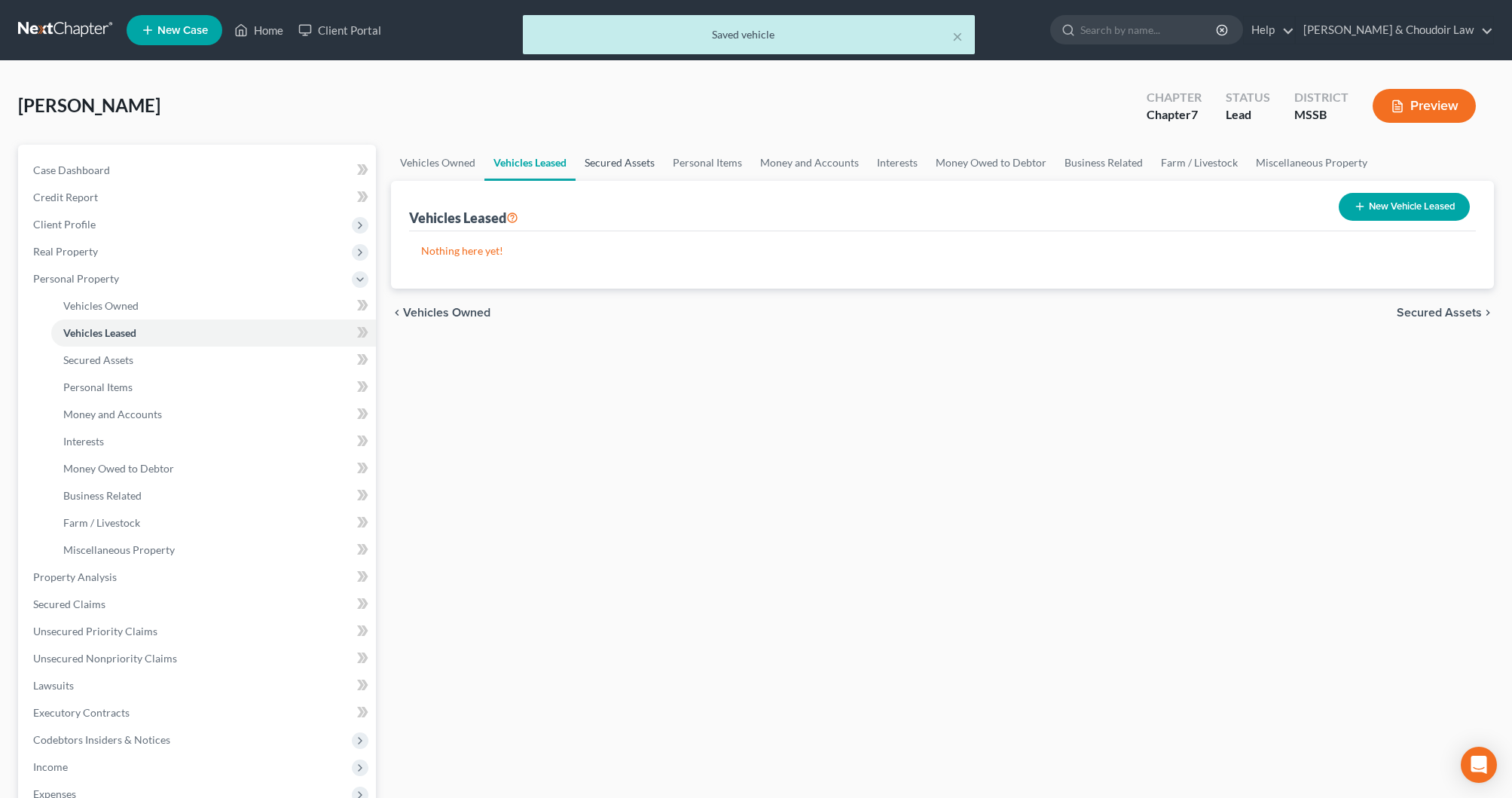
click at [604, 164] on link "Secured Assets" at bounding box center [620, 162] width 88 height 37
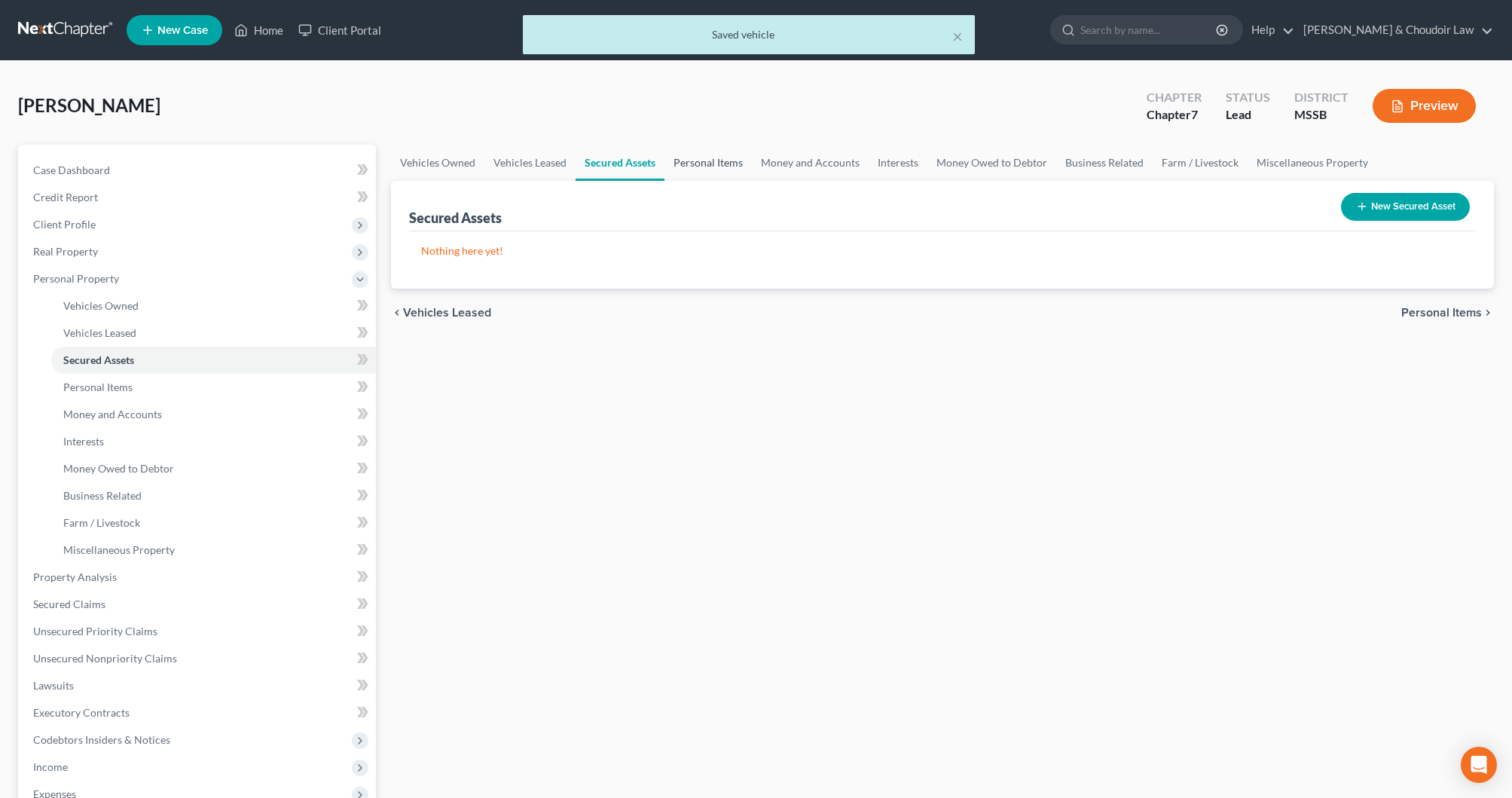
click at [691, 164] on link "Personal Items" at bounding box center [708, 162] width 87 height 37
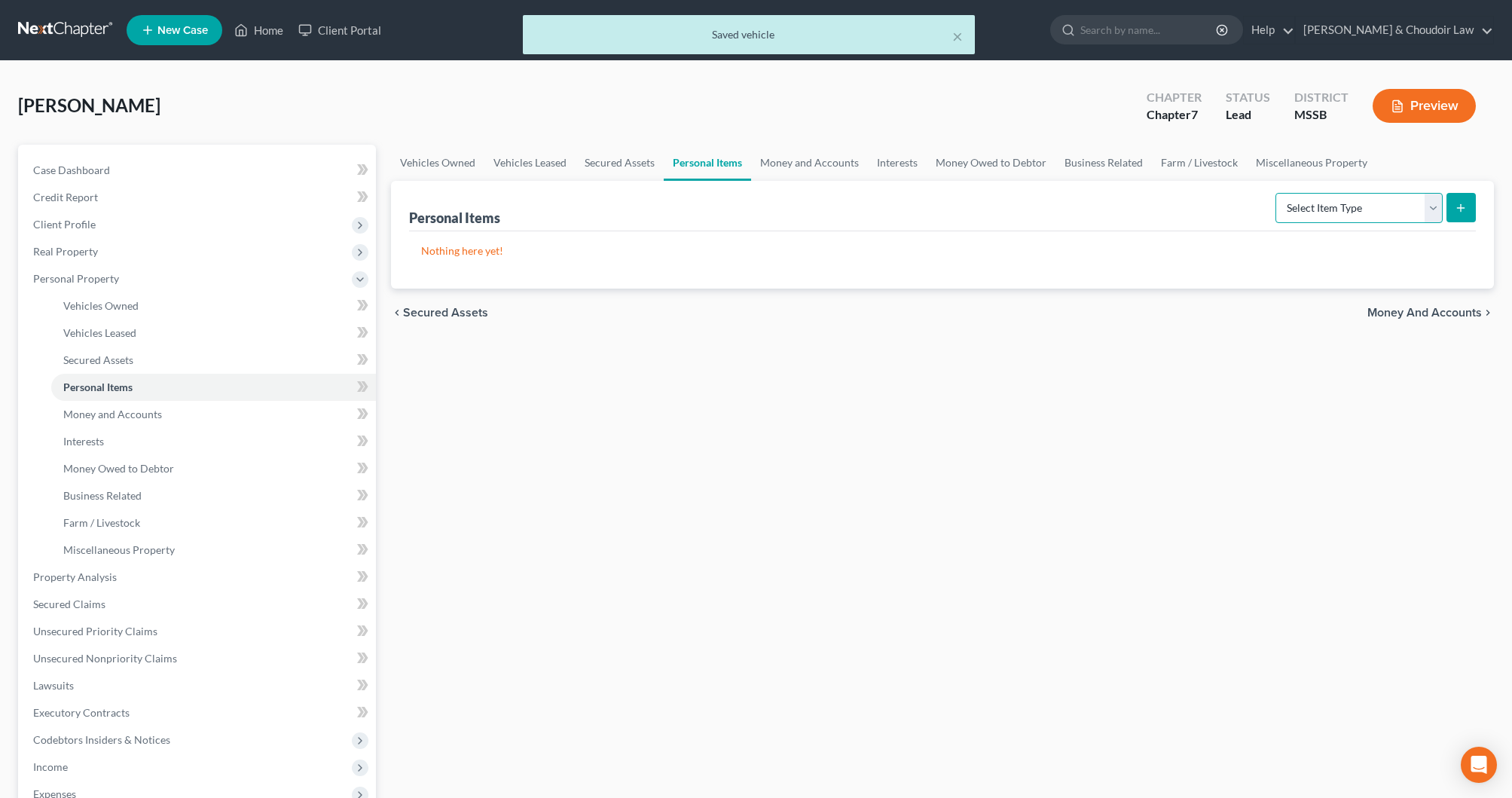
select select "clothing"
click at [1450, 208] on button "submit" at bounding box center [1461, 208] width 29 height 29
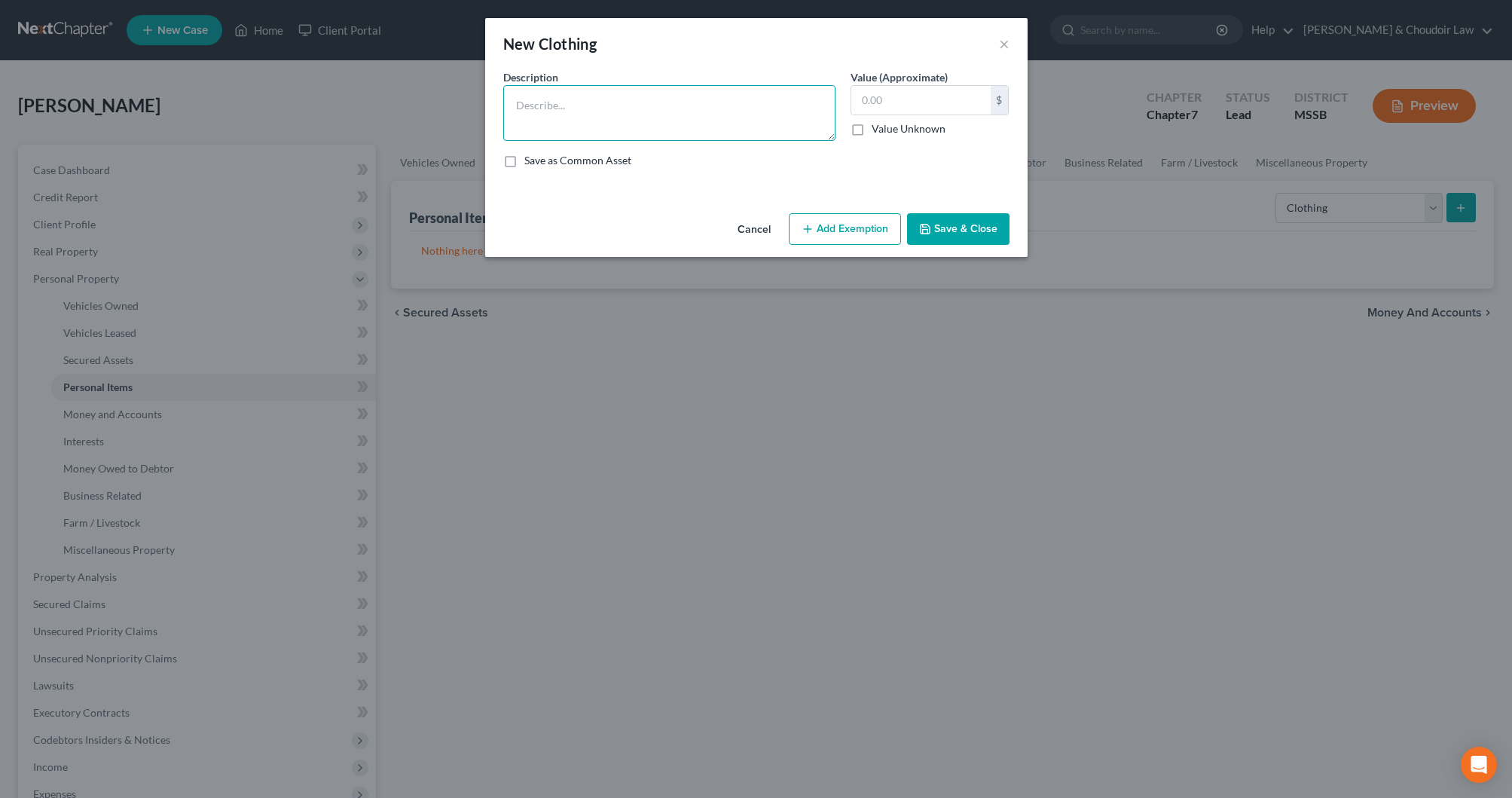
click at [740, 106] on textarea at bounding box center [669, 113] width 332 height 56
type textarea "Personal Clothing"
type input "300"
click at [824, 223] on button "Add Exemption" at bounding box center [845, 229] width 112 height 32
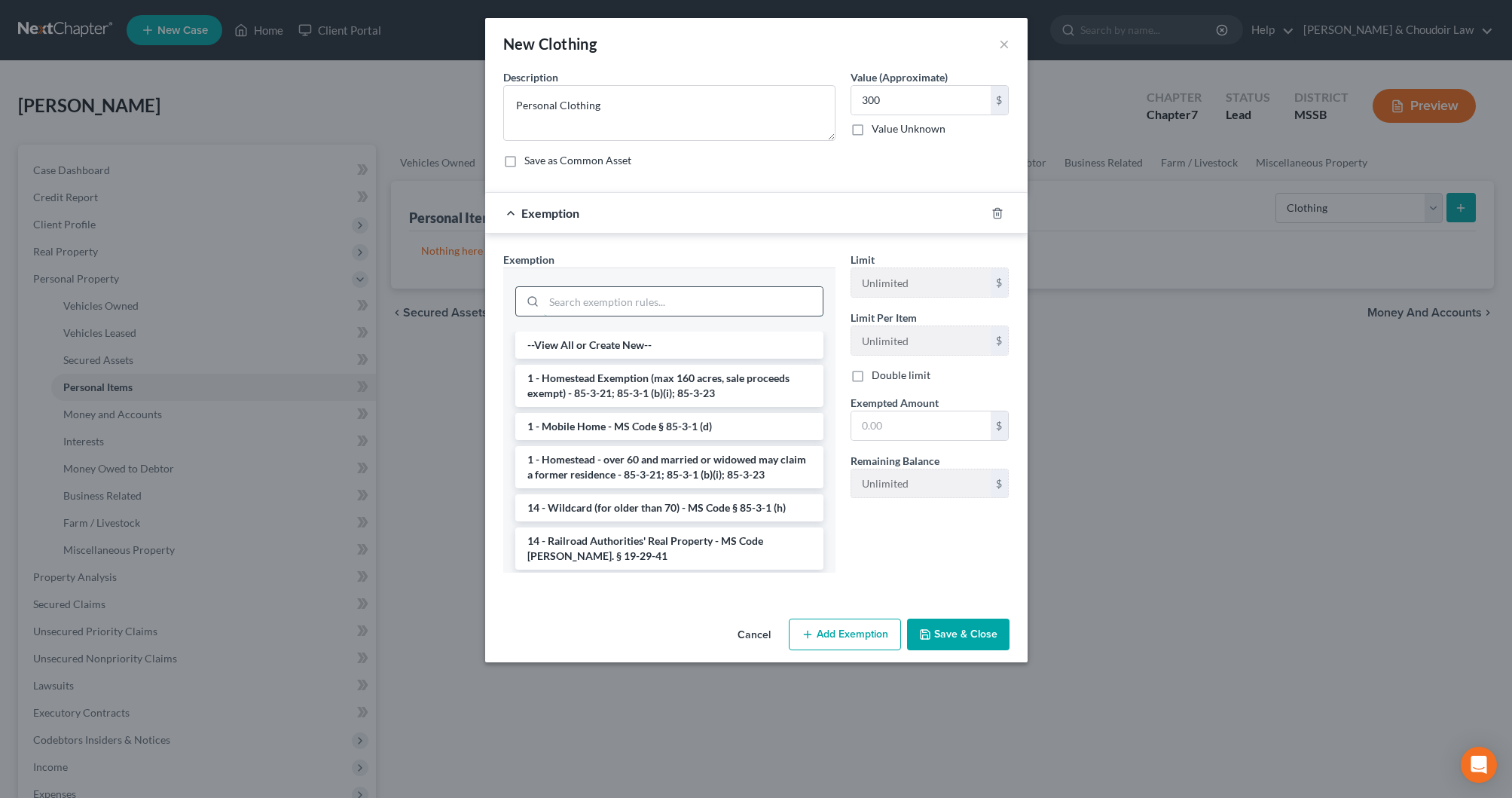
click at [792, 288] on input "search" at bounding box center [683, 301] width 279 height 28
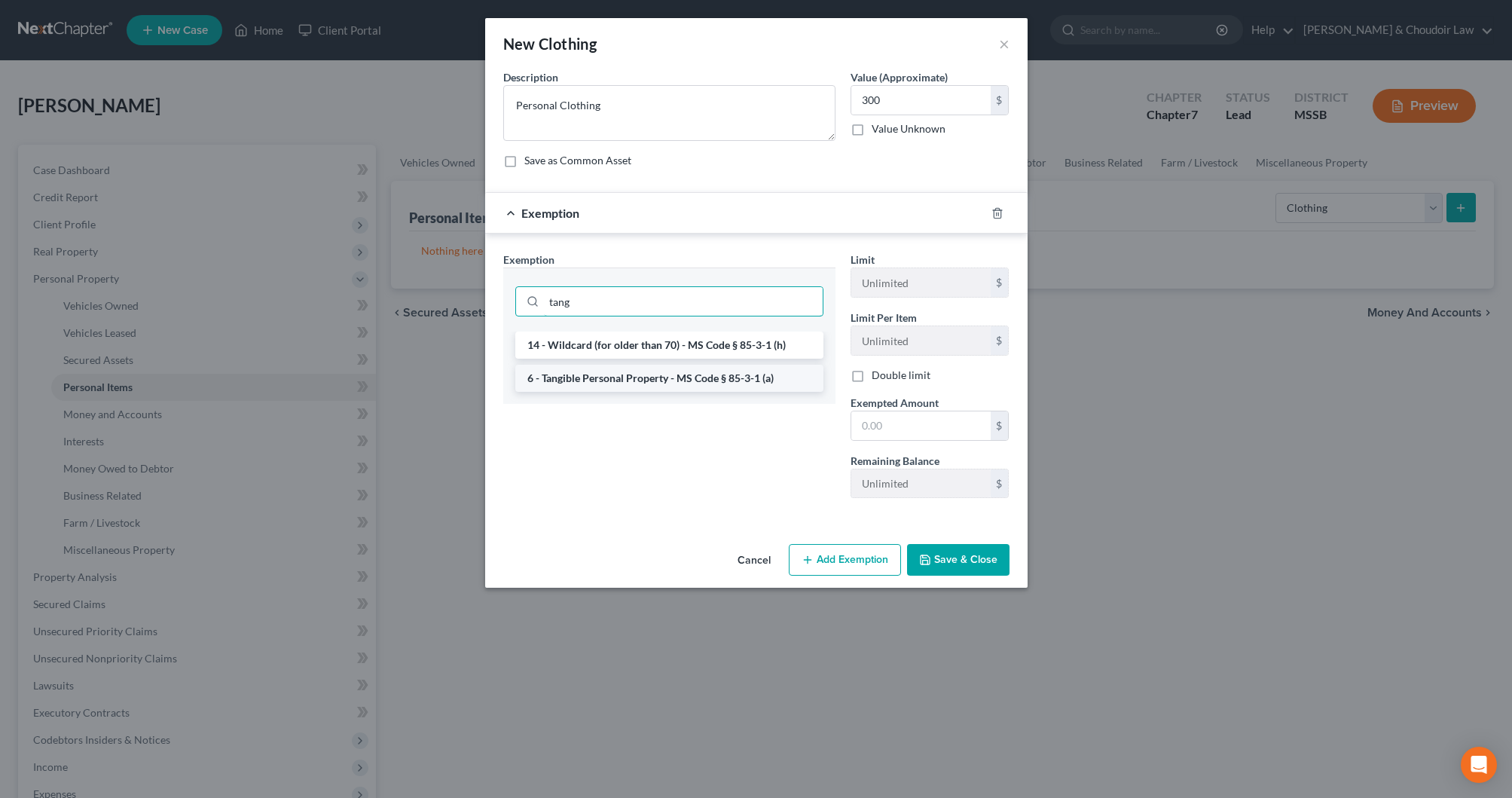
type input "tang"
click at [755, 379] on li "6 - Tangible Personal Property - MS Code § 85-3-1 (a)" at bounding box center [670, 379] width 308 height 27
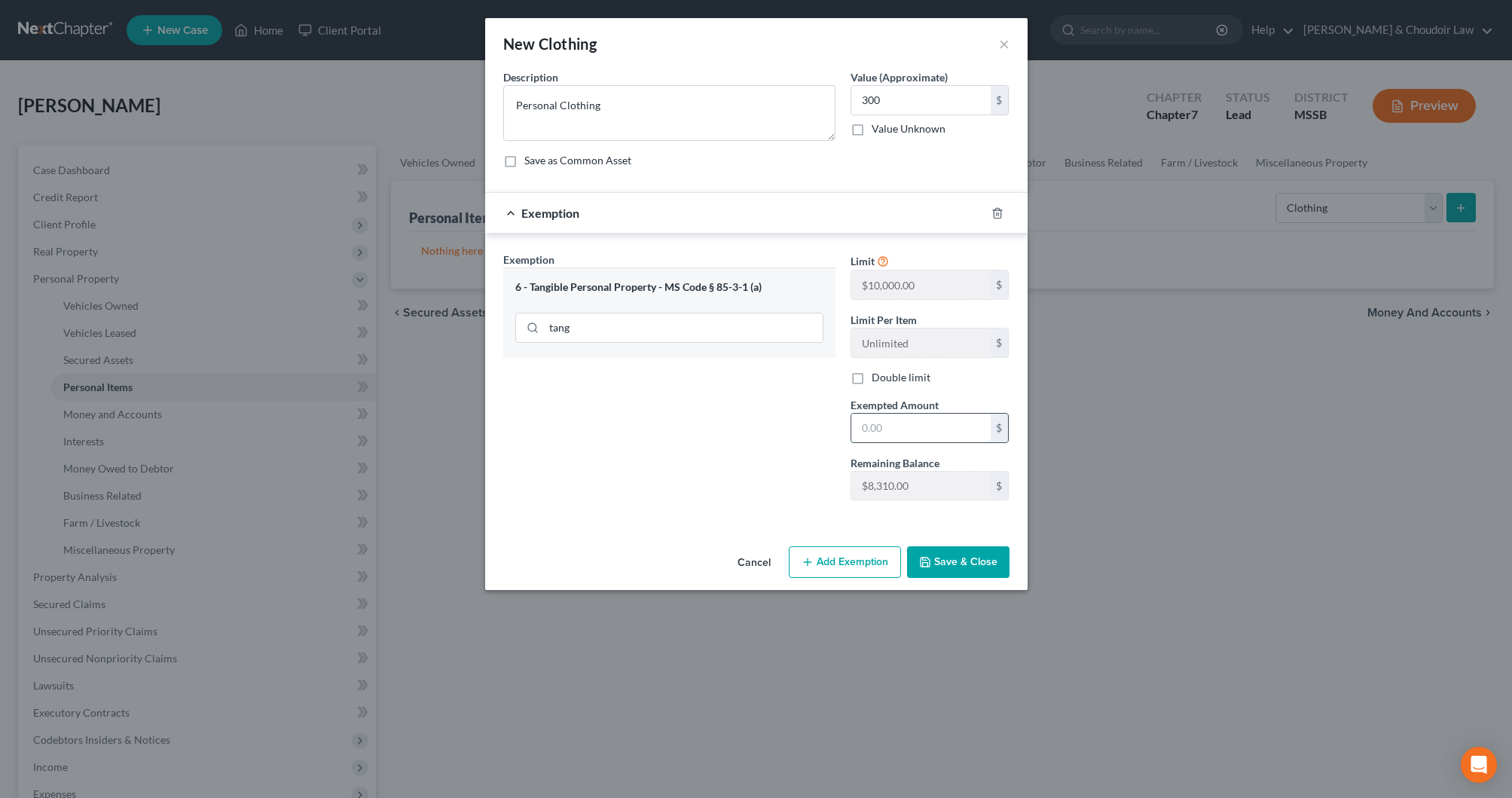
click at [903, 420] on input "text" at bounding box center [921, 428] width 140 height 28
type input "300"
click at [956, 552] on button "Save & Close" at bounding box center [958, 563] width 102 height 32
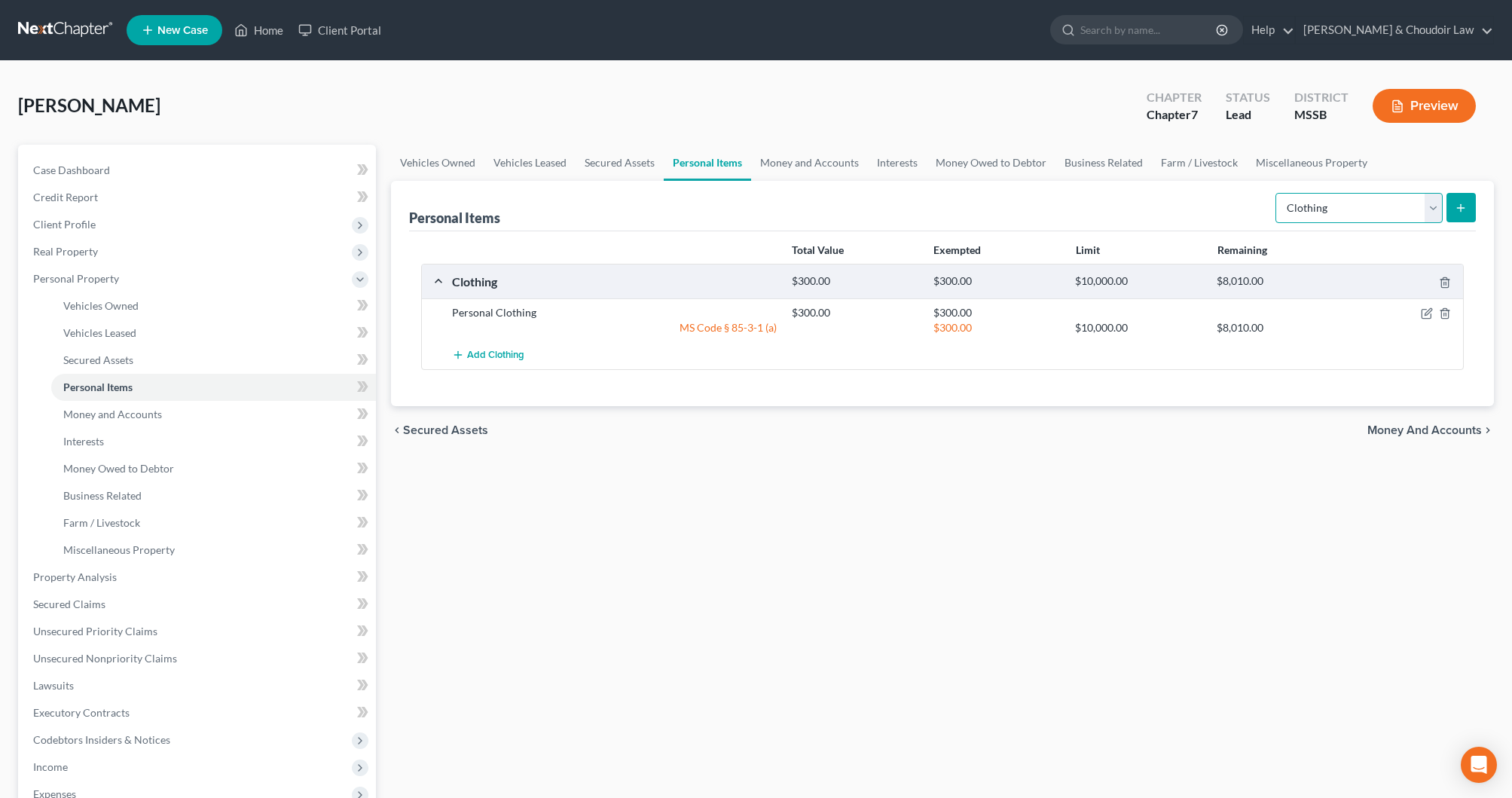
select select "electronics"
click at [1456, 214] on button "submit" at bounding box center [1461, 208] width 29 height 29
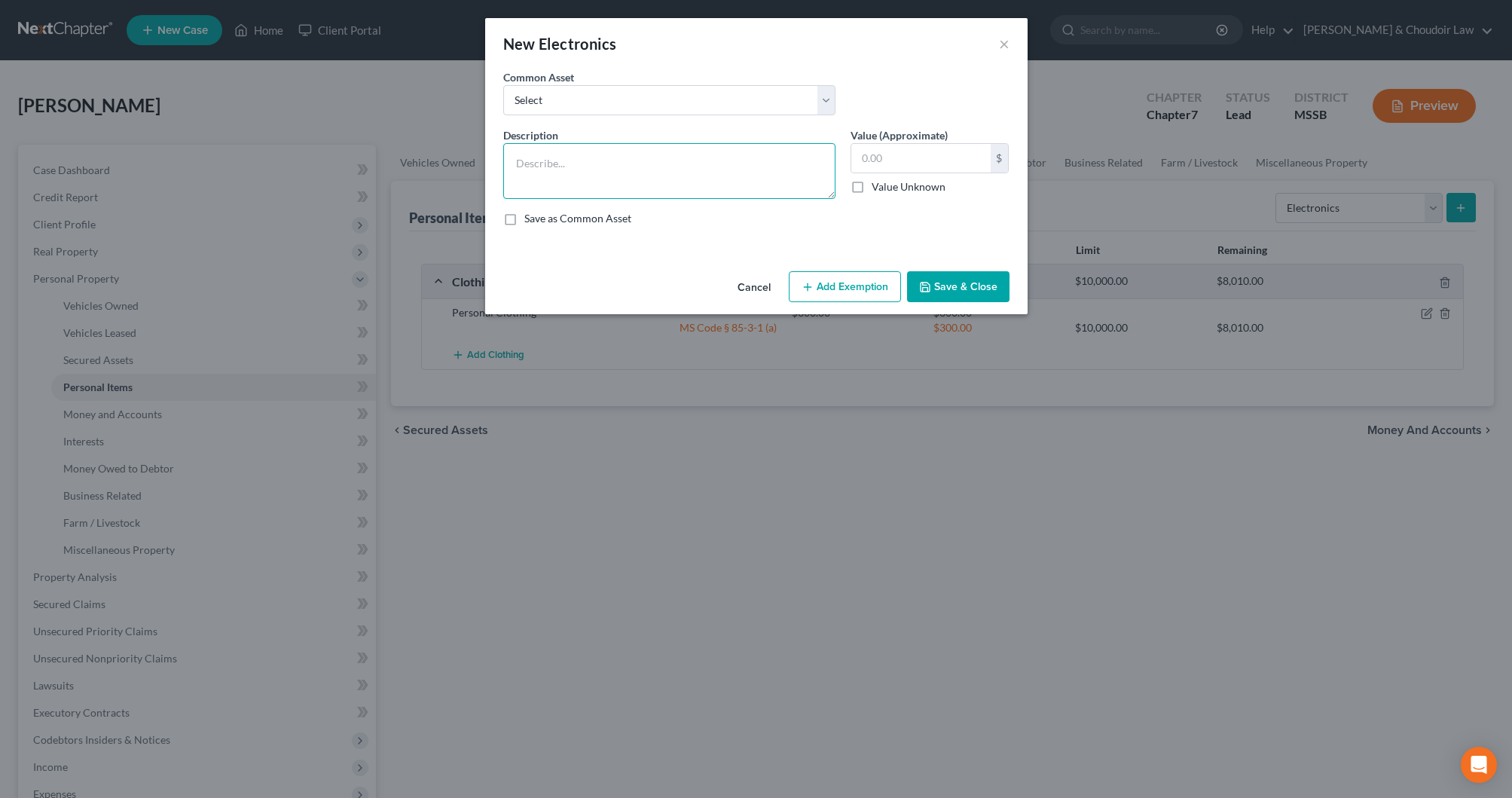
click at [752, 182] on textarea at bounding box center [669, 171] width 332 height 56
type textarea "Household and Personal Electronics"
type input "500"
click at [825, 281] on button "Add Exemption" at bounding box center [845, 288] width 112 height 32
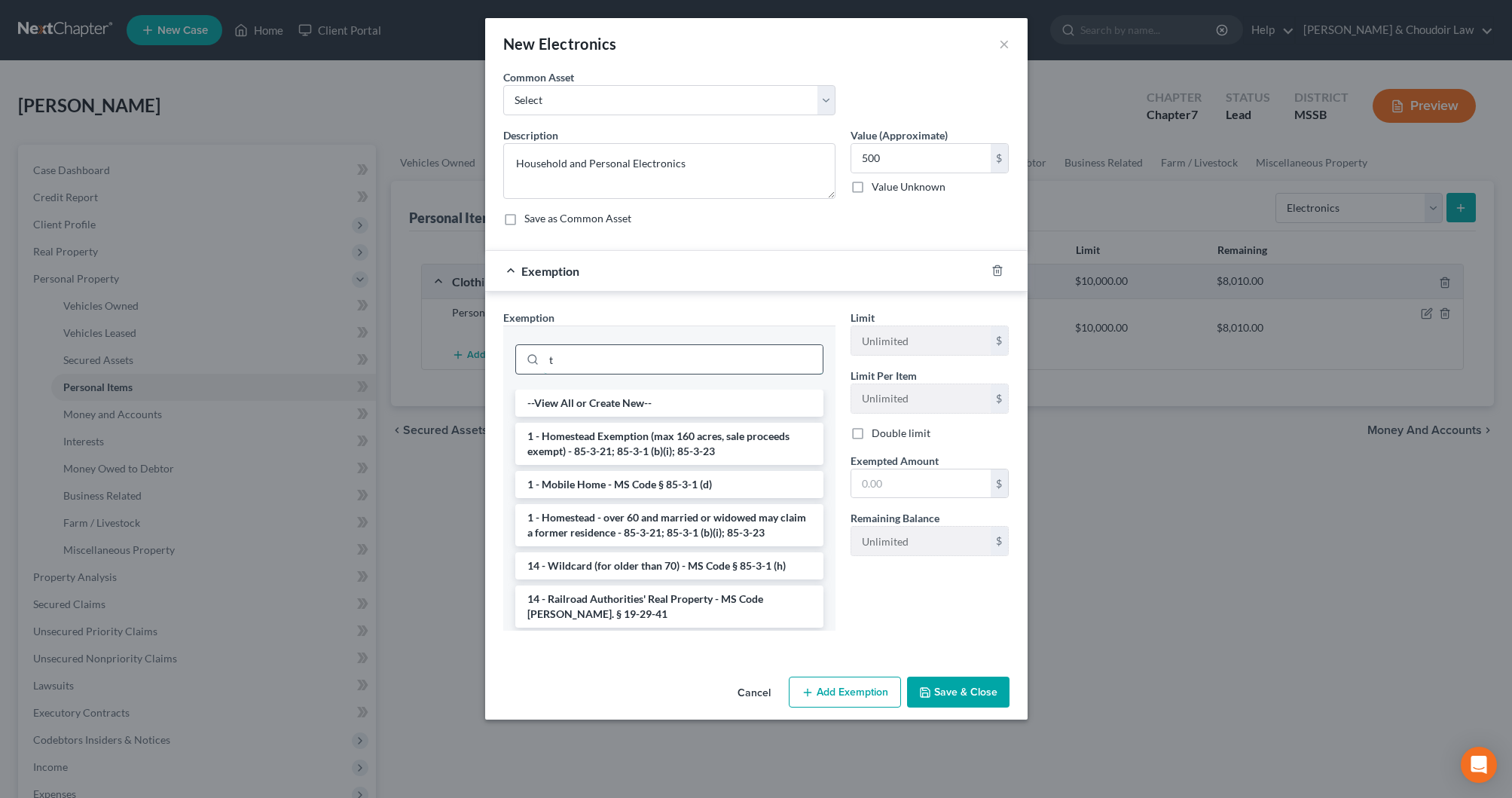
click at [767, 350] on input "t" at bounding box center [683, 360] width 279 height 28
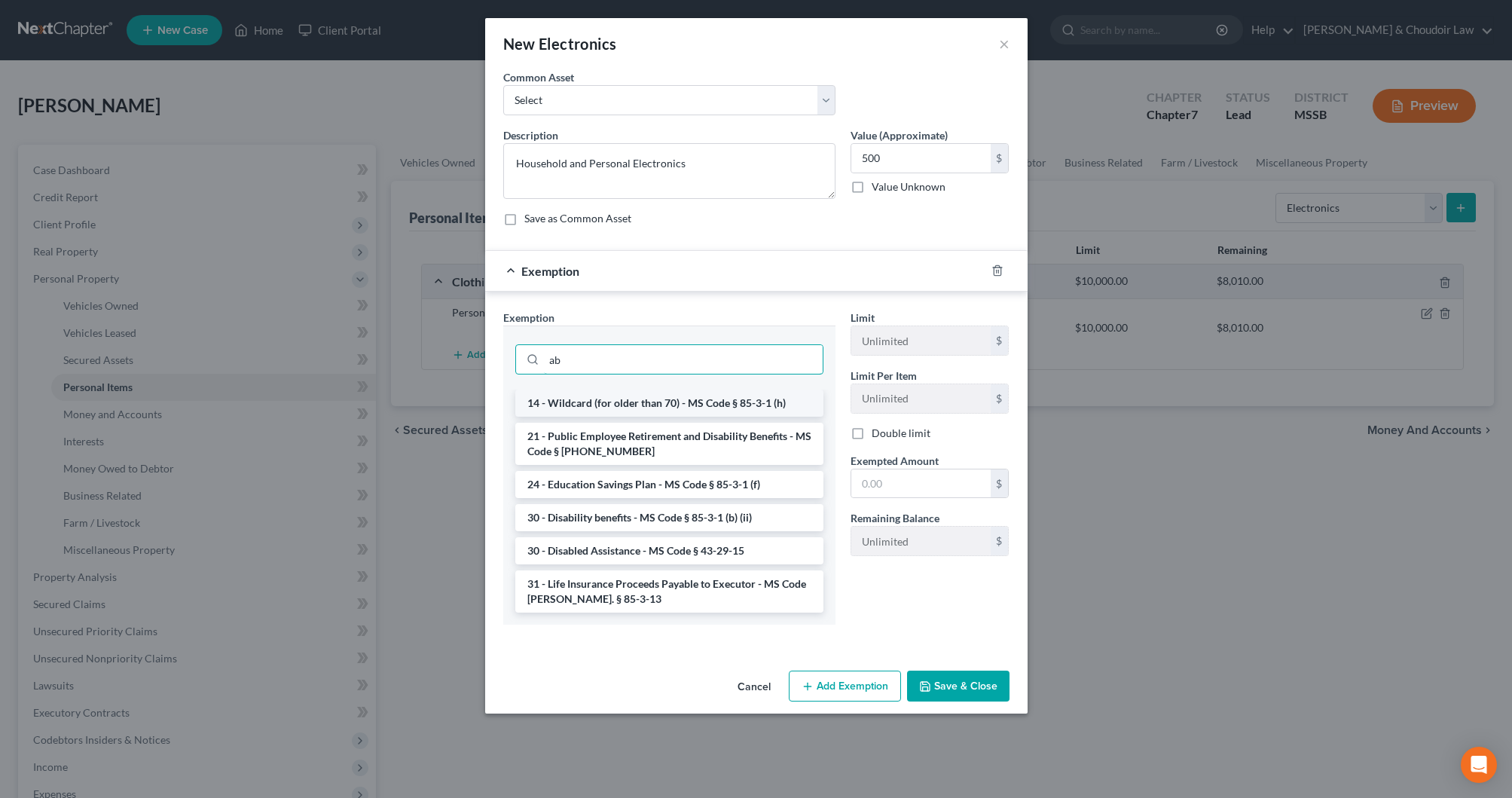
type input "a"
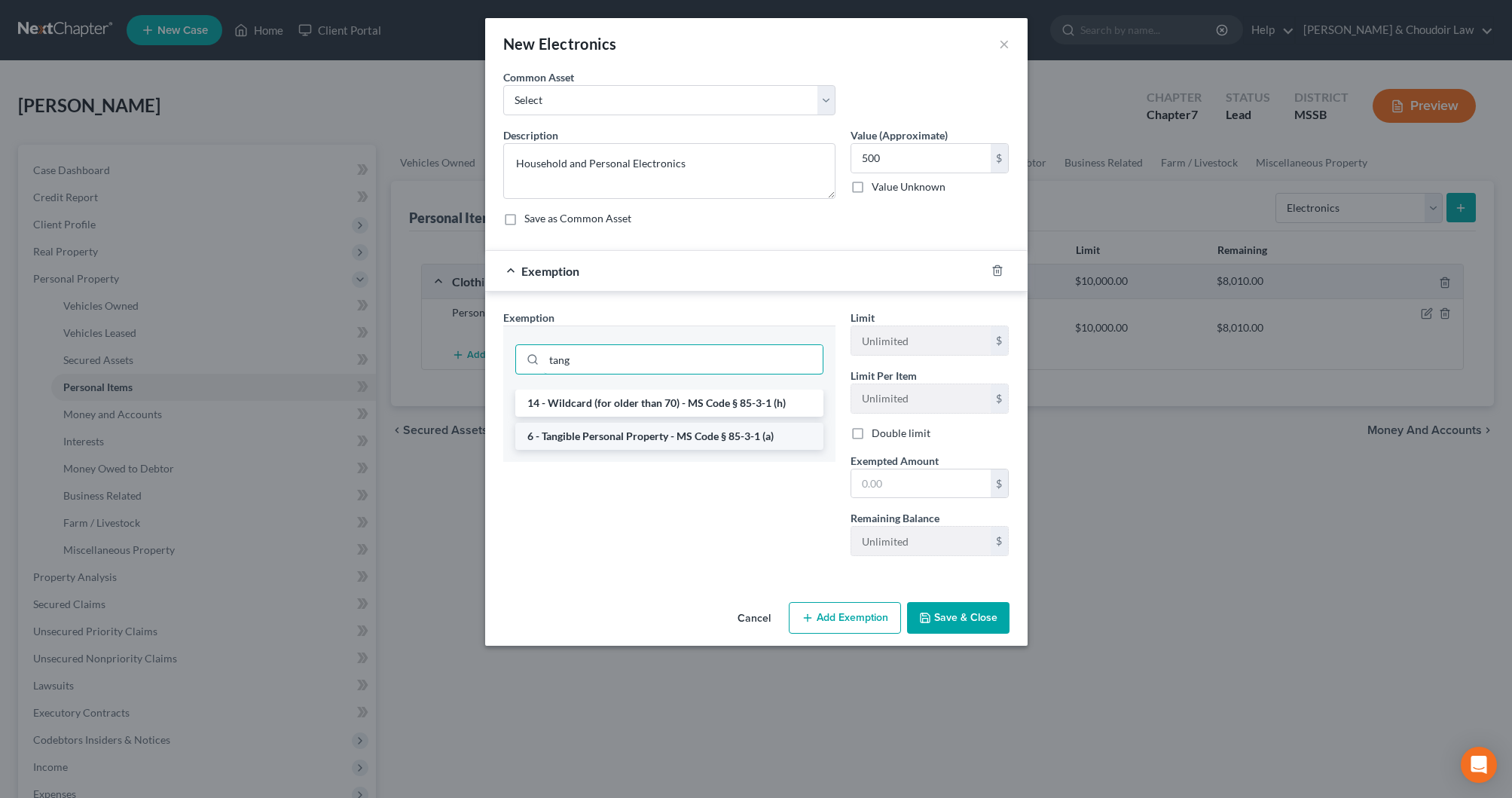
type input "tang"
click at [749, 441] on li "6 - Tangible Personal Property - MS Code § 85-3-1 (a)" at bounding box center [670, 436] width 308 height 27
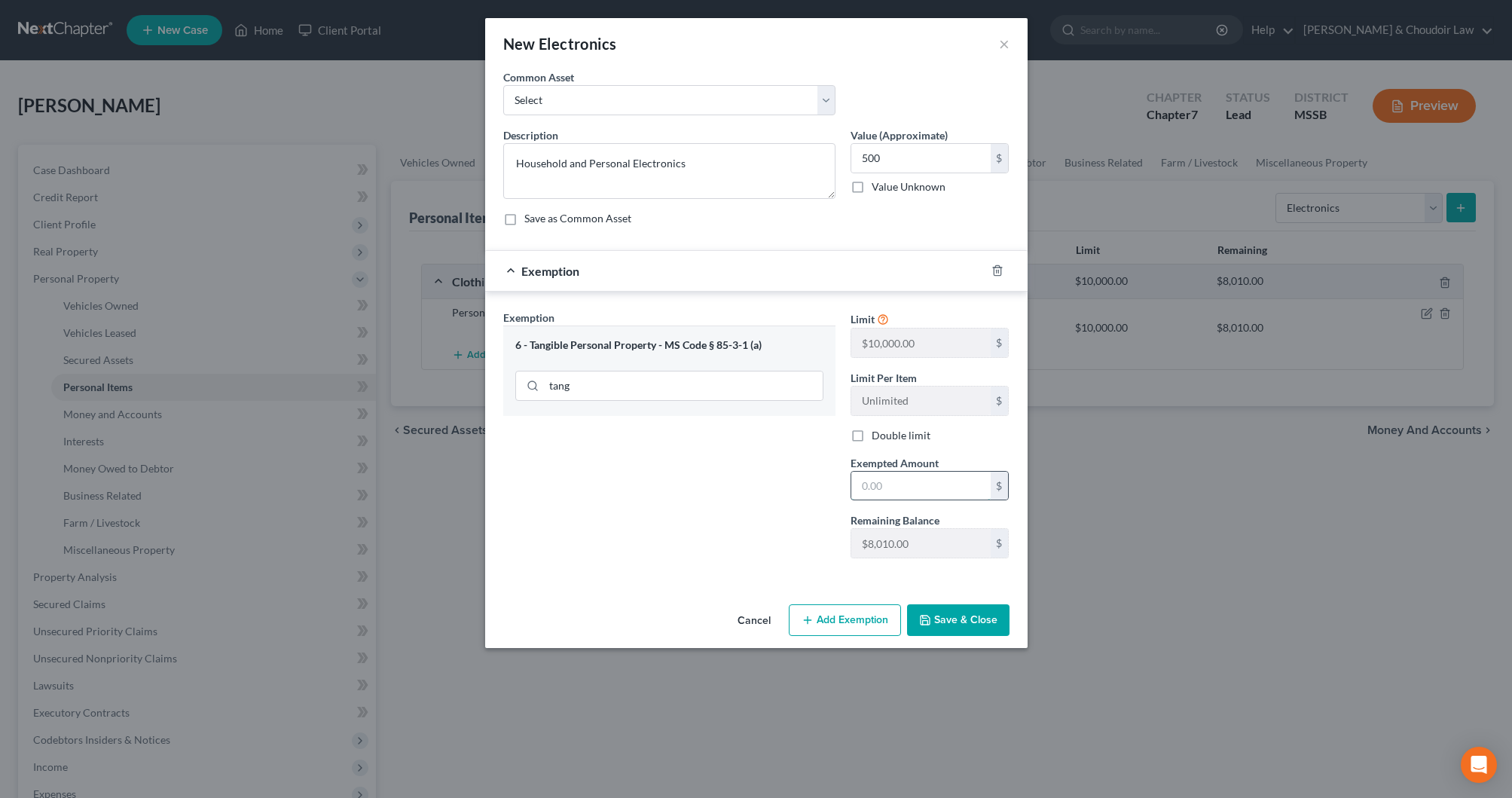
click at [918, 490] on input "text" at bounding box center [921, 486] width 140 height 28
type input "500"
click at [955, 607] on button "Save & Close" at bounding box center [958, 621] width 102 height 32
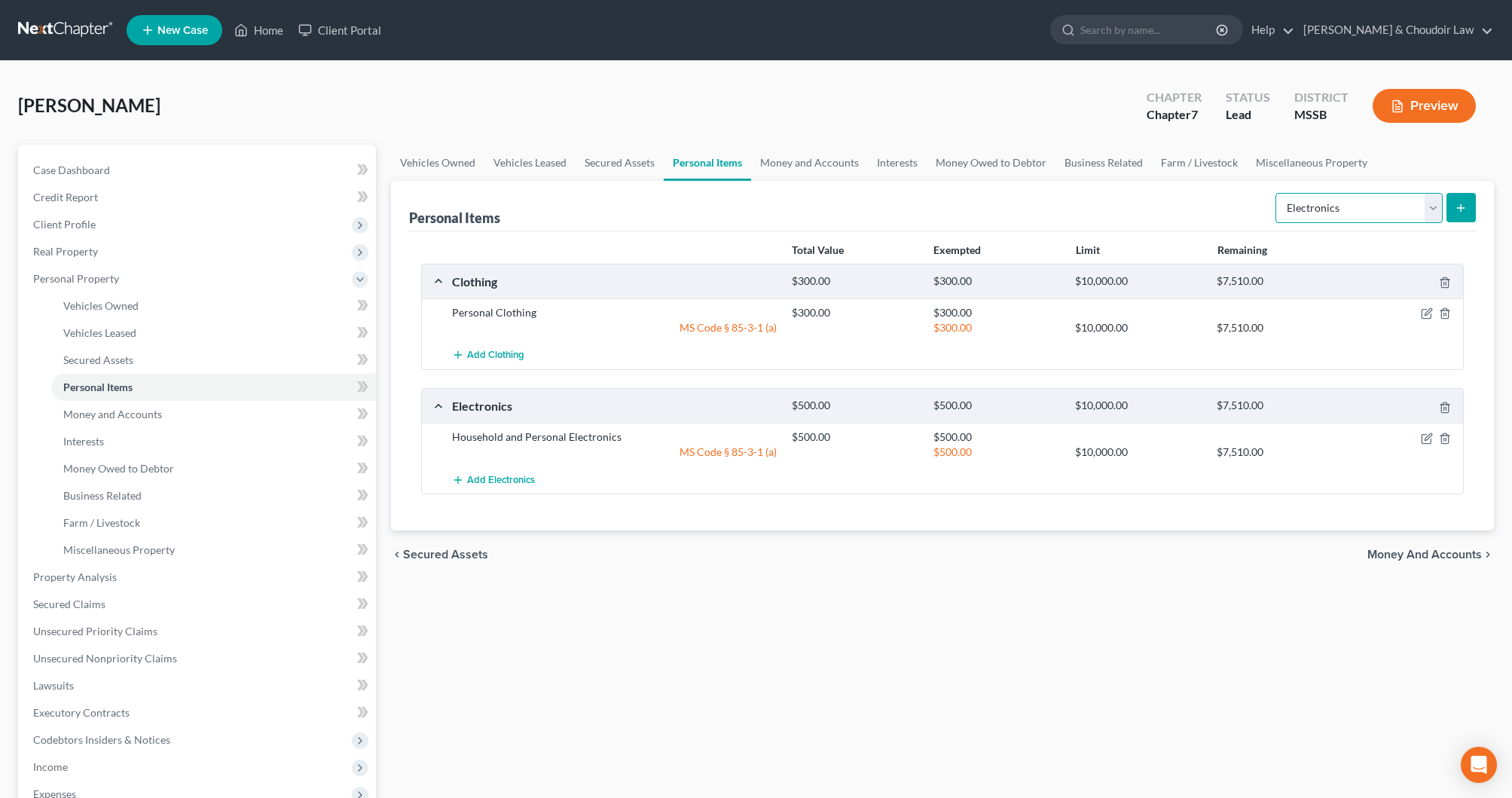
select select "household_goods"
click at [1465, 200] on button "submit" at bounding box center [1461, 208] width 29 height 29
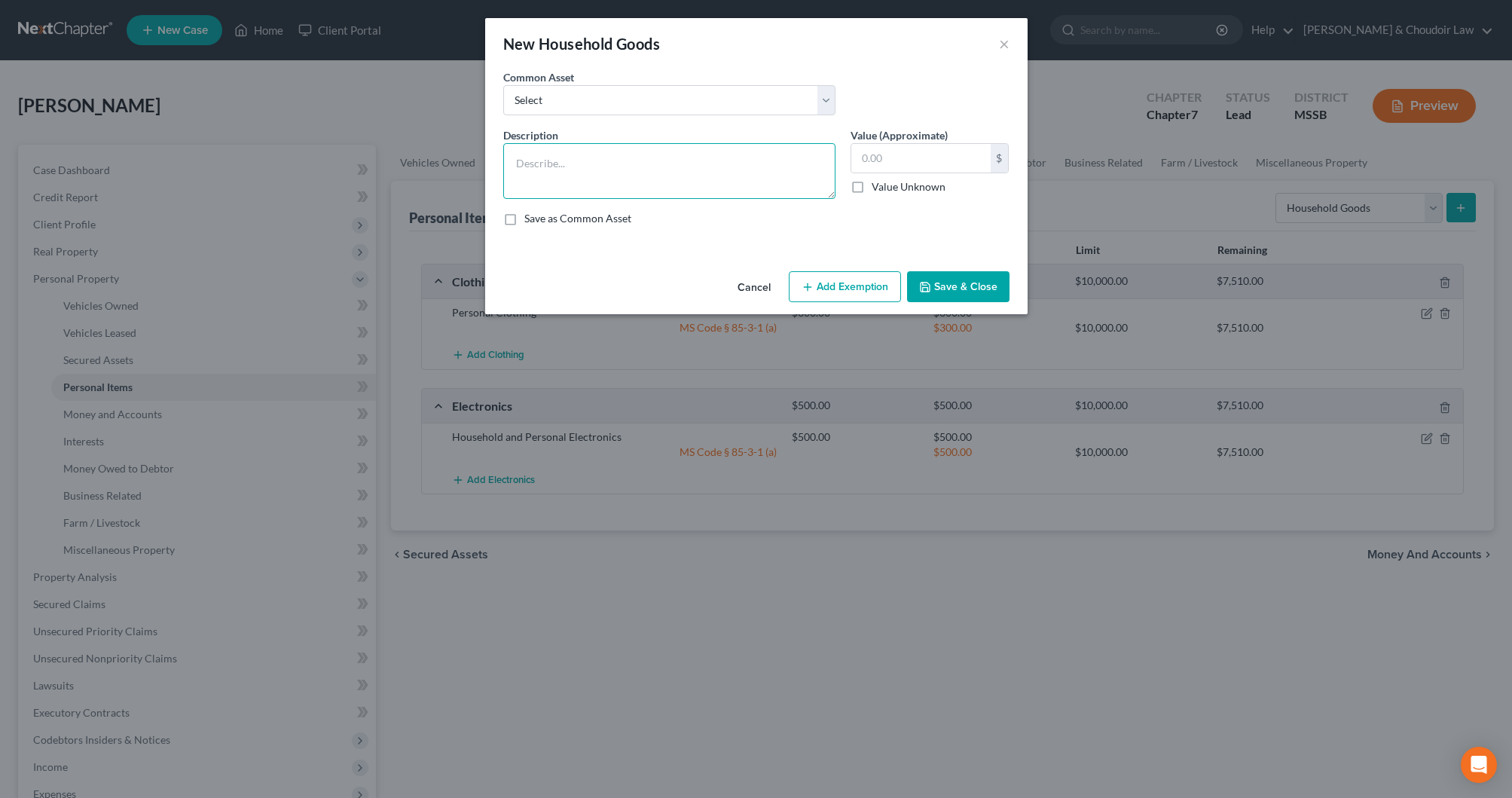
click at [825, 169] on textarea at bounding box center [669, 171] width 332 height 56
type textarea "Household Goods, Furniture, and cook appliances"
type input "1,000"
click at [884, 277] on button "Add Exemption" at bounding box center [845, 288] width 112 height 32
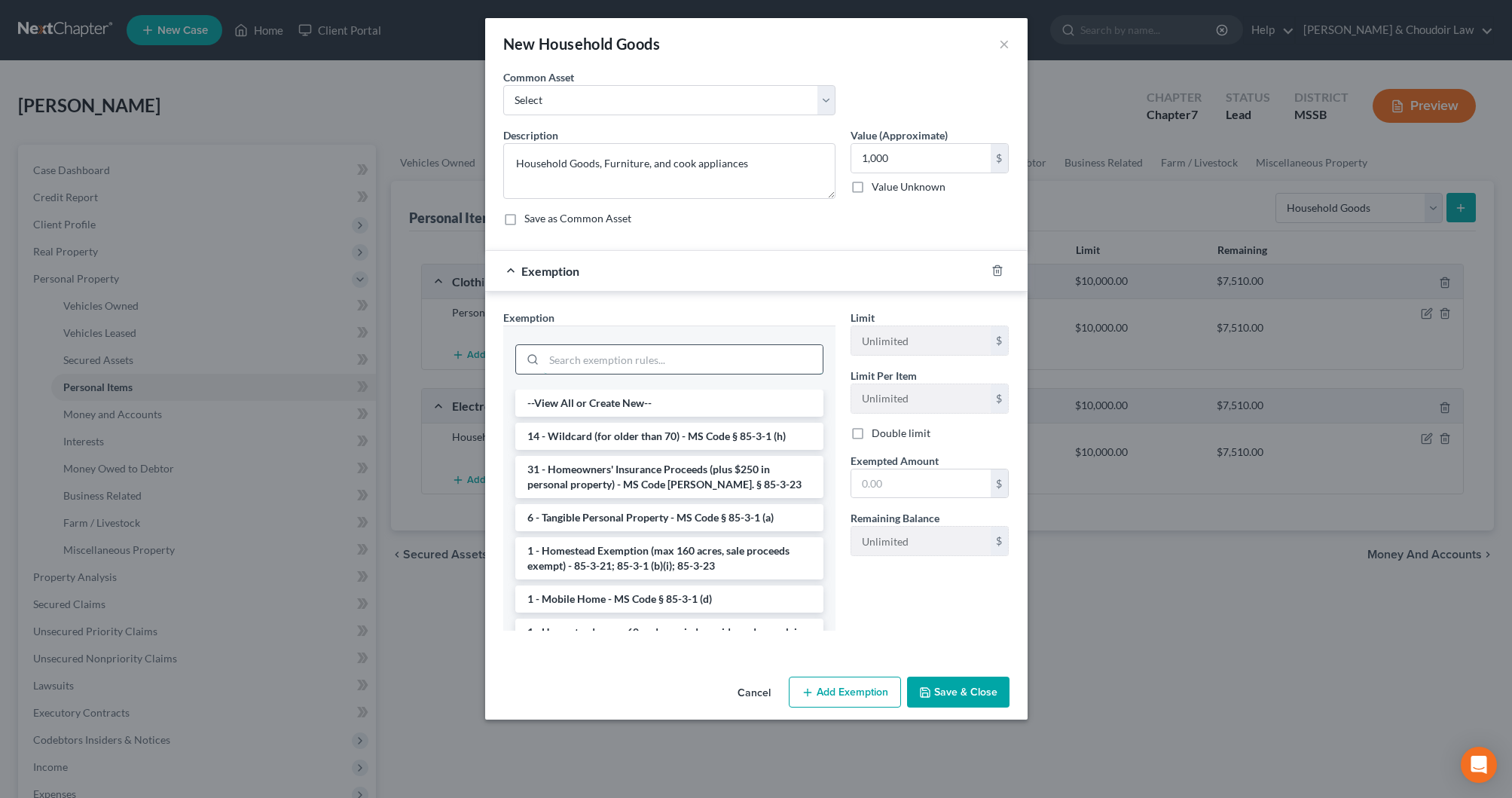
click at [806, 356] on input "search" at bounding box center [683, 360] width 279 height 28
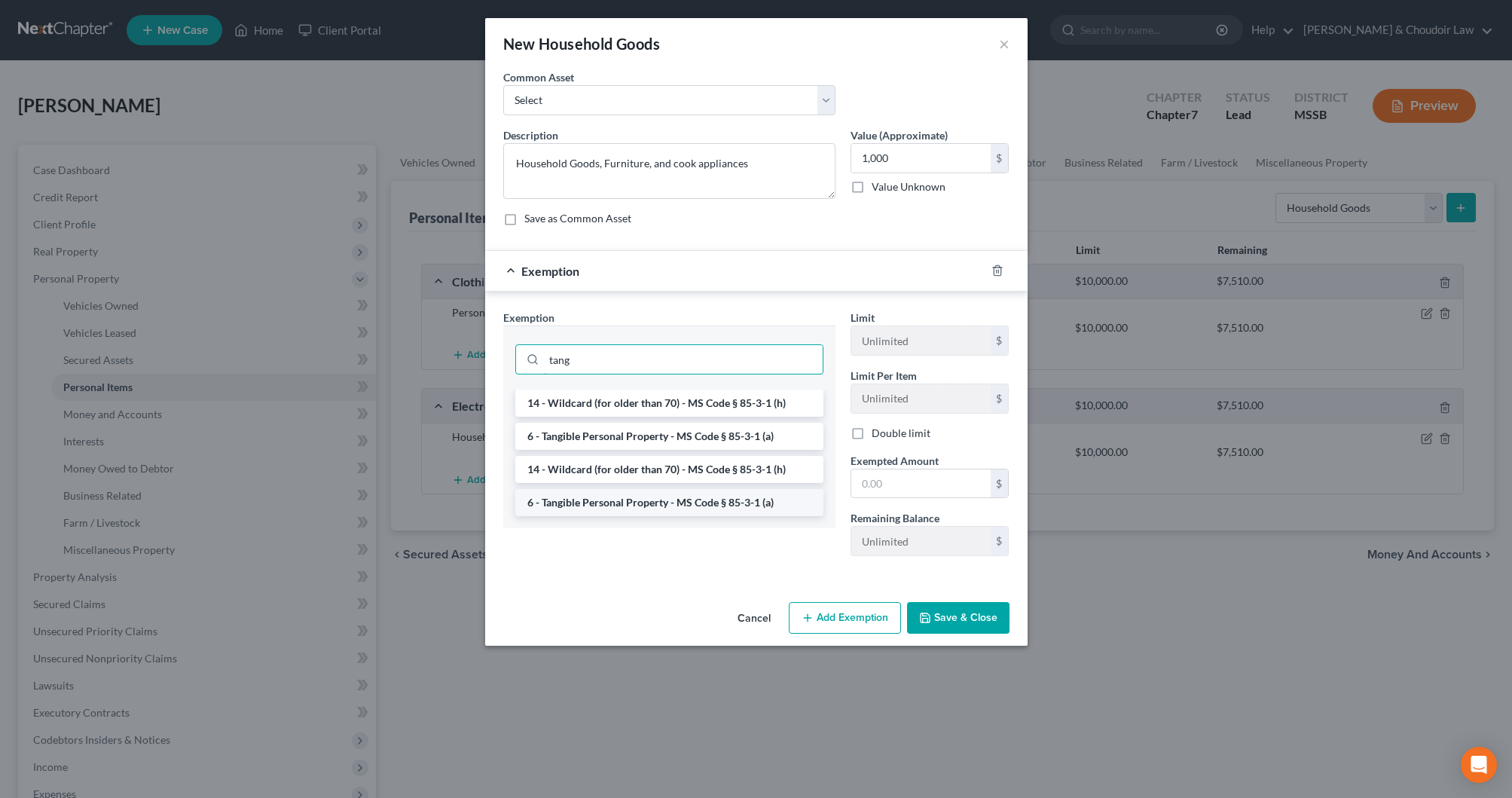
type input "tang"
click at [735, 505] on li "6 - Tangible Personal Property - MS Code § 85-3-1 (a)" at bounding box center [670, 502] width 308 height 27
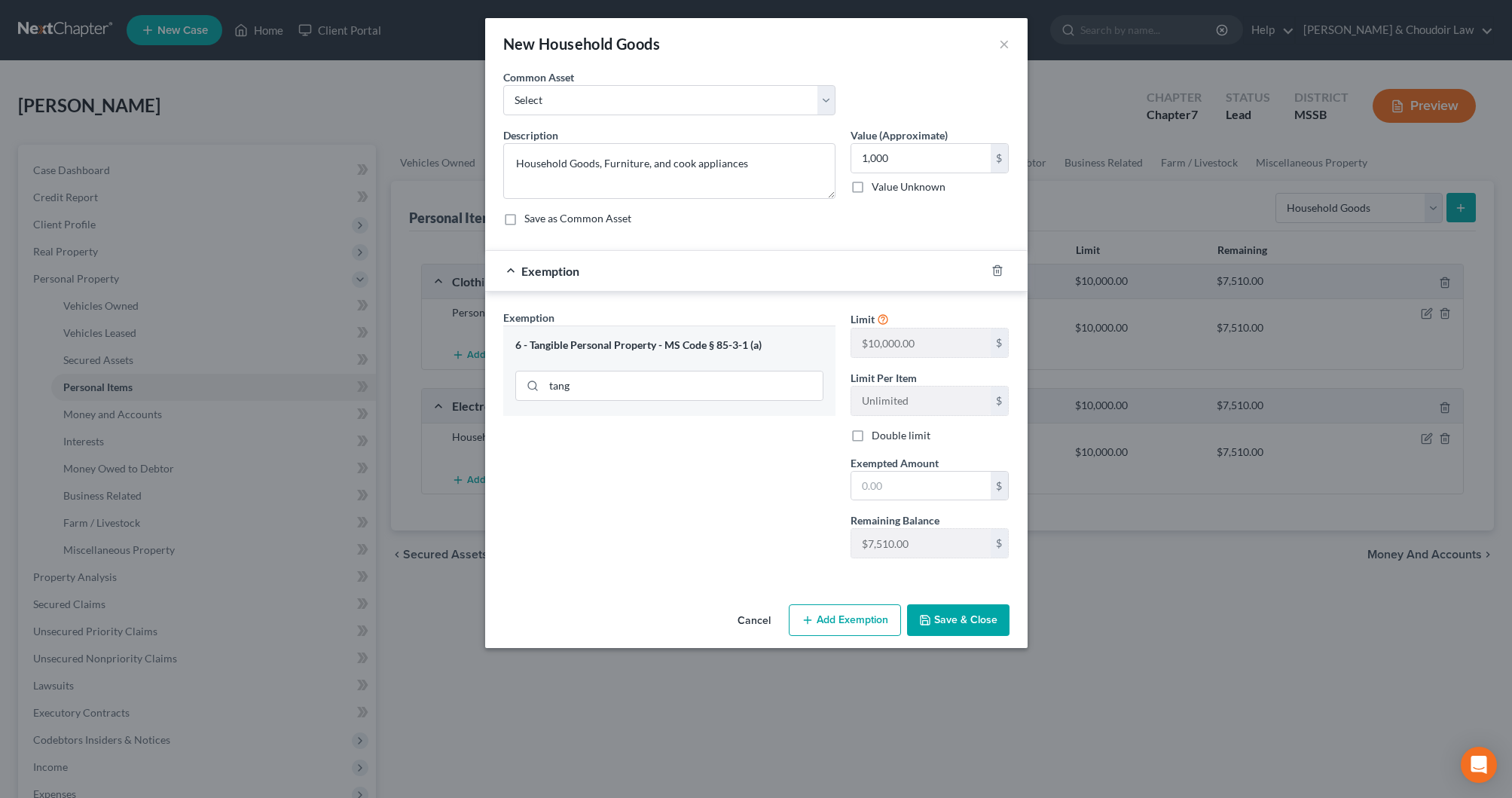
click at [847, 484] on div "Exempted Amount * $" at bounding box center [930, 478] width 174 height 46
click at [898, 488] on input "text" at bounding box center [921, 486] width 140 height 28
type input "1,000"
click at [958, 623] on button "Save & Close" at bounding box center [958, 621] width 102 height 32
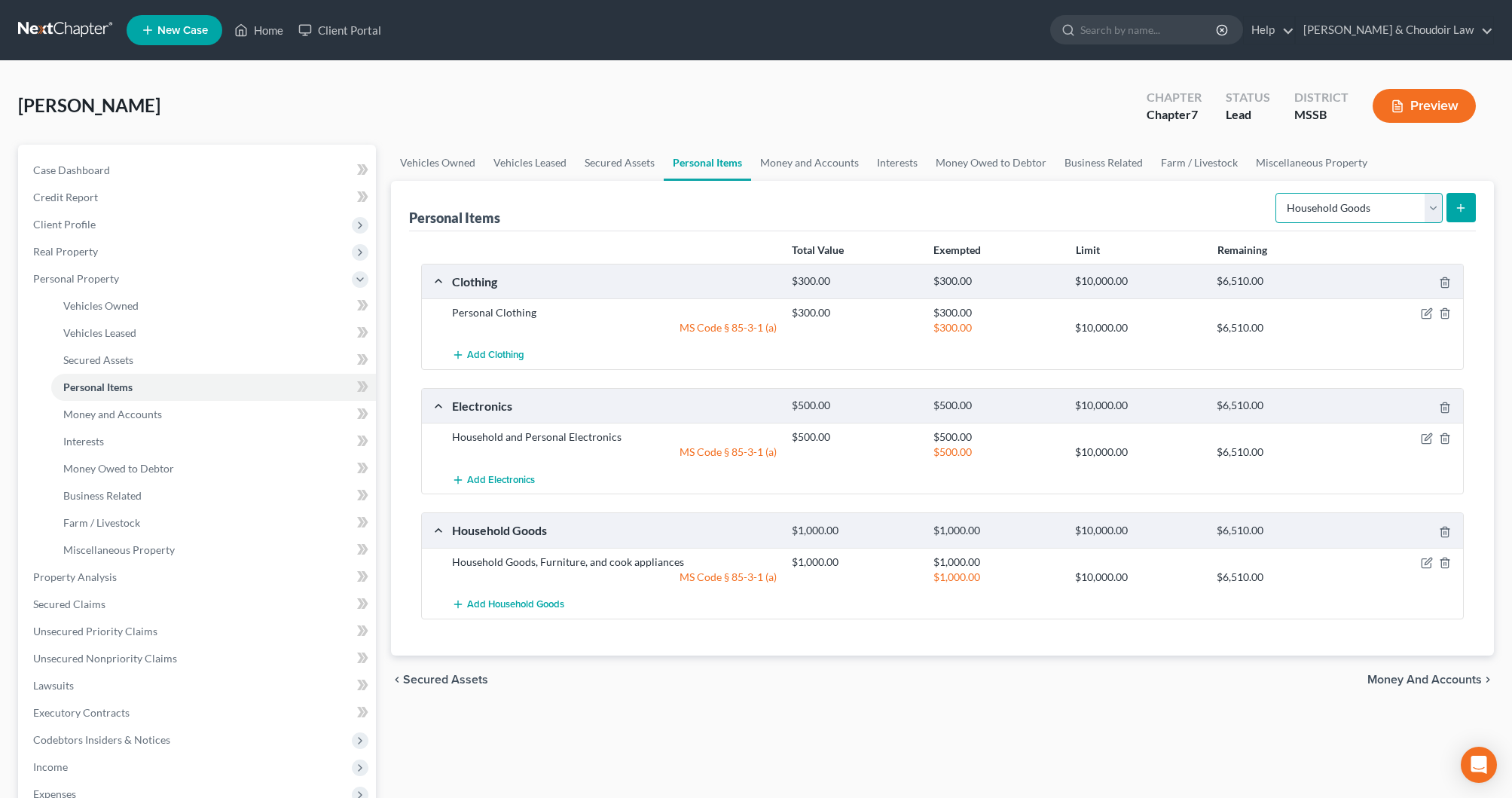
select select "other"
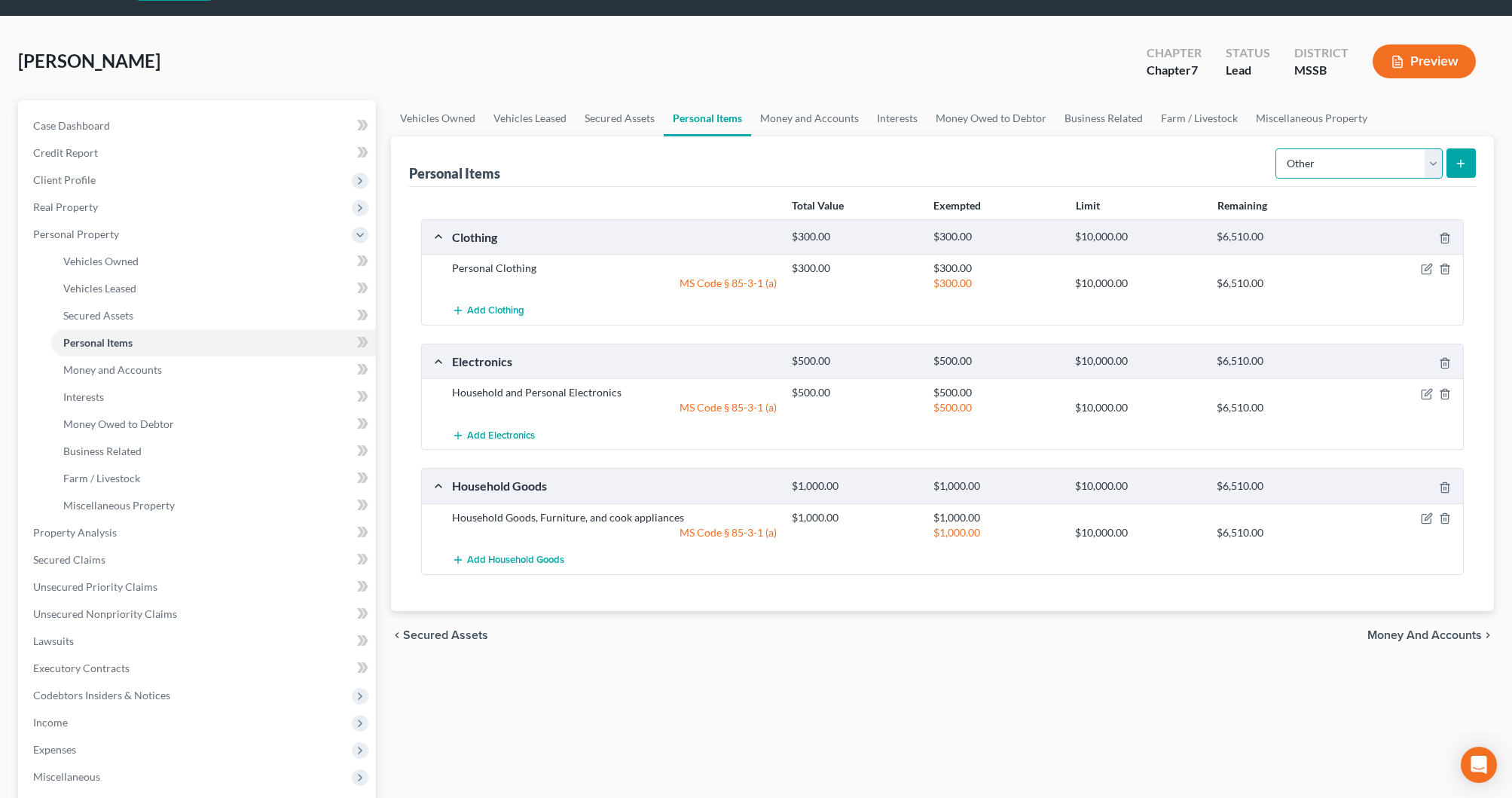
scroll to position [44, 0]
click at [820, 118] on link "Money and Accounts" at bounding box center [809, 118] width 117 height 37
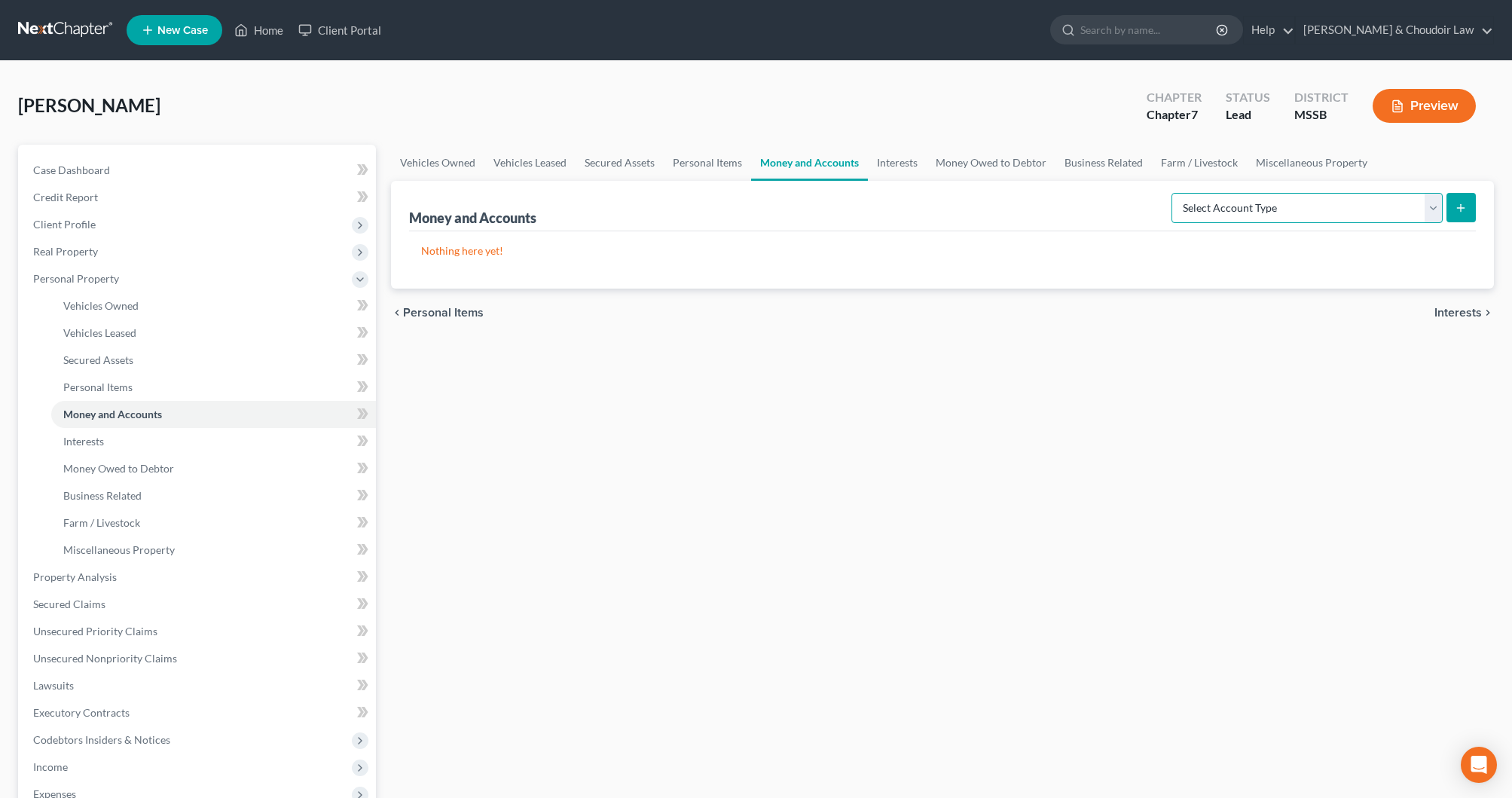
select select "checking"
click at [1461, 206] on line "submit" at bounding box center [1461, 208] width 0 height 7
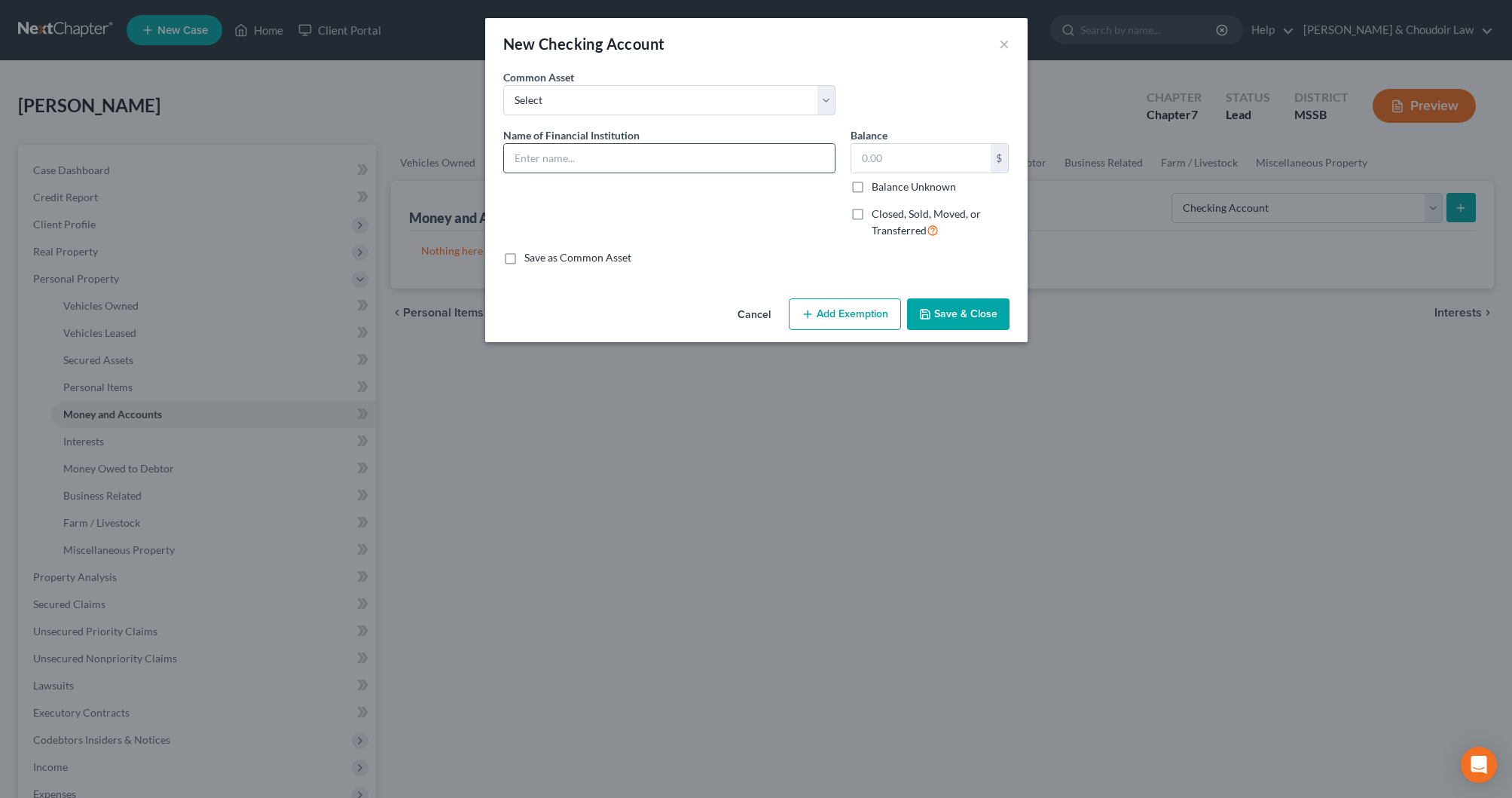
click at [765, 159] on input "text" at bounding box center [669, 159] width 330 height 28
type input "Regions (2536)"
type input "1,799.82"
click at [862, 313] on button "Add Exemption" at bounding box center [845, 314] width 112 height 32
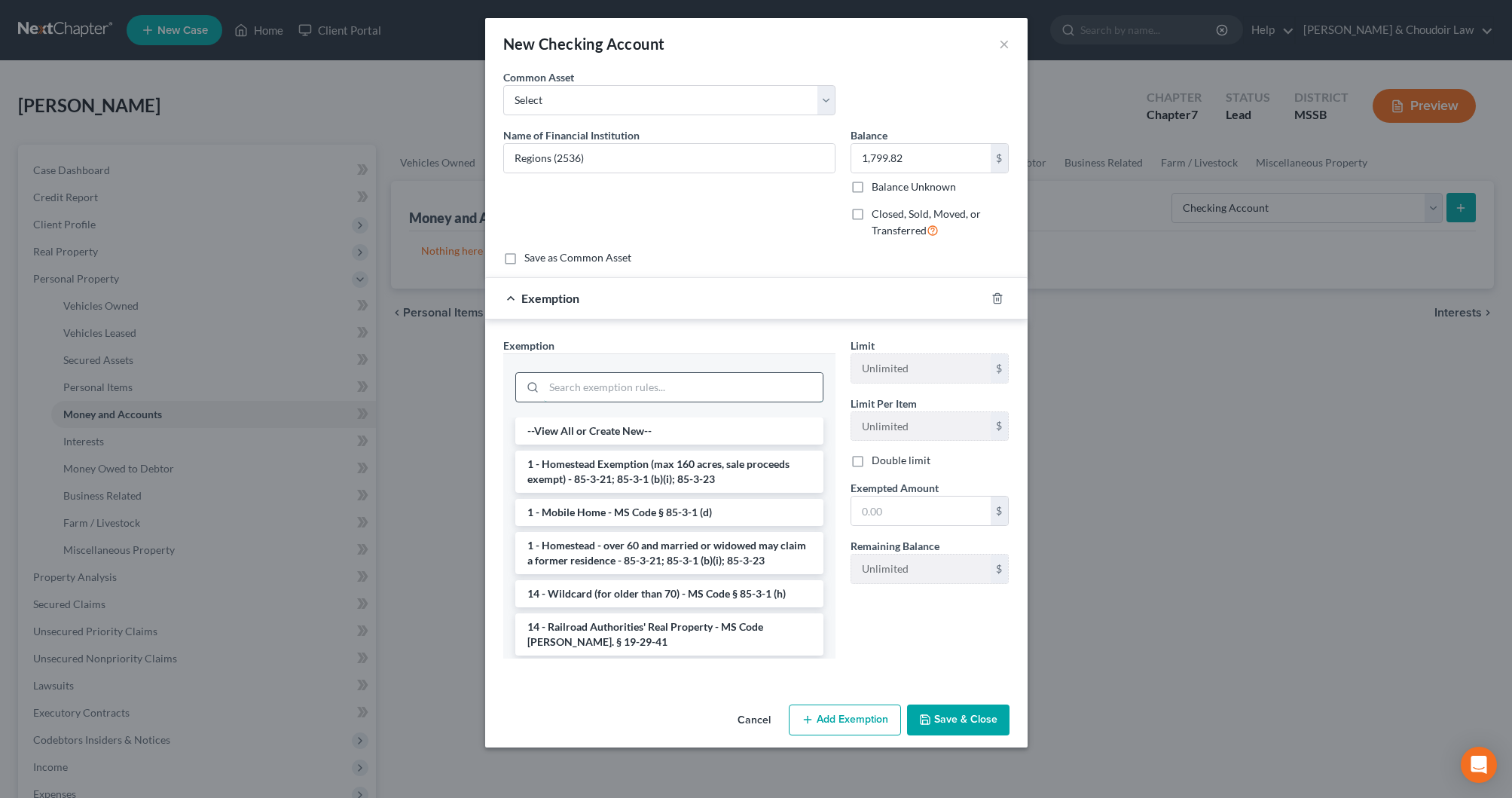
click at [760, 377] on input "search" at bounding box center [683, 387] width 279 height 28
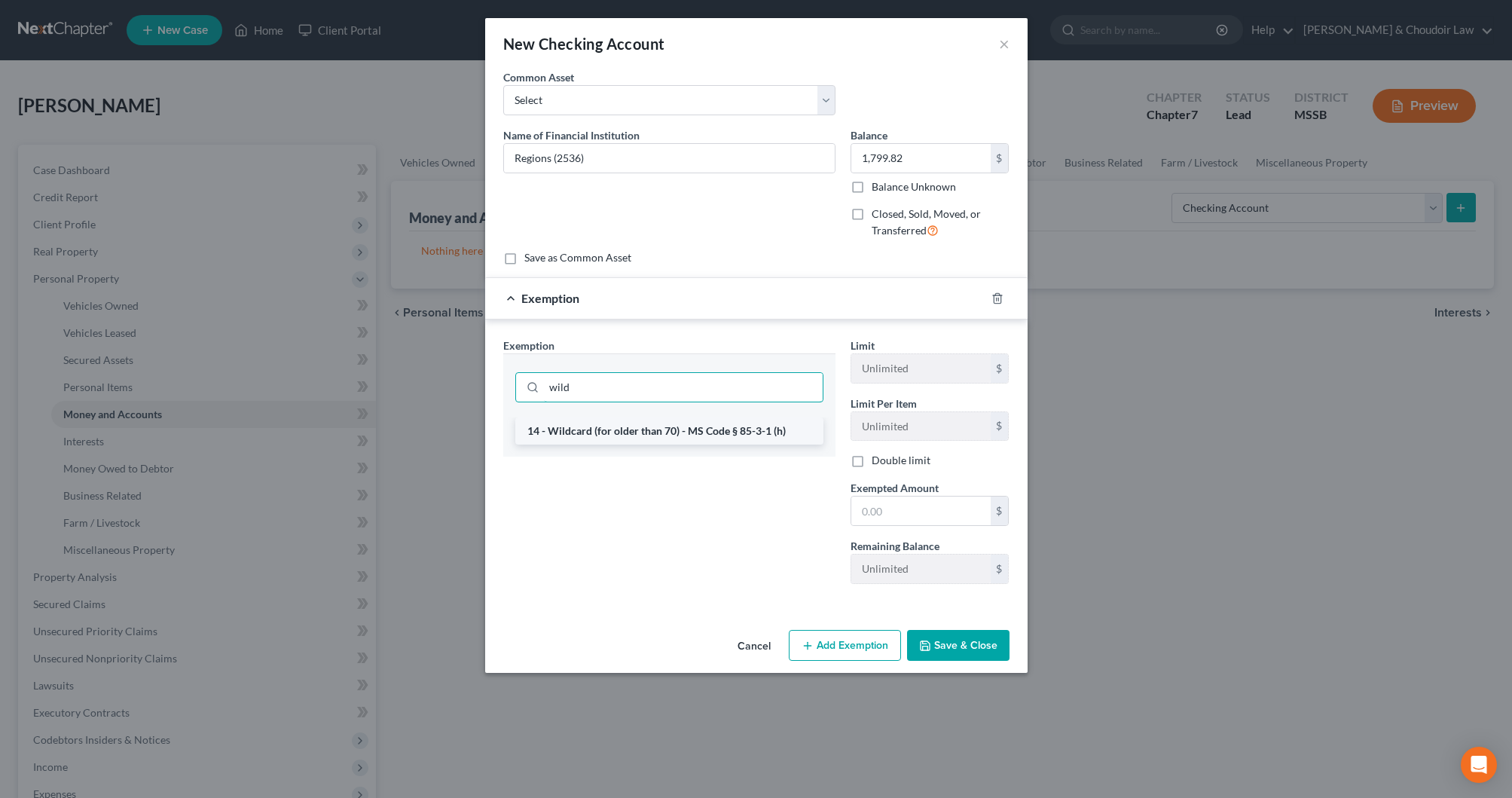
type input "wild"
click at [767, 436] on li "14 - Wildcard (for older than 70) - MS Code § 85-3-1 (h)" at bounding box center [670, 431] width 308 height 27
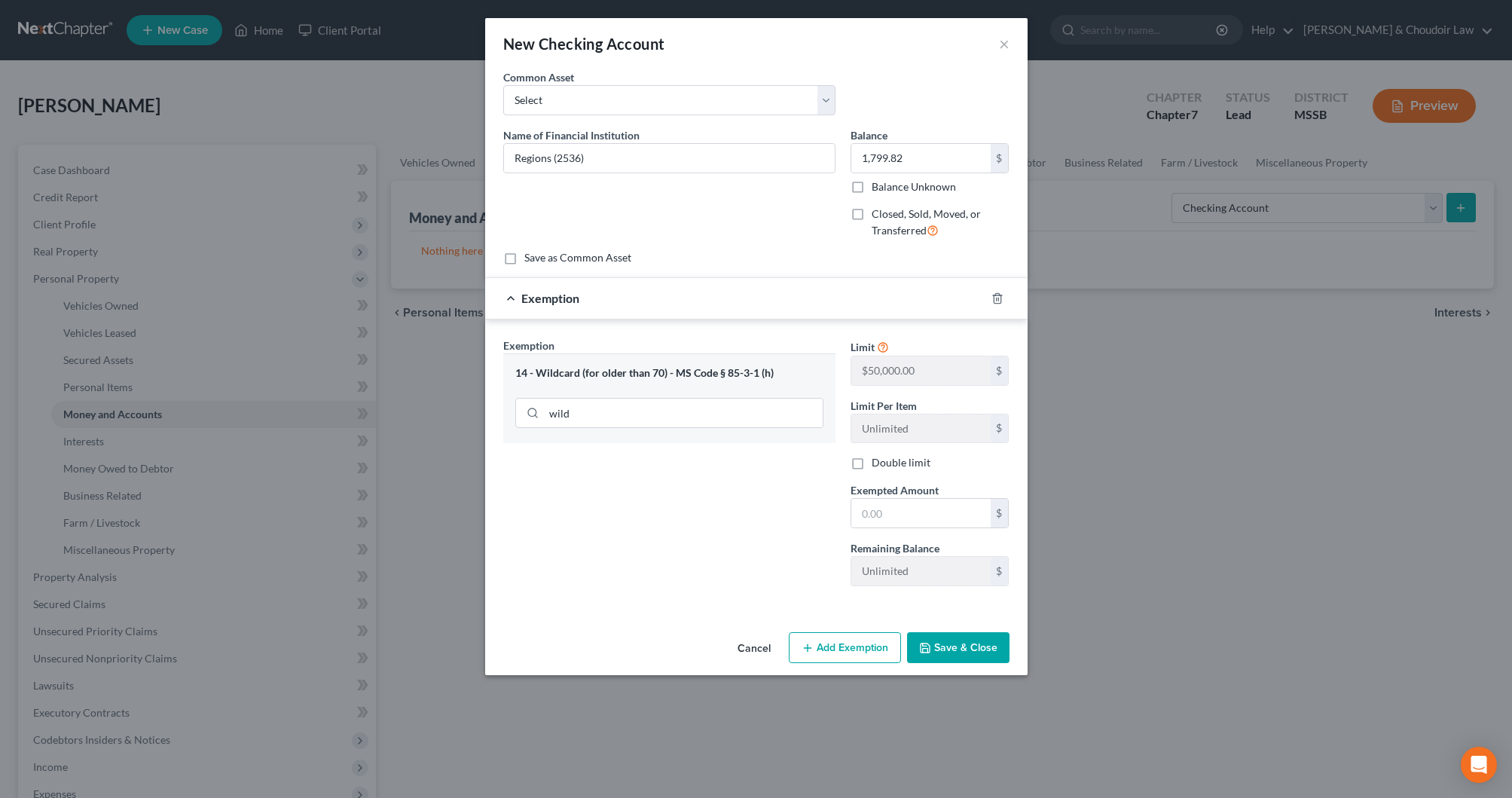
click at [767, 432] on div "14 - Wildcard (for older than 70) - MS Code § 85-3-1 (h) wild" at bounding box center [669, 398] width 332 height 90
click at [885, 506] on input "text" at bounding box center [921, 513] width 140 height 28
type input "1"
type input "50,000"
click at [982, 638] on button "Save & Close" at bounding box center [958, 648] width 102 height 32
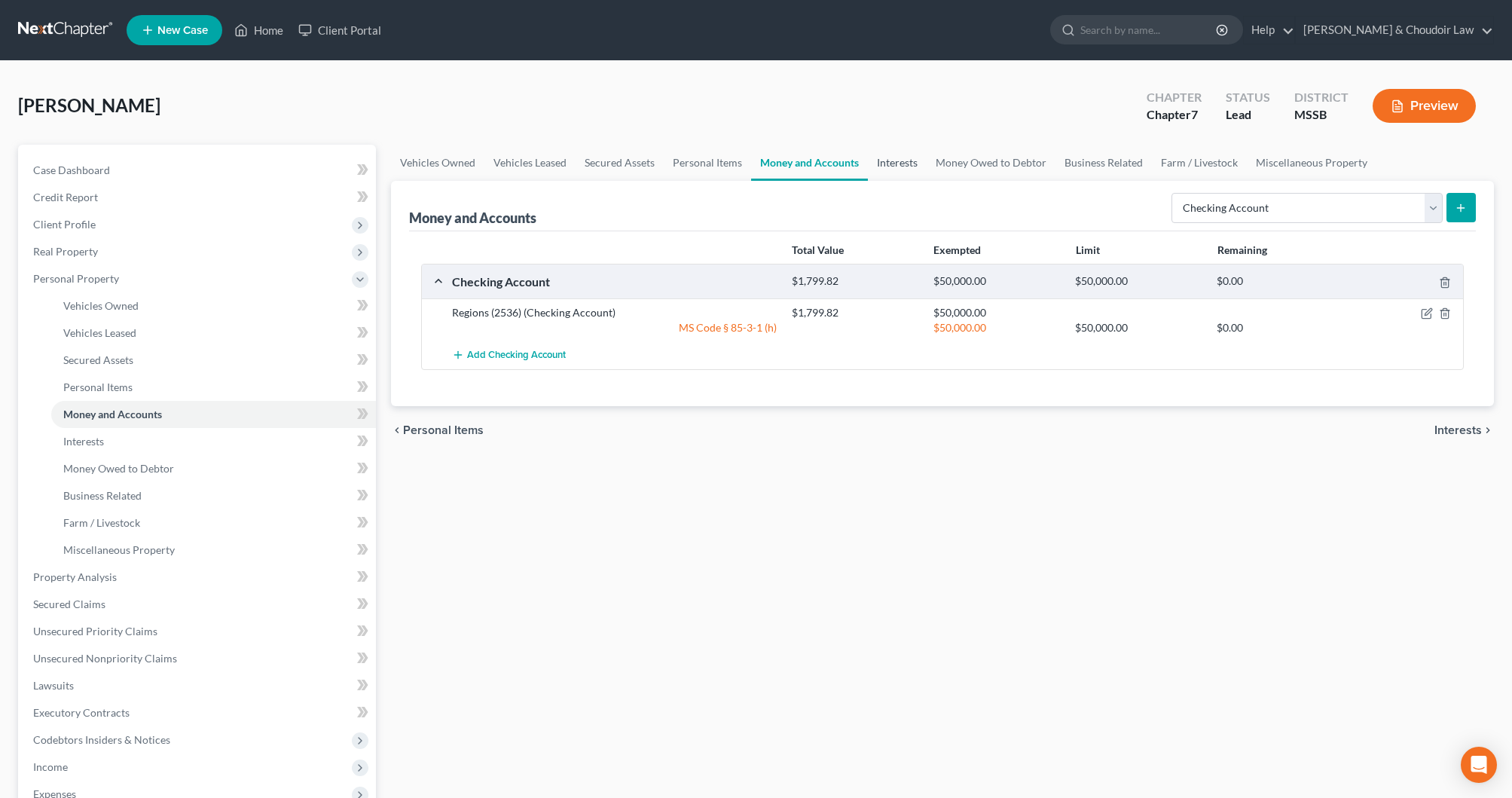
click at [896, 154] on link "Interests" at bounding box center [898, 162] width 59 height 37
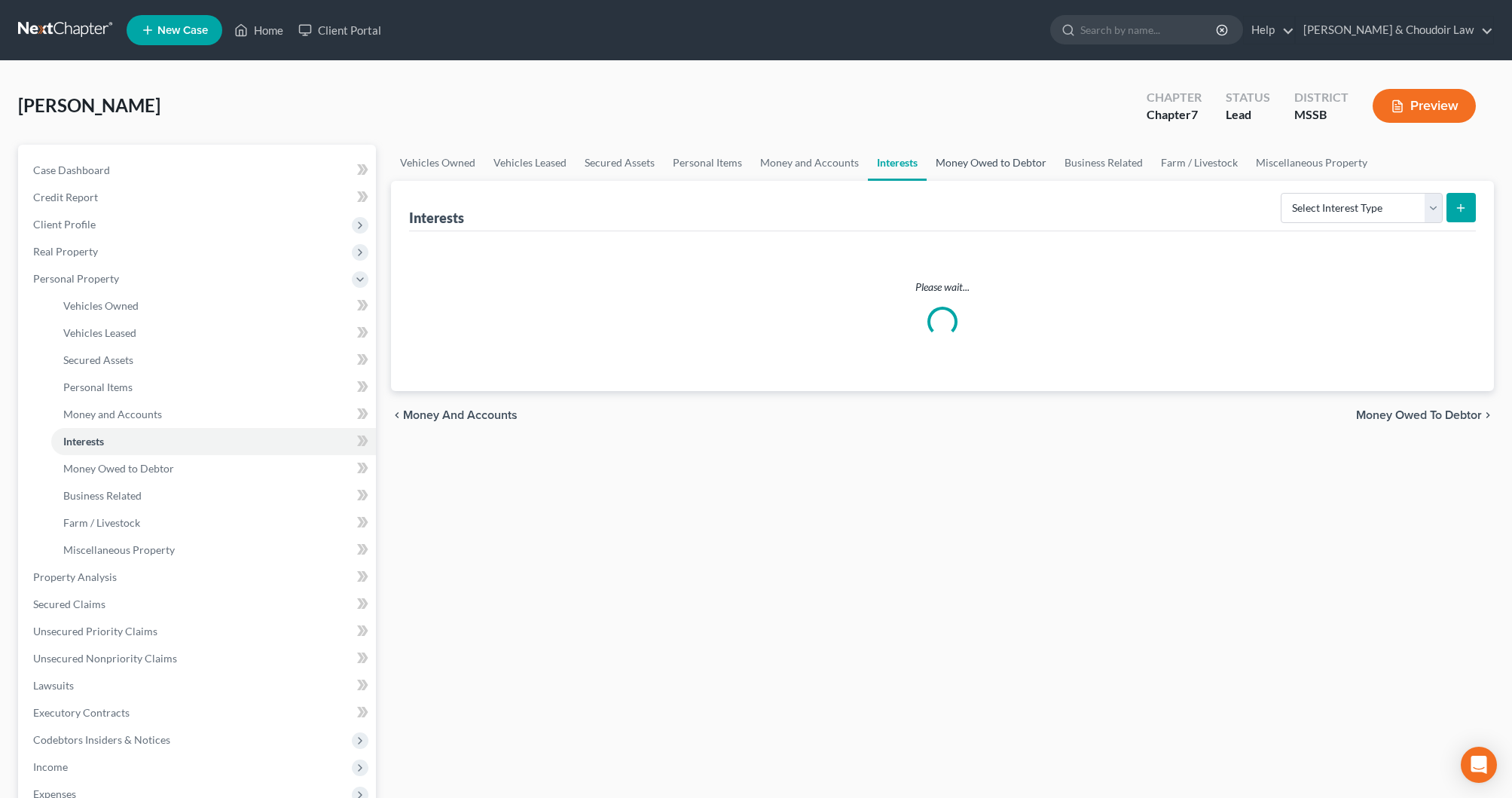
click at [952, 154] on link "Money Owed to Debtor" at bounding box center [991, 162] width 129 height 37
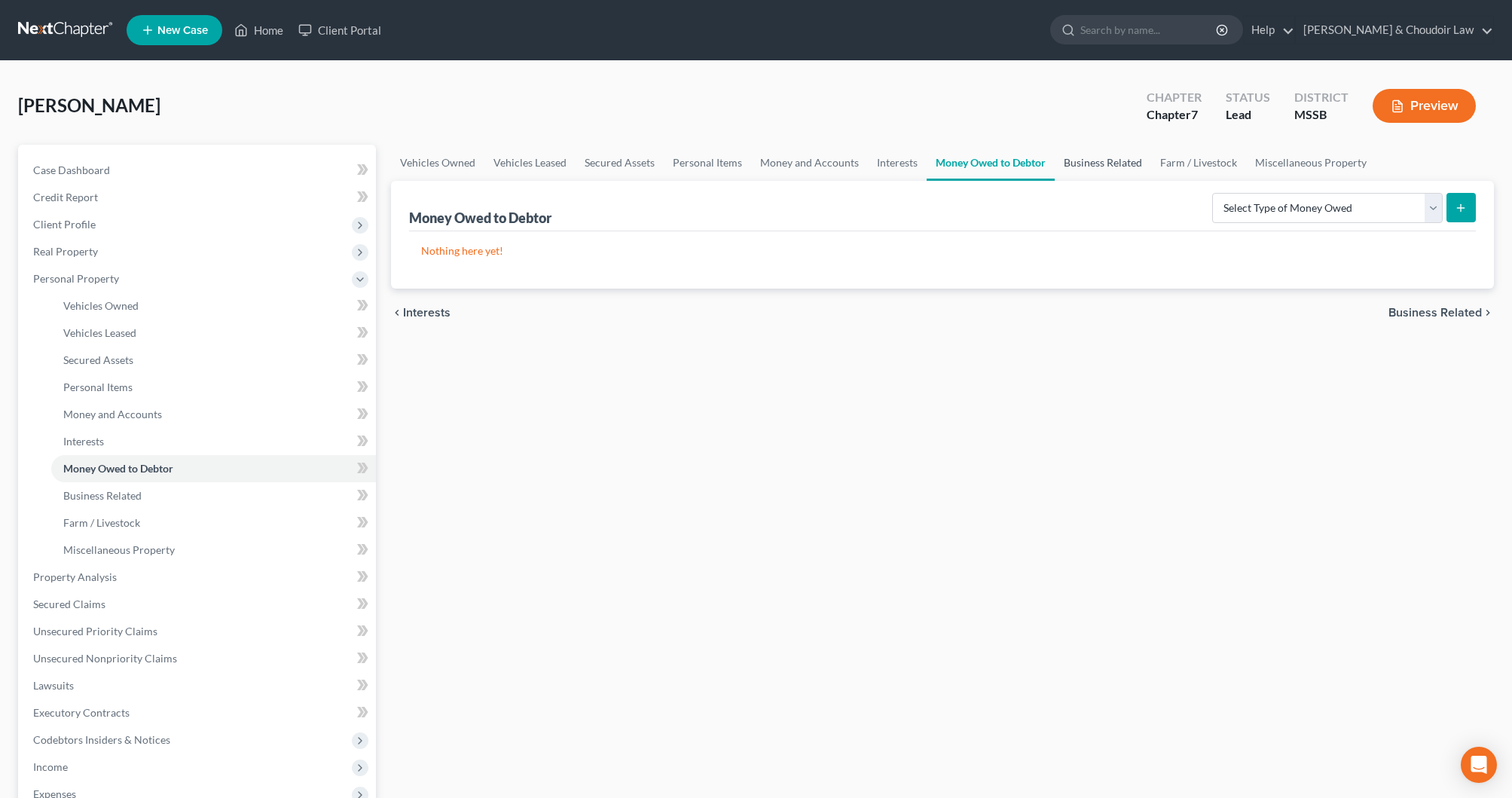
click at [1100, 161] on link "Business Related" at bounding box center [1103, 162] width 96 height 37
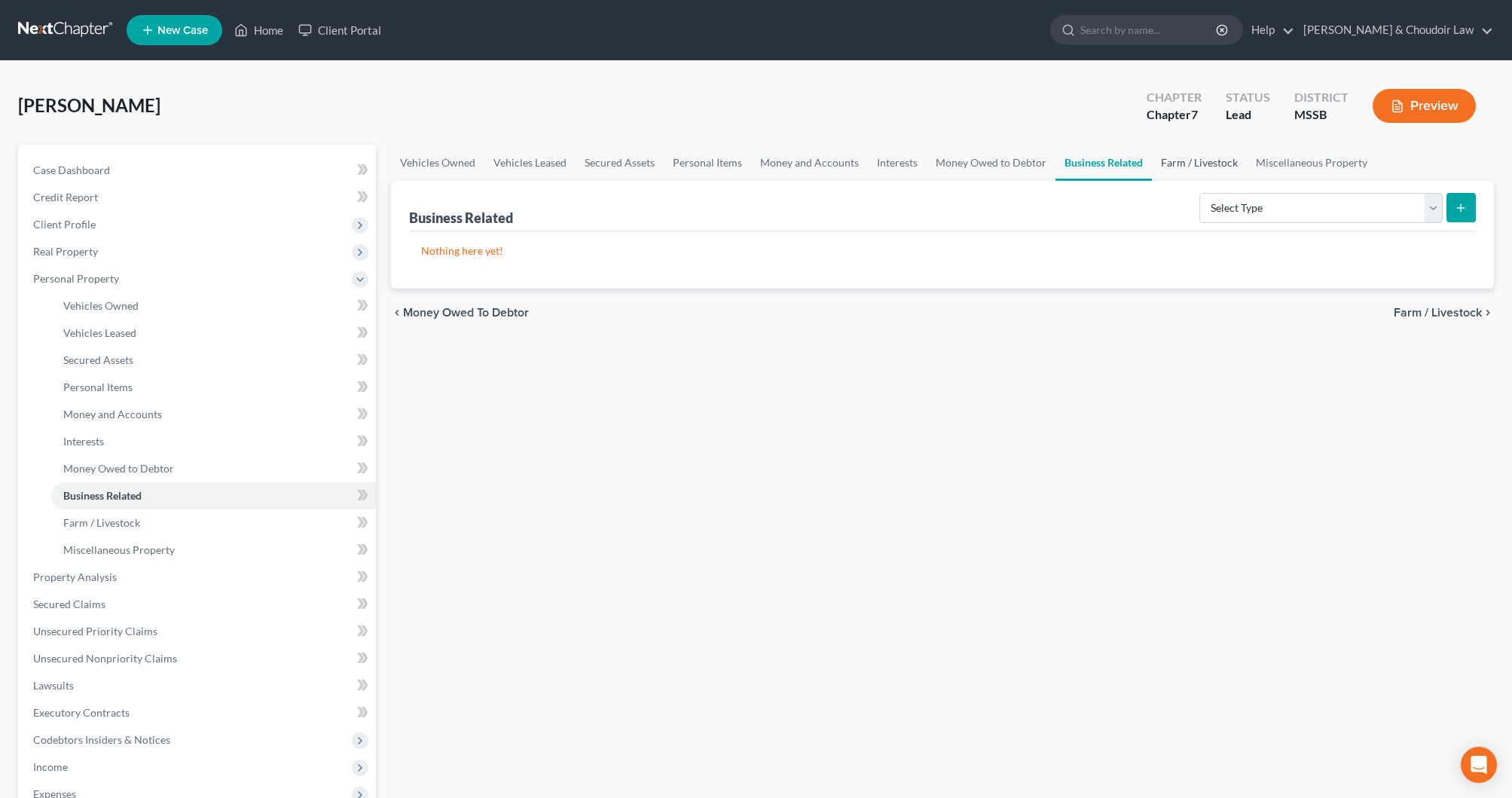
click at [1197, 164] on link "Farm / Livestock" at bounding box center [1199, 162] width 95 height 37
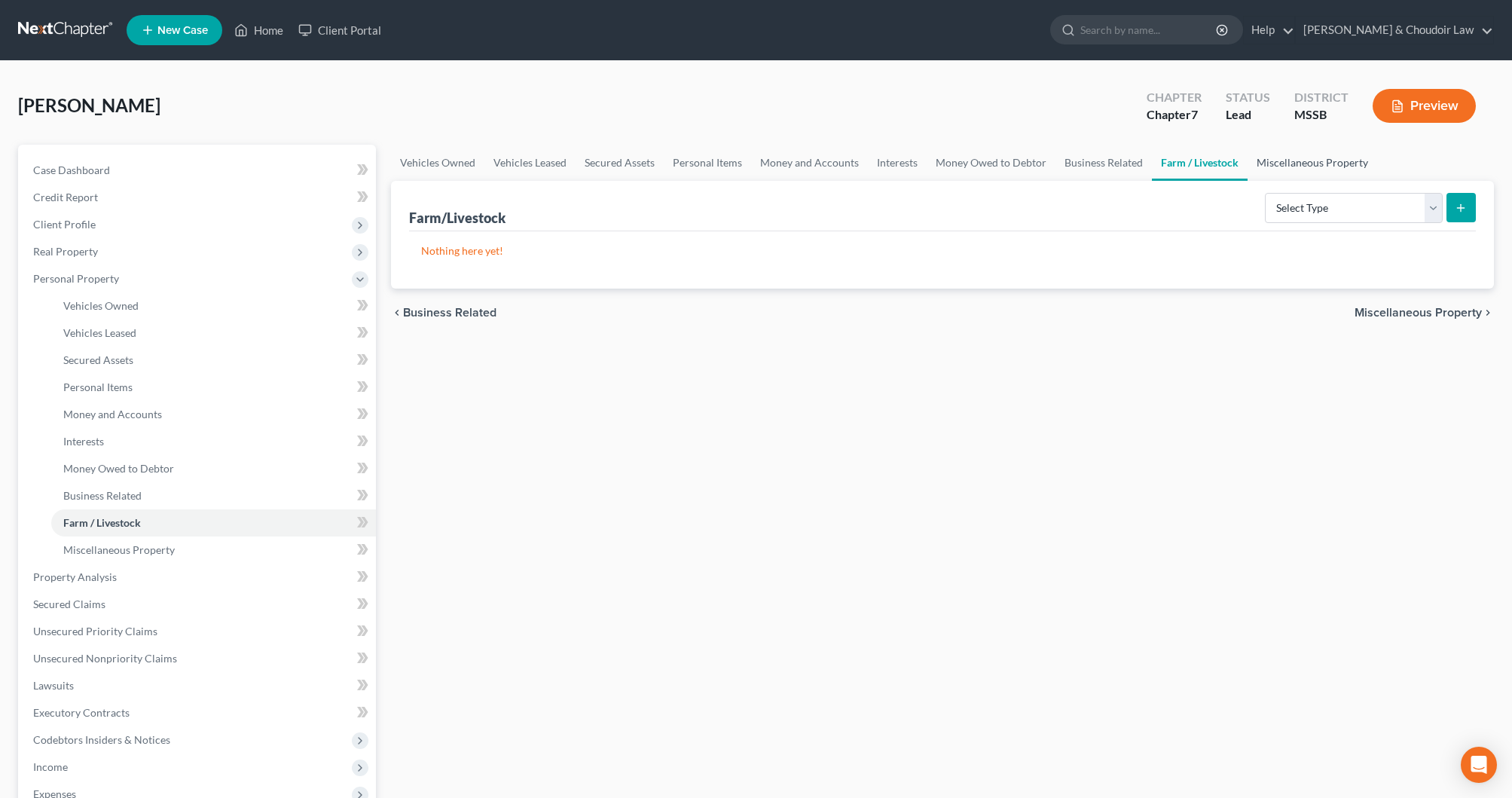
click at [1290, 162] on link "Miscellaneous Property" at bounding box center [1313, 162] width 130 height 37
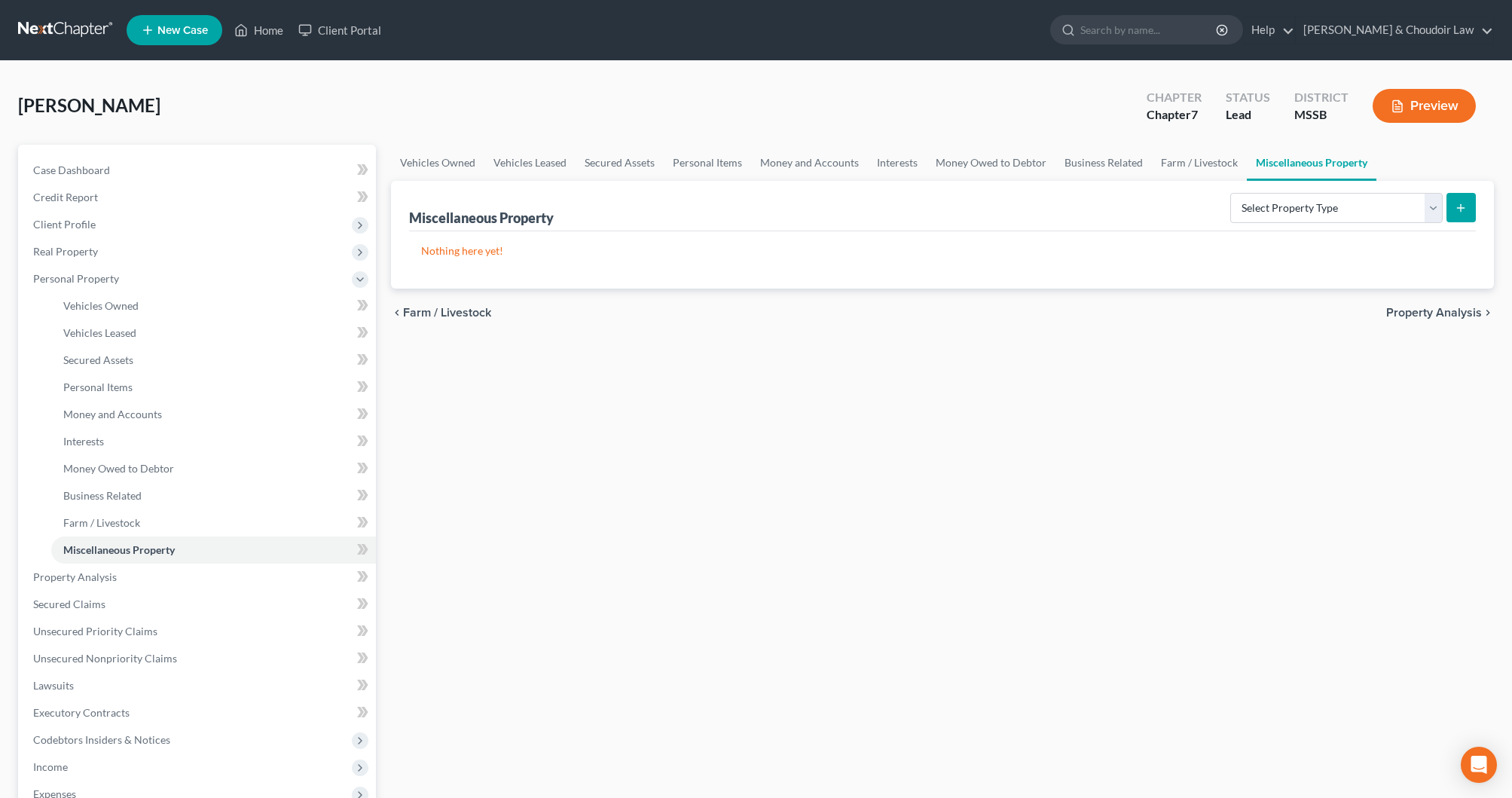
click at [1288, 190] on div "Select Property Type Assigned for Creditor Benefit [DATE] Holding for Another N…" at bounding box center [1350, 207] width 252 height 40
click at [104, 577] on span "Property Analysis" at bounding box center [75, 577] width 84 height 12
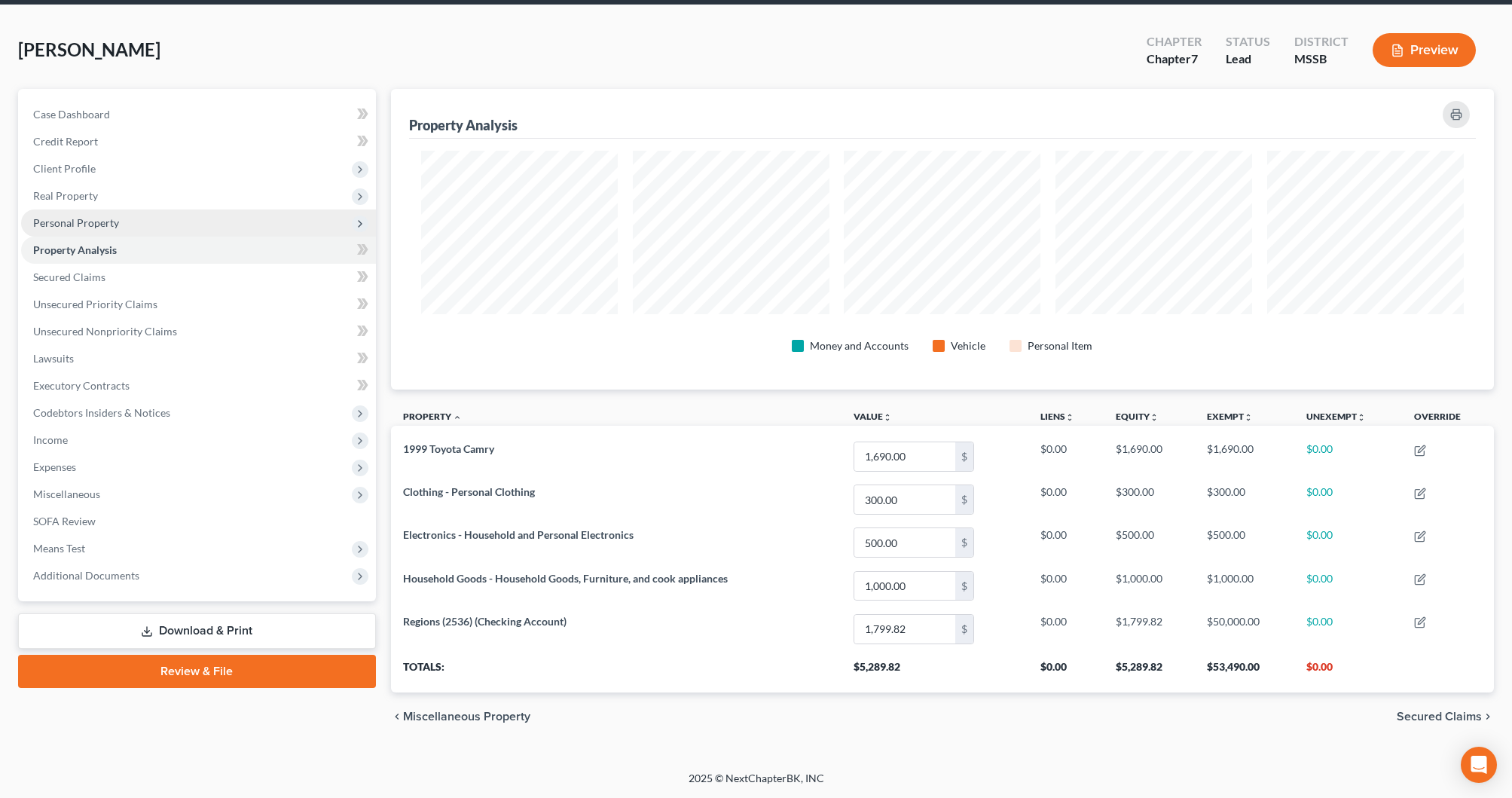
click at [99, 284] on link "Secured Claims" at bounding box center [199, 277] width 355 height 27
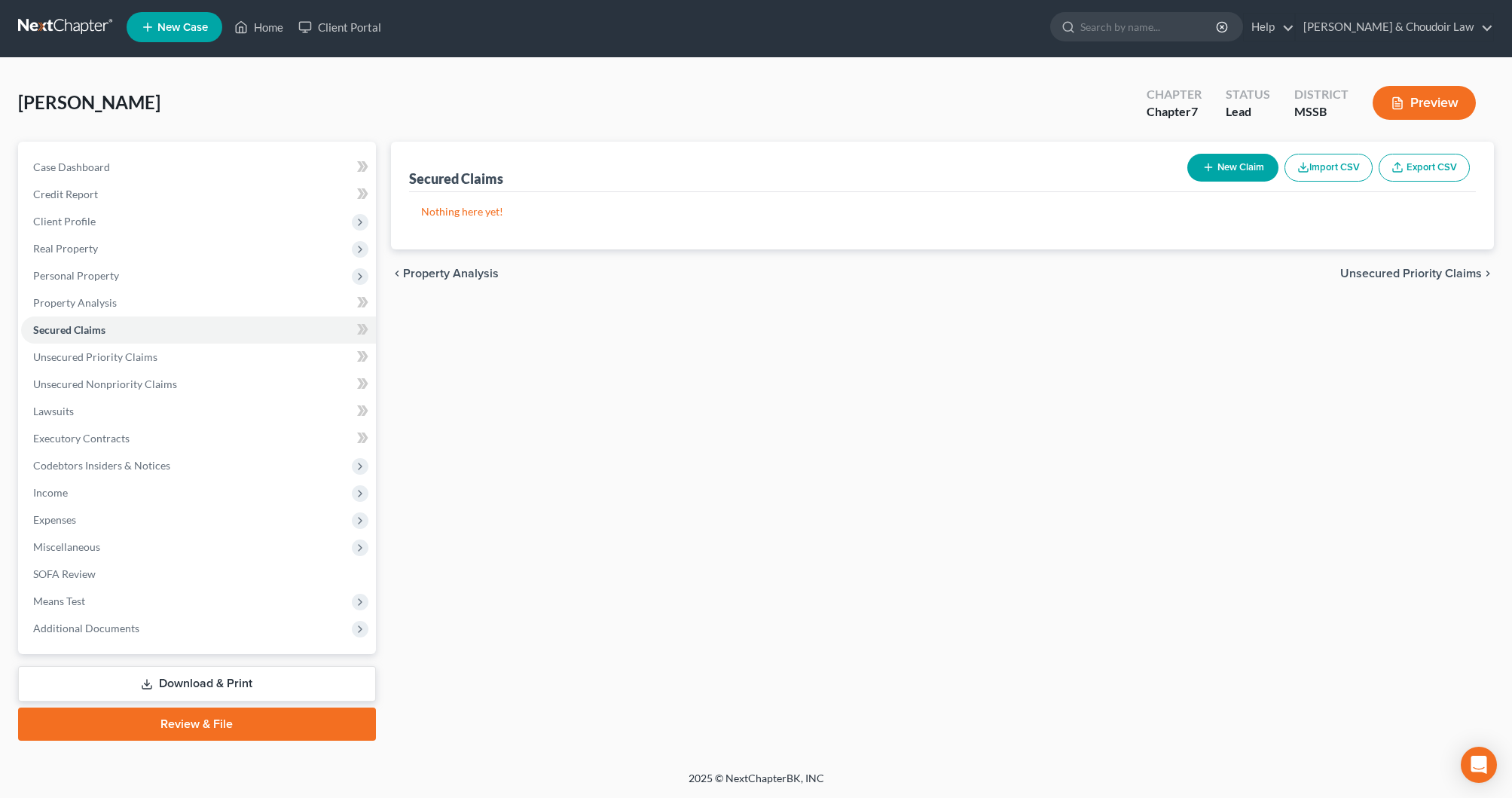
scroll to position [3, 0]
click at [177, 355] on link "Unsecured Priority Claims" at bounding box center [199, 357] width 355 height 27
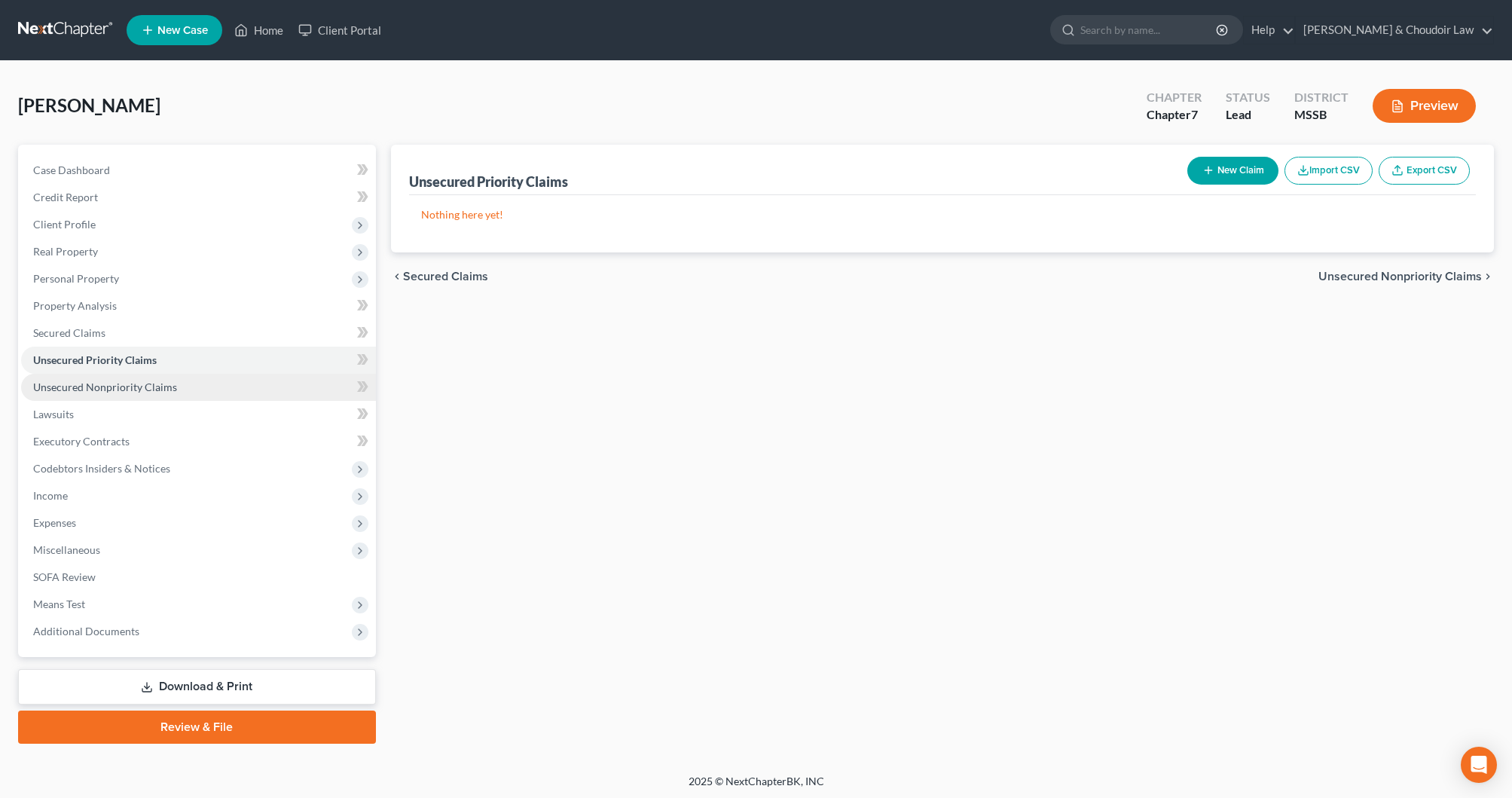
click at [168, 382] on span "Unsecured Nonpriority Claims" at bounding box center [105, 387] width 144 height 12
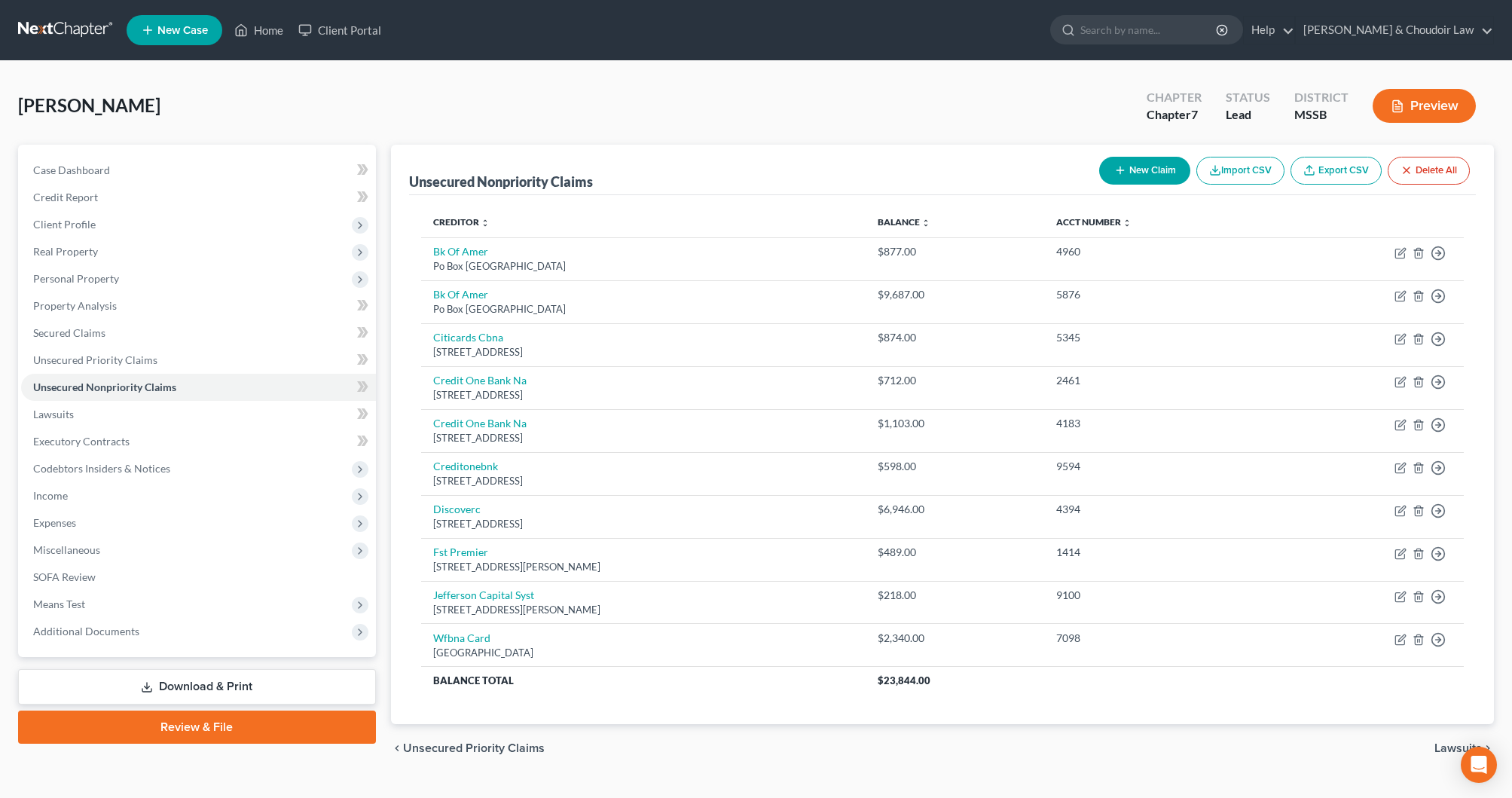
click at [1137, 171] on button "New Claim" at bounding box center [1145, 170] width 91 height 28
select select "0"
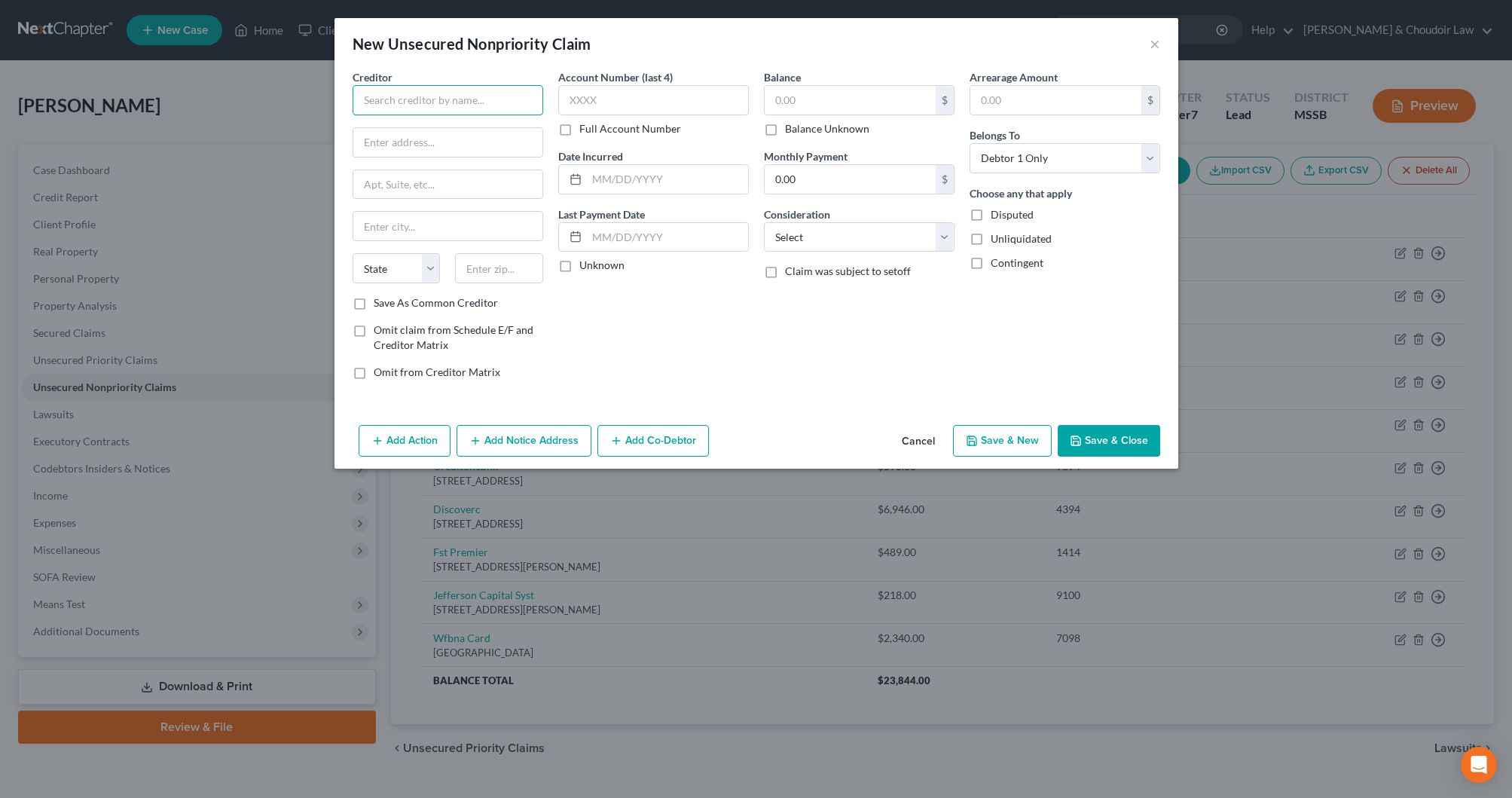
click at [470, 97] on input "text" at bounding box center [448, 101] width 191 height 30
type input "Freedom Debt Relief"
type input "[STREET_ADDRESS][PERSON_NAME]"
type input "Suite 300"
click at [414, 216] on input "text" at bounding box center [448, 226] width 189 height 28
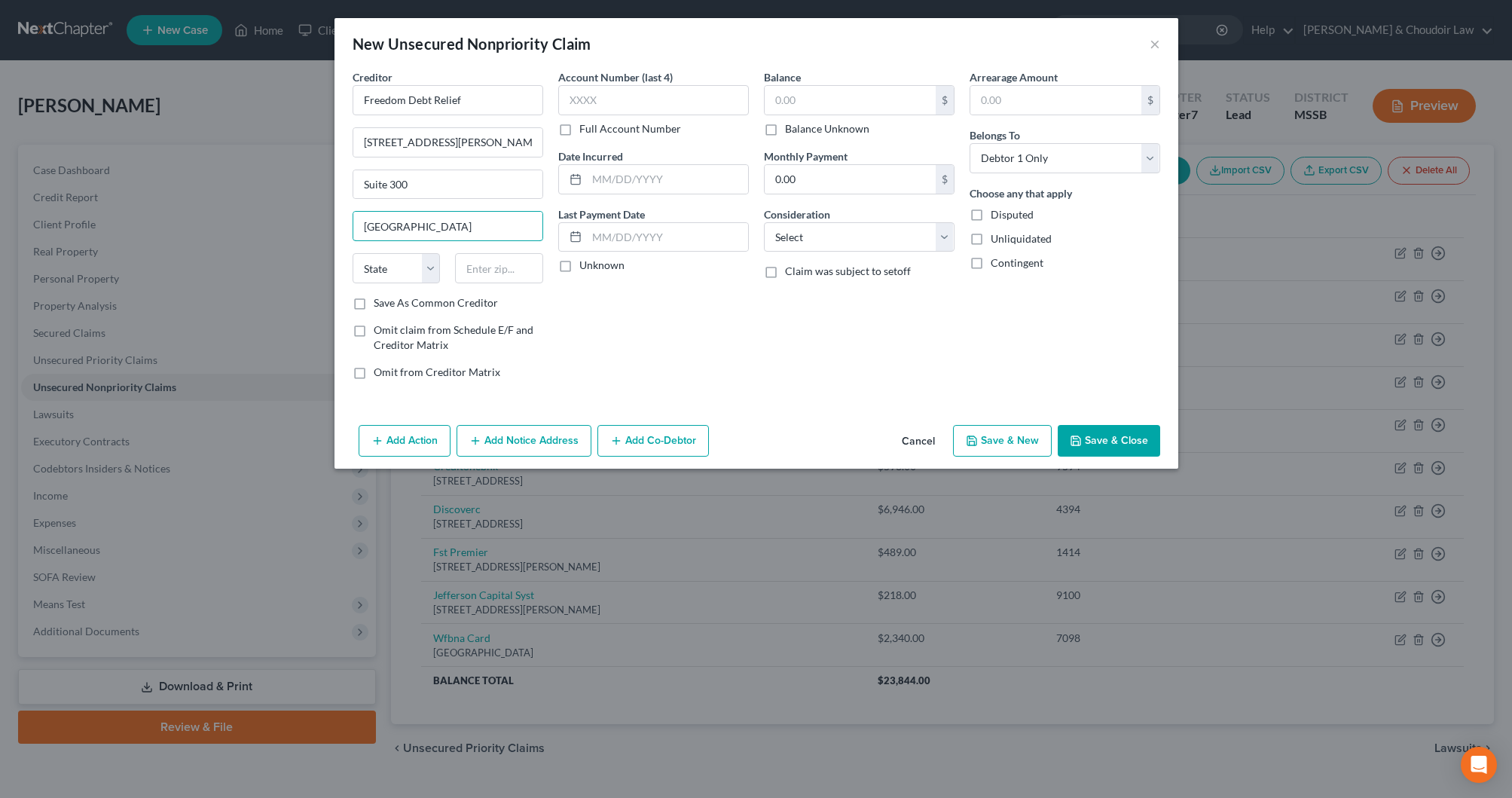
type input "[GEOGRAPHIC_DATA]"
select select "4"
type input "94402"
click at [812, 109] on input "text" at bounding box center [850, 100] width 171 height 28
click at [816, 128] on label "Balance Unknown" at bounding box center [827, 128] width 85 height 15
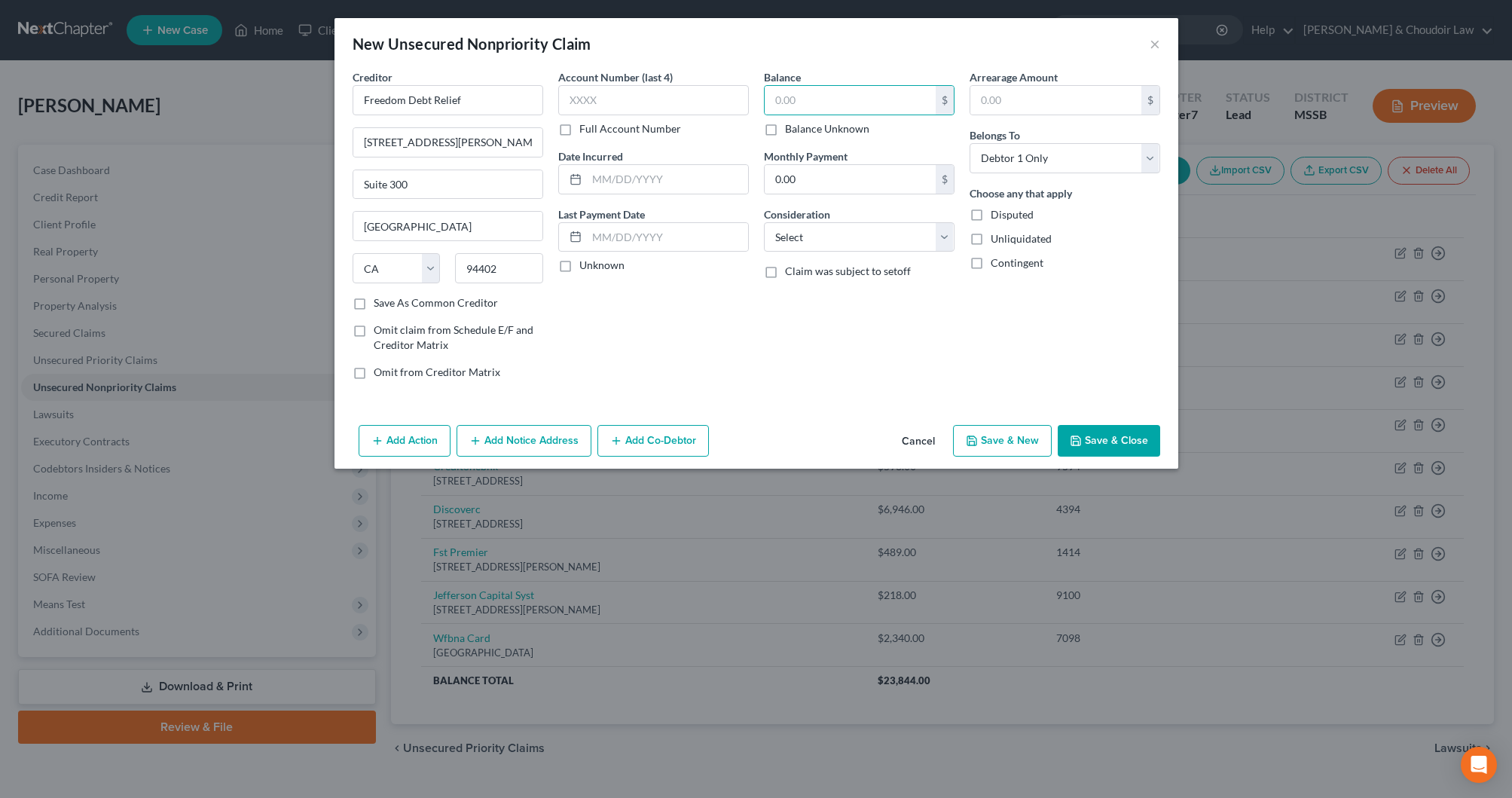
click at [801, 128] on input "Balance Unknown" at bounding box center [796, 126] width 10 height 10
checkbox input "true"
type input "0.00"
select select "14"
click at [1103, 434] on button "Save & Close" at bounding box center [1109, 441] width 102 height 32
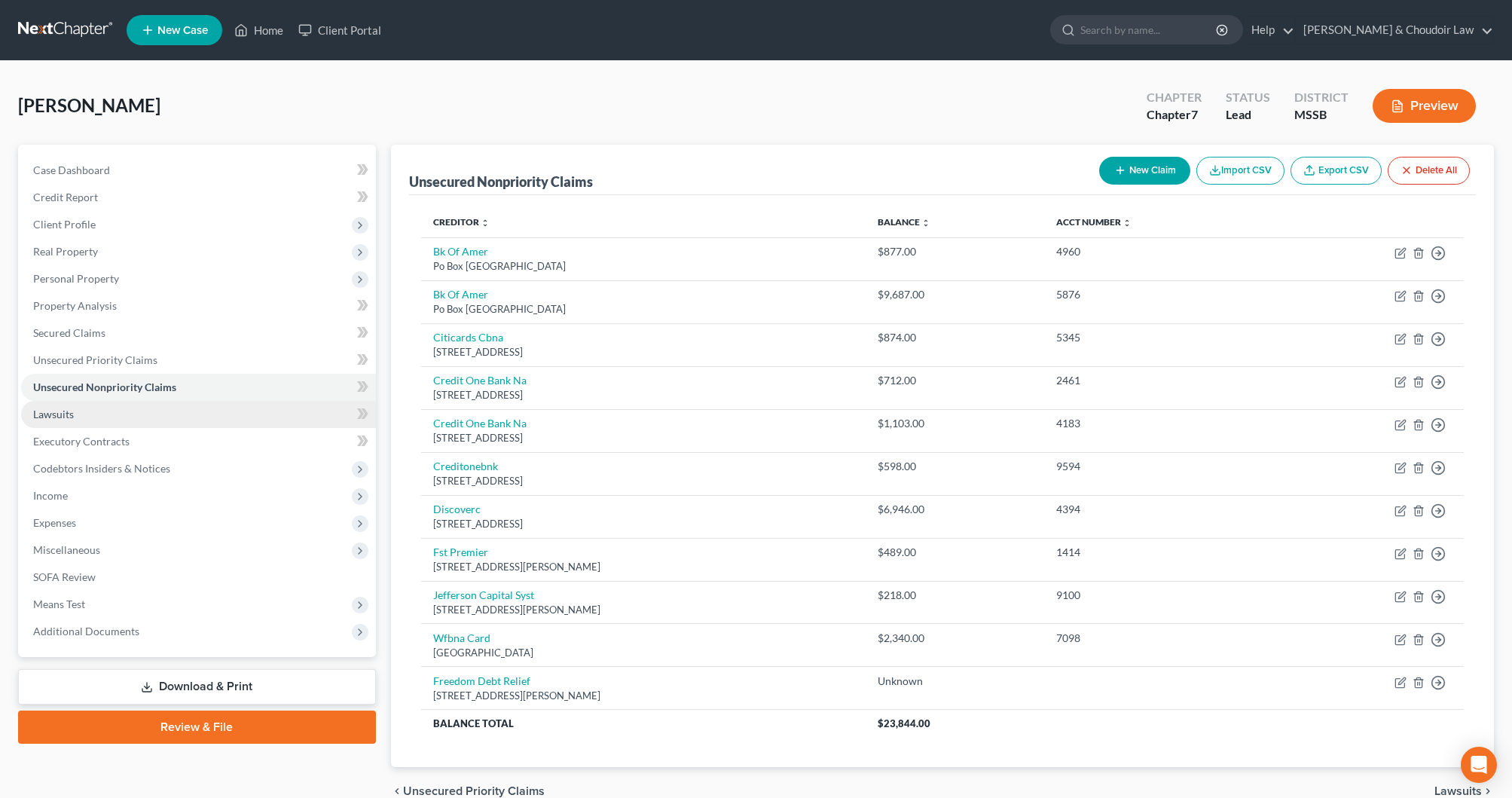
click at [97, 414] on link "Lawsuits" at bounding box center [199, 414] width 355 height 27
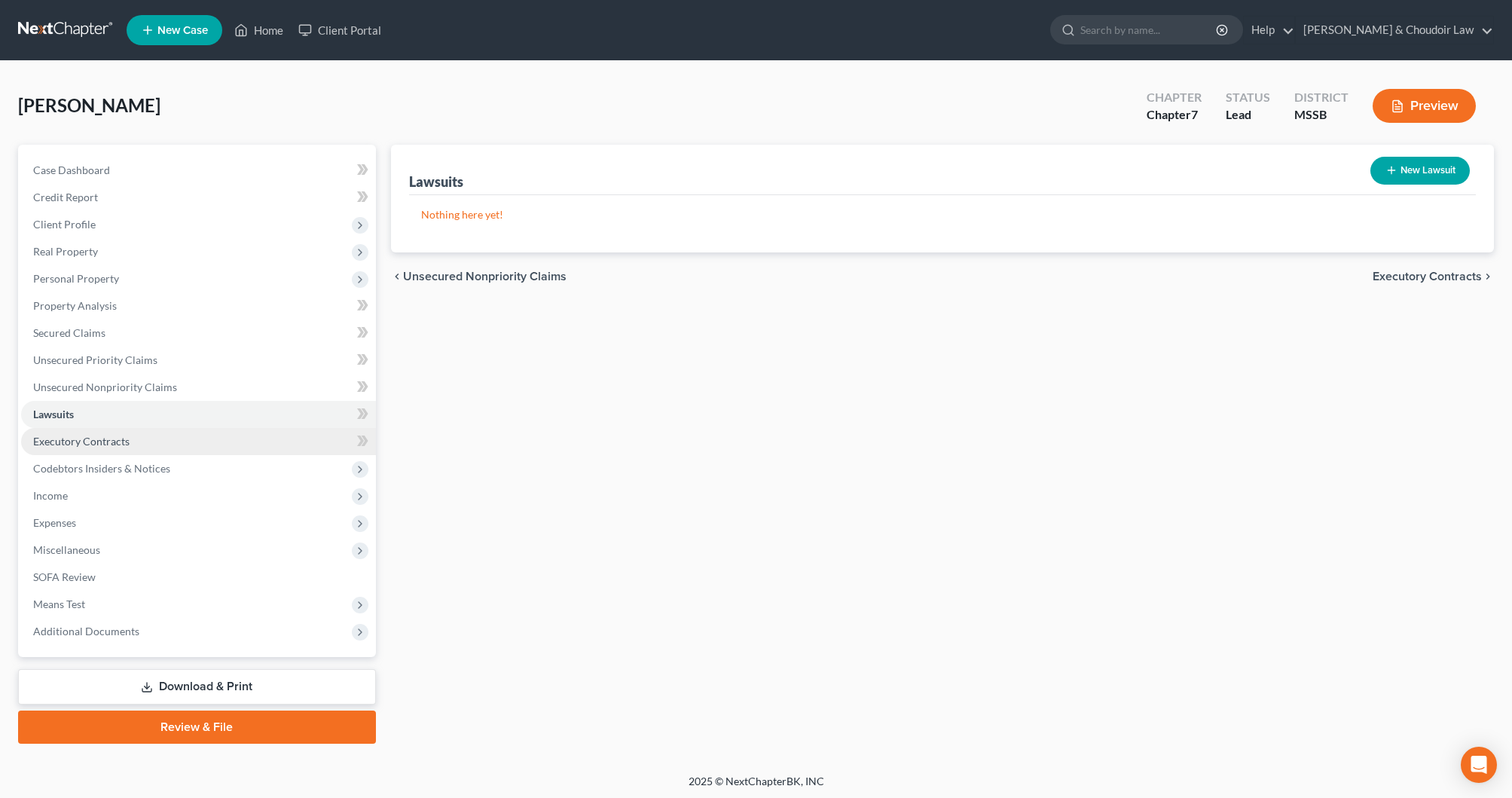
click at [101, 437] on span "Executory Contracts" at bounding box center [81, 441] width 96 height 12
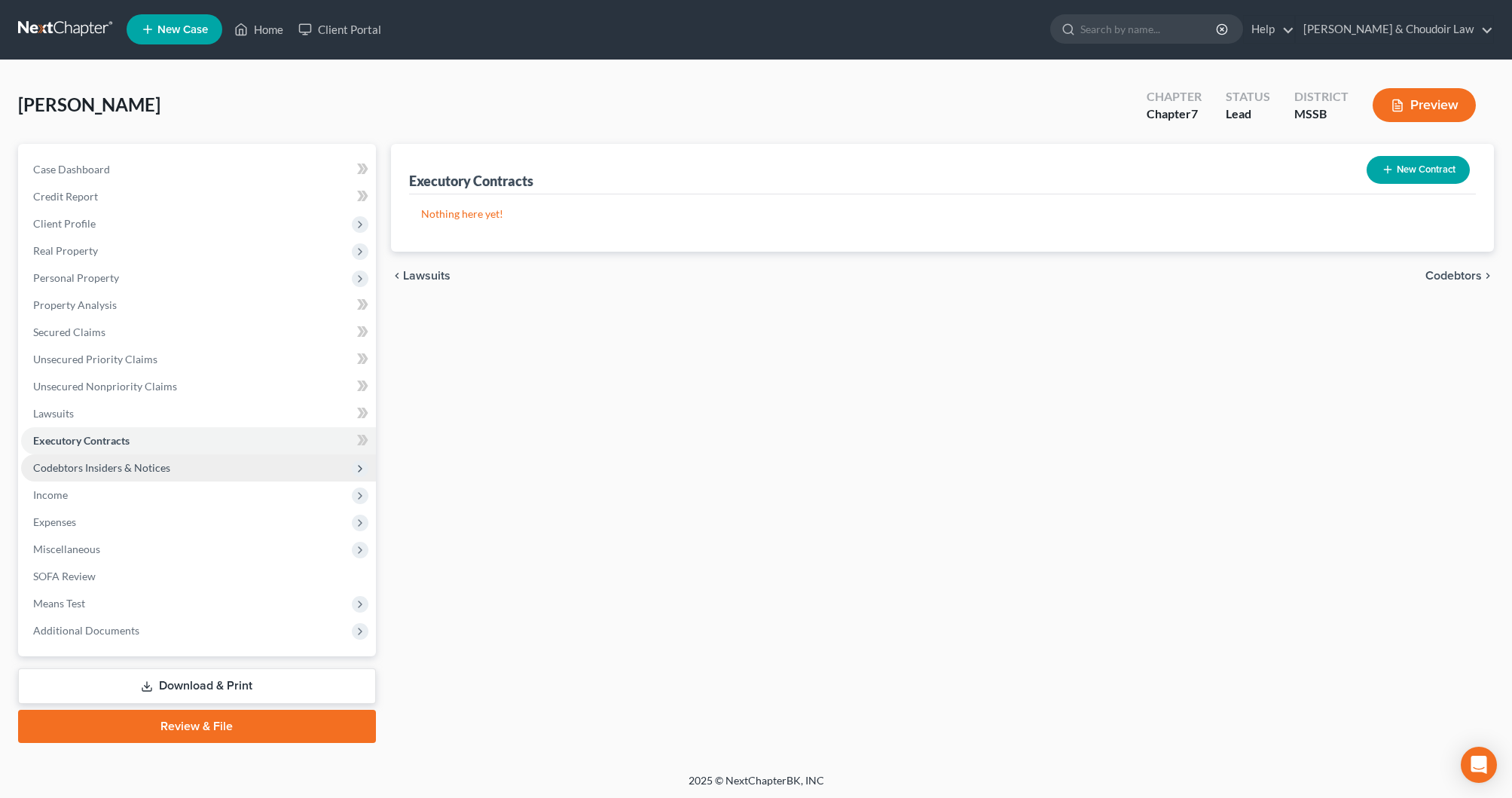
scroll to position [2, 1]
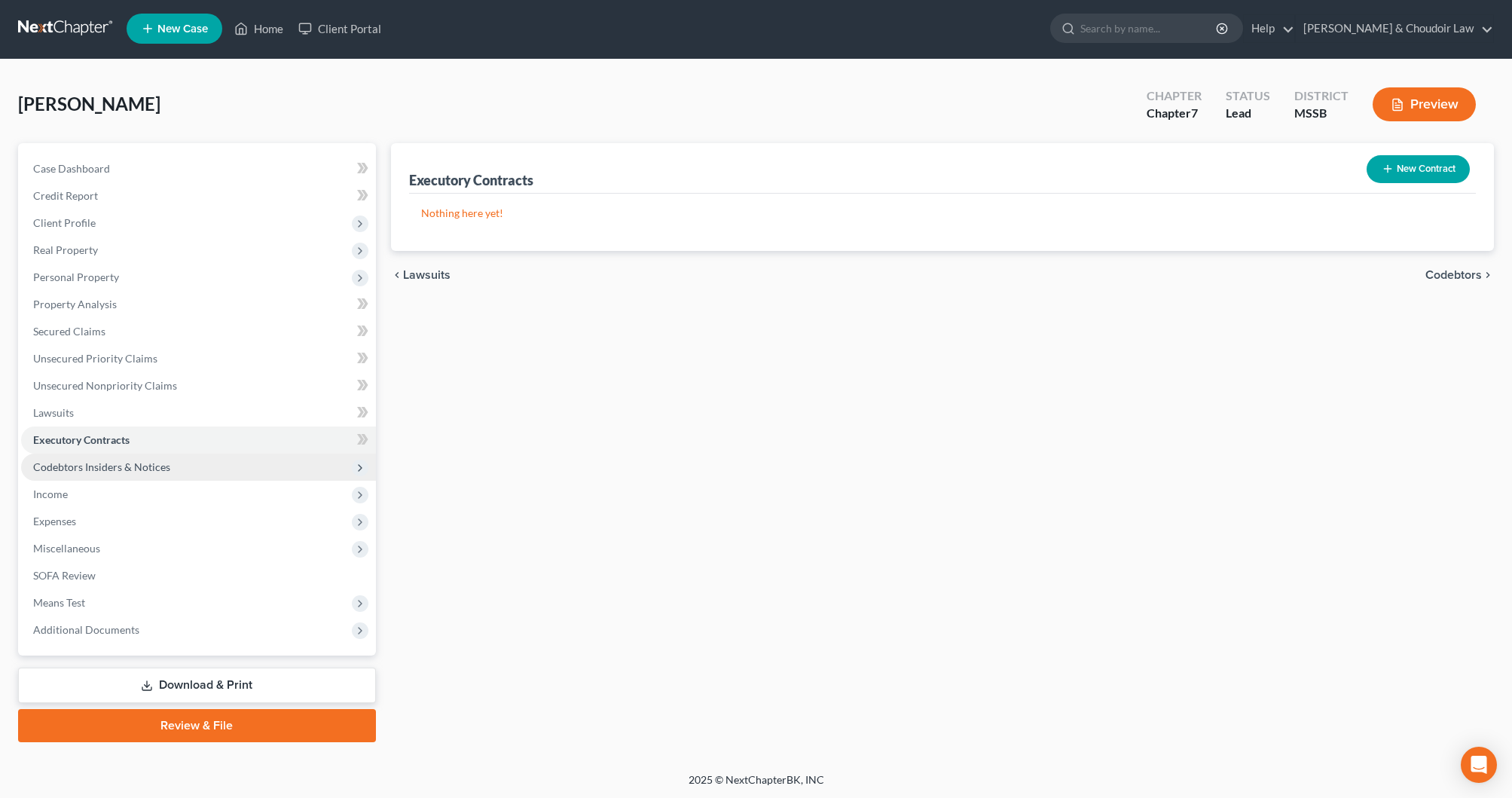
click at [120, 461] on span "Codebtors Insiders & Notices" at bounding box center [102, 467] width 137 height 12
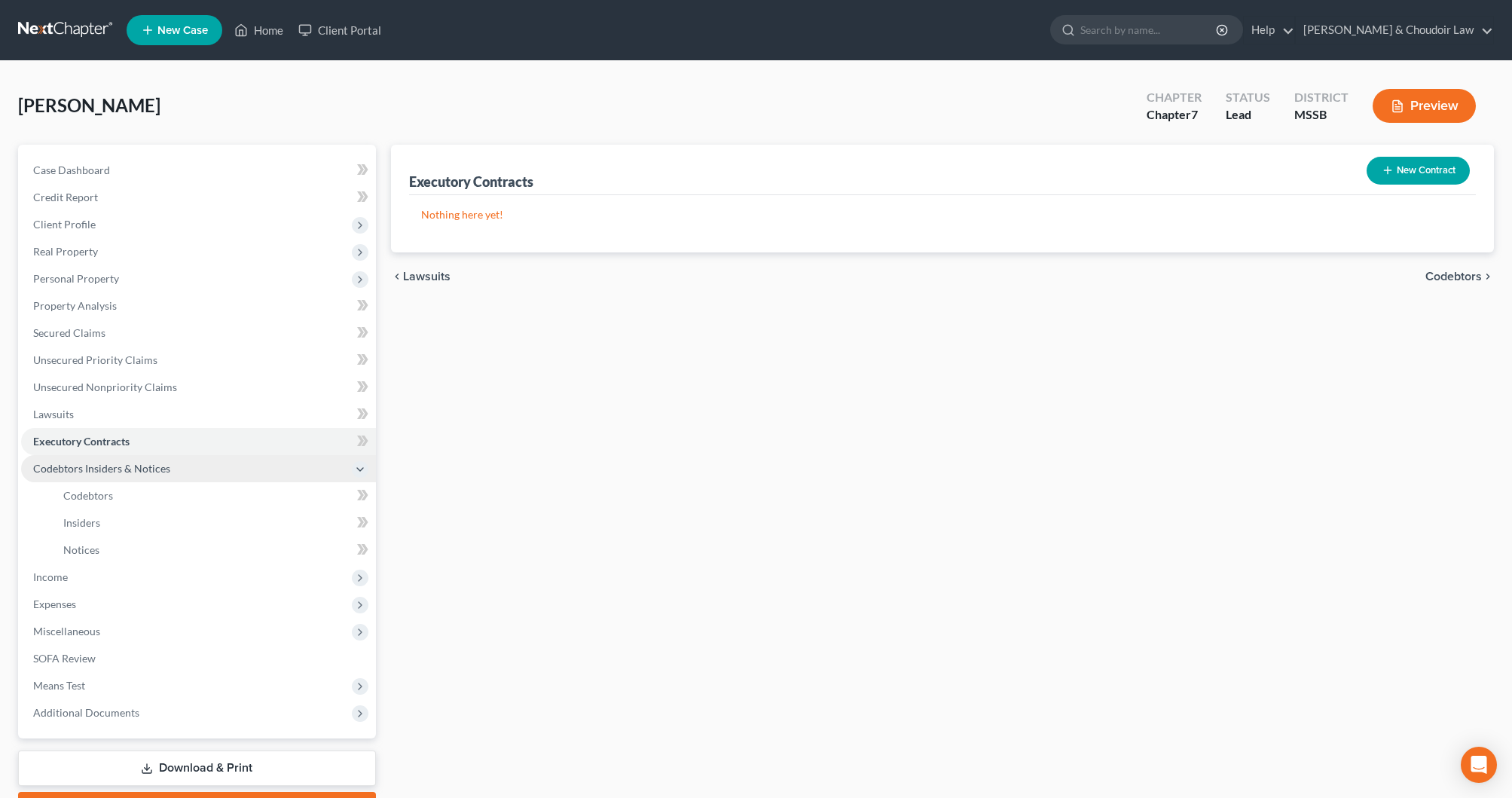
scroll to position [0, 0]
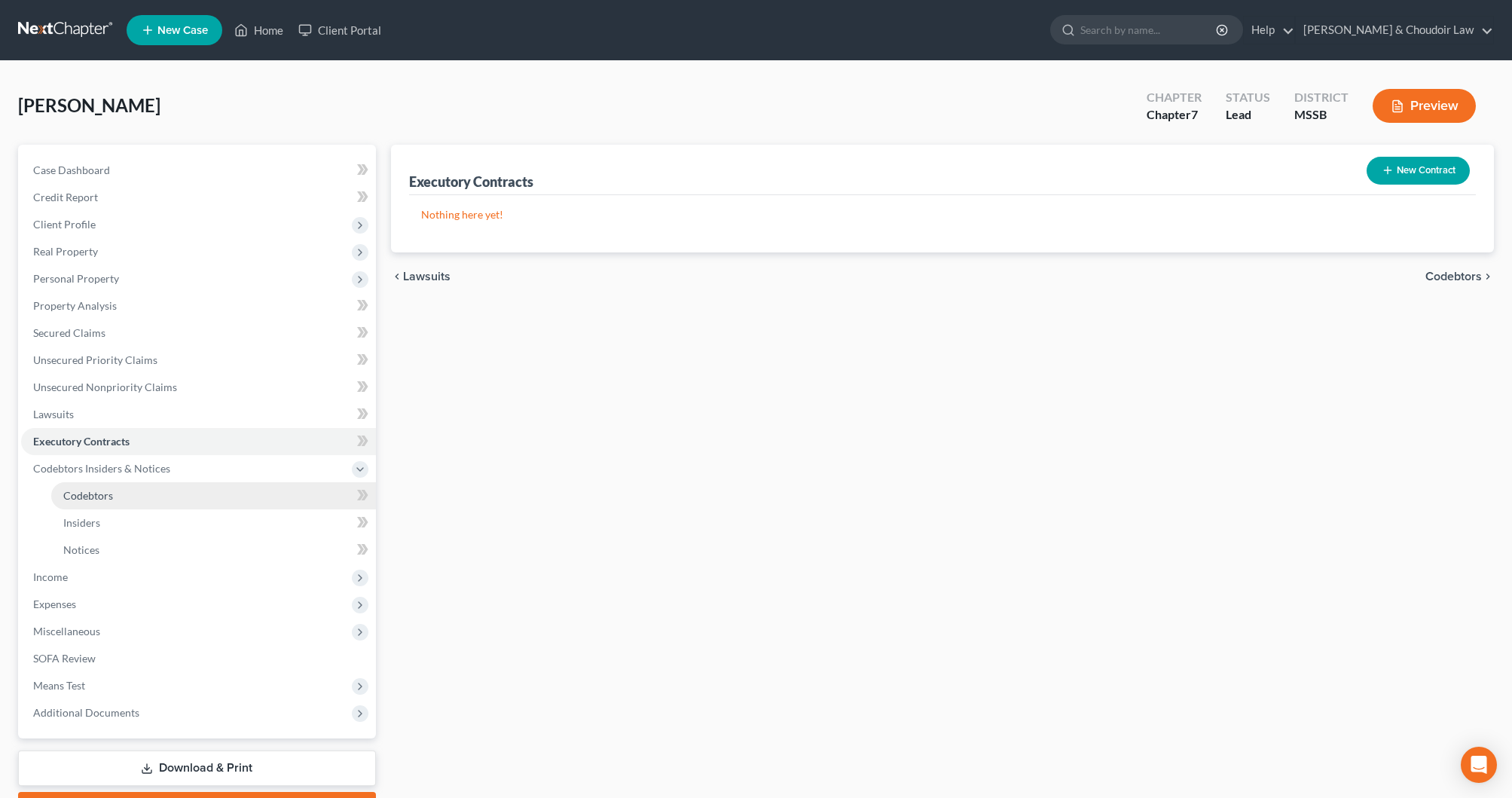
click at [105, 491] on span "Codebtors" at bounding box center [88, 495] width 50 height 12
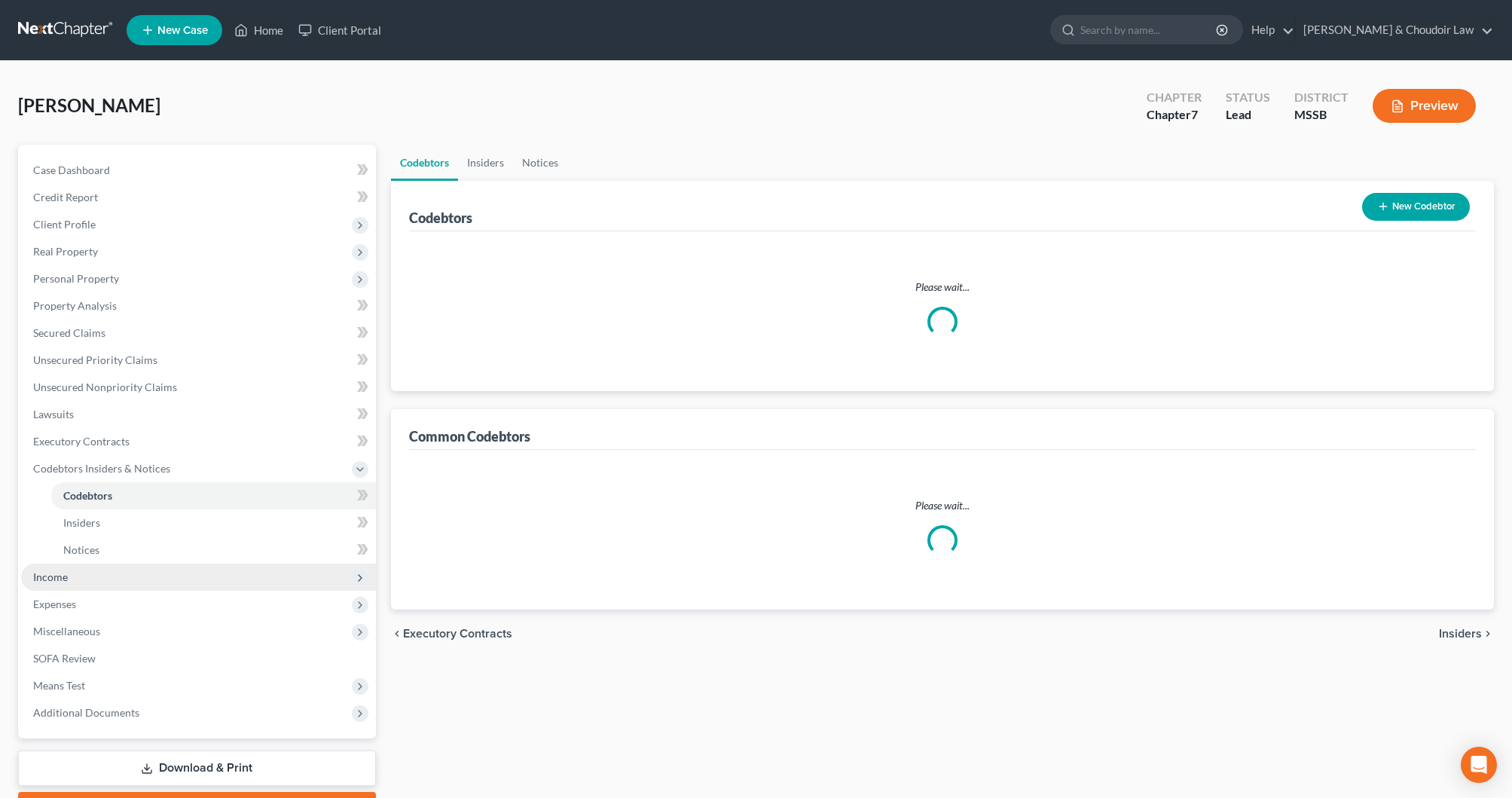
click at [72, 578] on span "Income" at bounding box center [199, 577] width 355 height 27
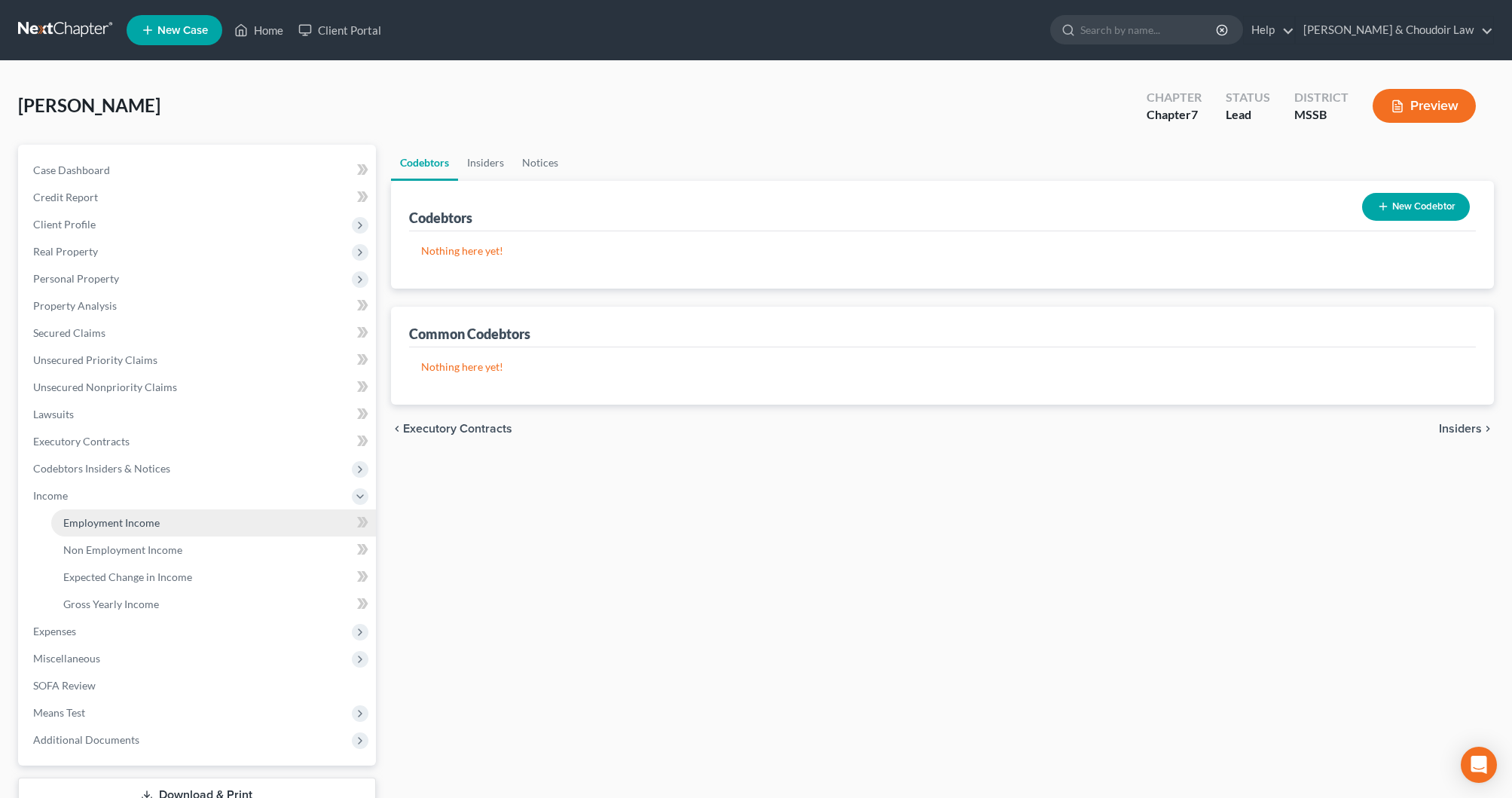
click at [108, 532] on link "Employment Income" at bounding box center [214, 523] width 325 height 27
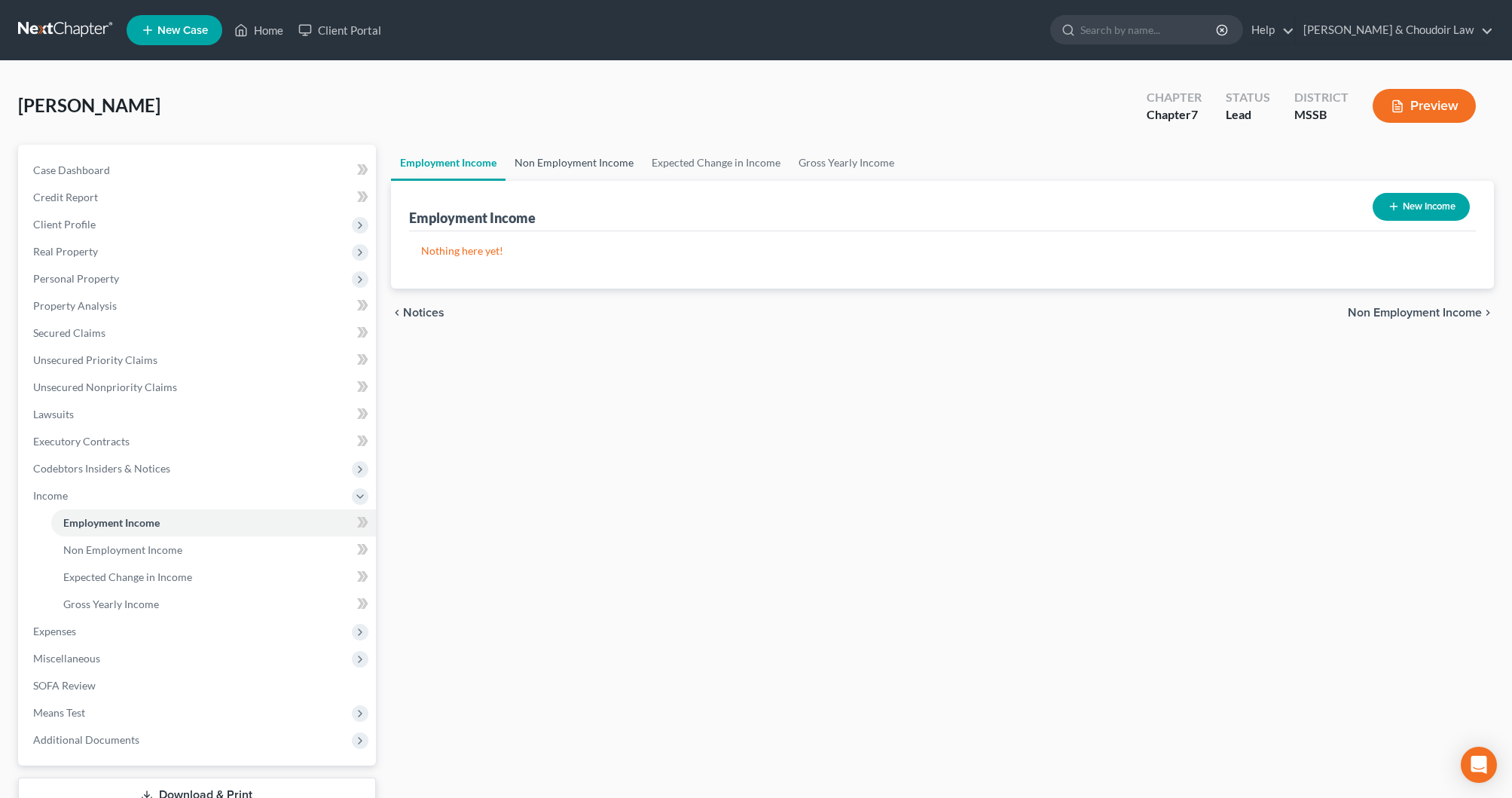
click at [575, 168] on link "Non Employment Income" at bounding box center [574, 162] width 137 height 37
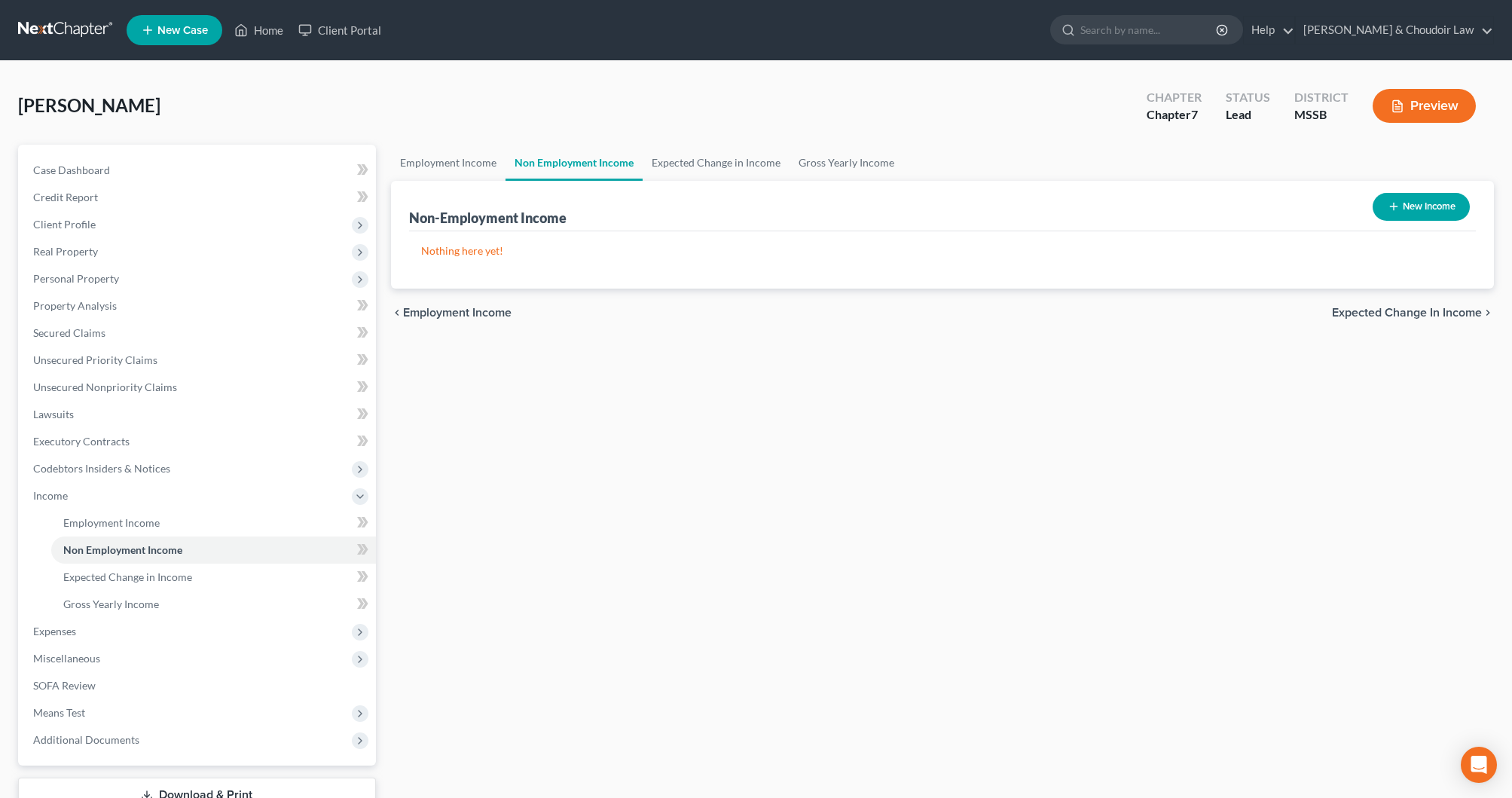
click at [1413, 201] on button "New Income" at bounding box center [1421, 207] width 97 height 28
select select "0"
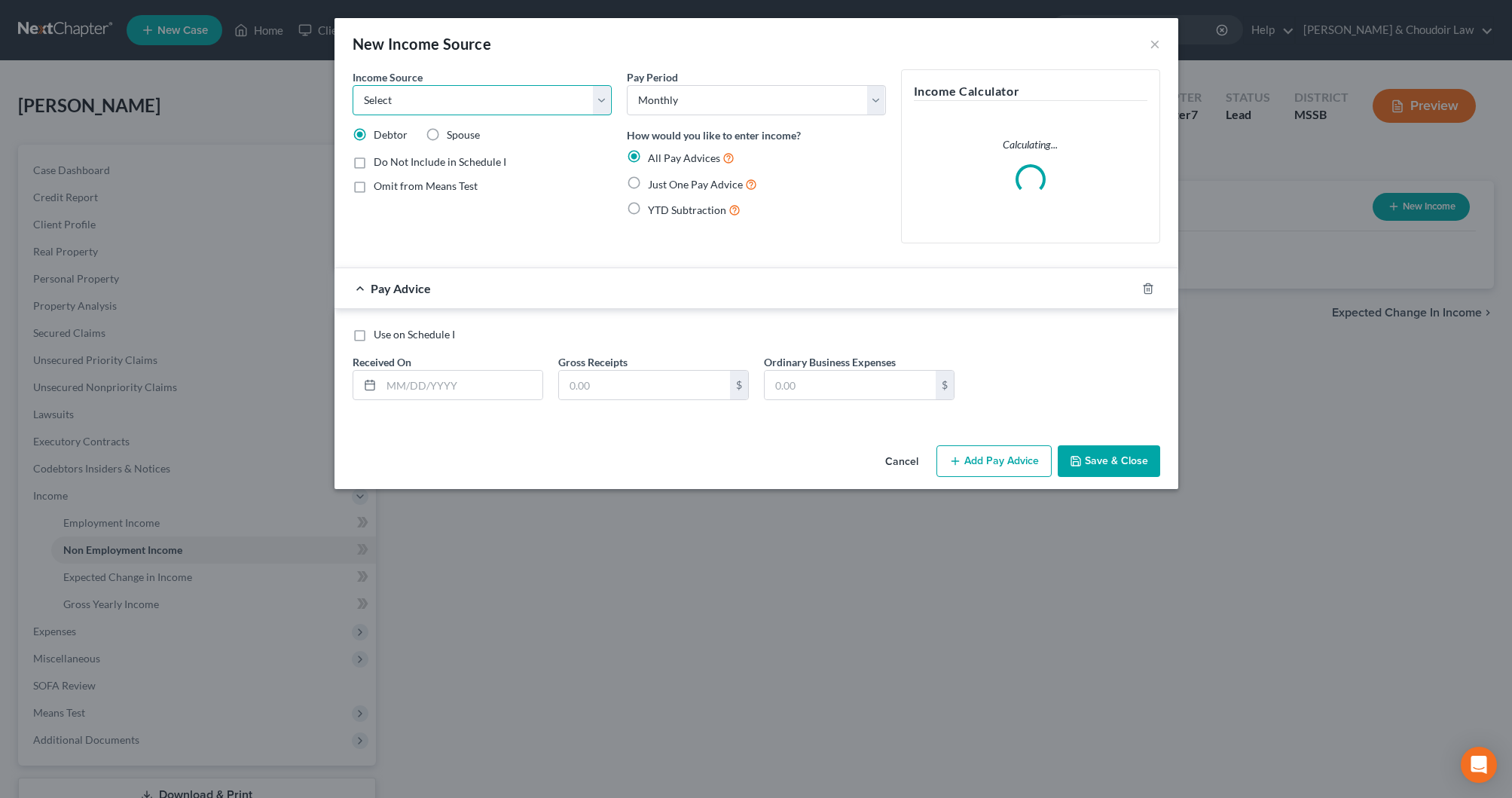
select select "4"
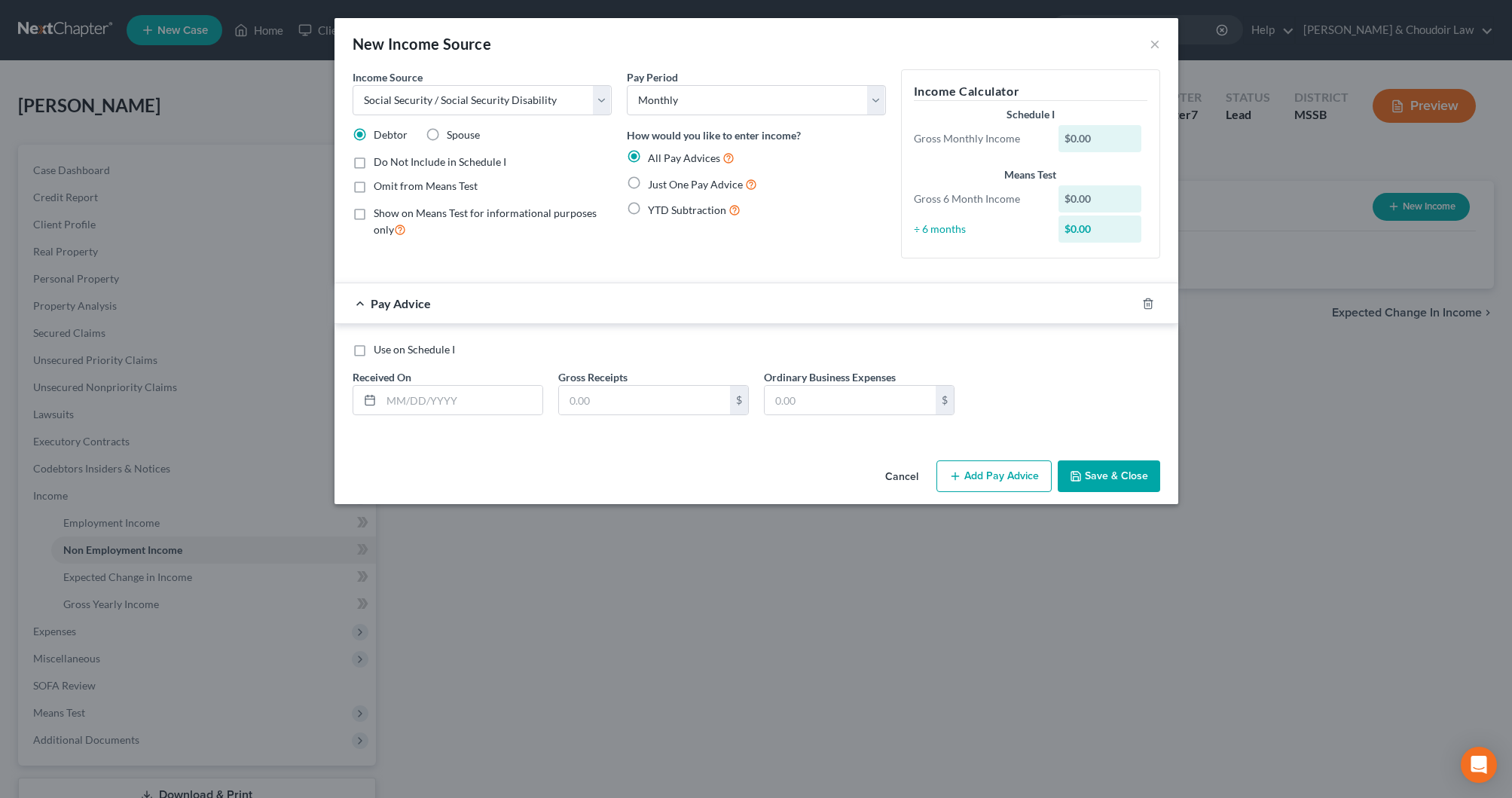
click at [671, 183] on span "Just One Pay Advice" at bounding box center [695, 184] width 95 height 12
click at [664, 183] on input "Just One Pay Advice" at bounding box center [659, 180] width 10 height 10
radio input "true"
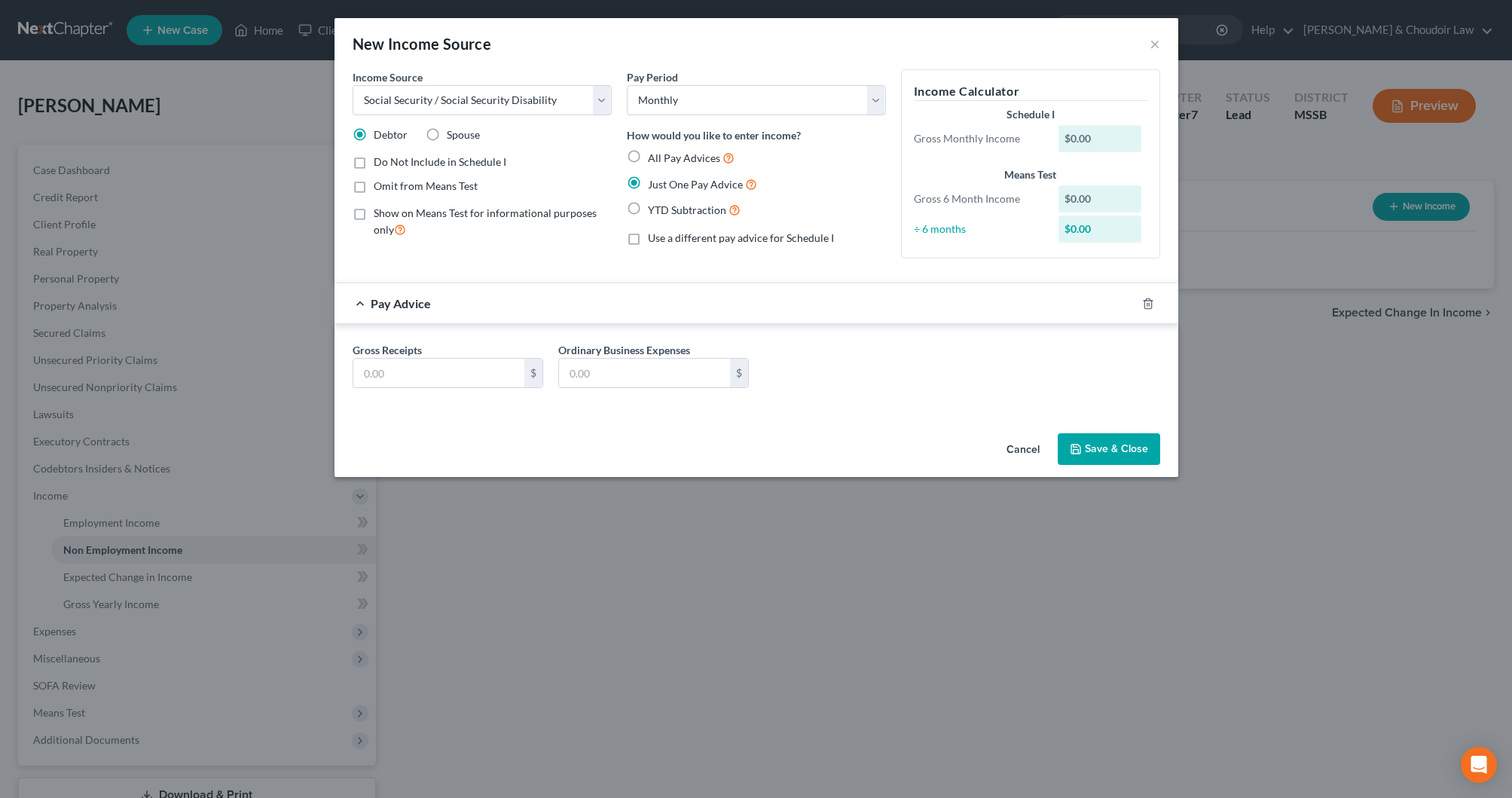
click at [419, 183] on span "Omit from Means Test" at bounding box center [426, 185] width 104 height 12
click at [389, 183] on input "Omit from Means Test" at bounding box center [384, 183] width 10 height 10
checkbox input "true"
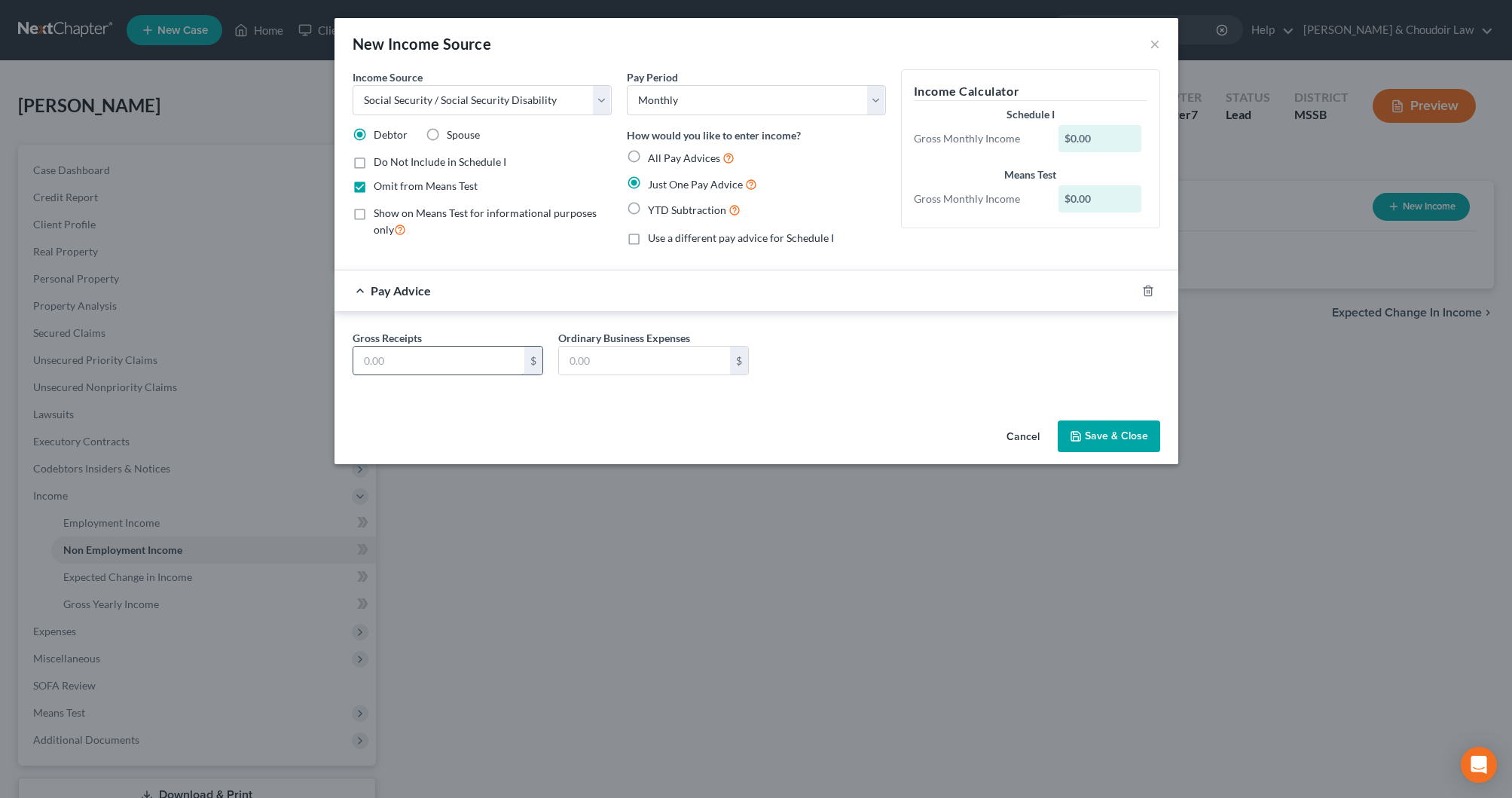
click at [422, 365] on input "text" at bounding box center [439, 361] width 171 height 28
type input "2,425"
click at [1111, 427] on button "Save & Close" at bounding box center [1109, 436] width 102 height 32
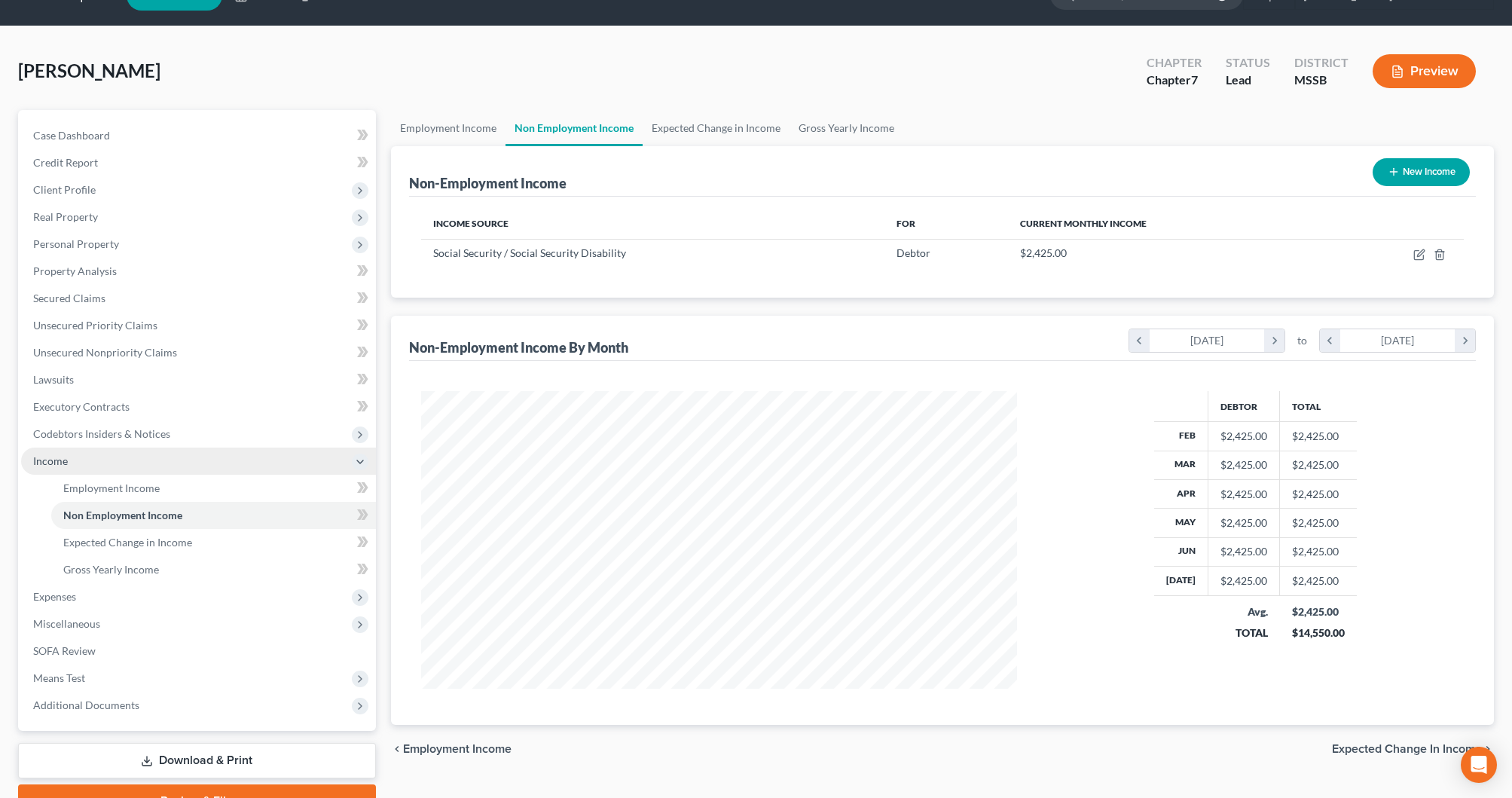
scroll to position [35, 0]
click at [835, 126] on link "Gross Yearly Income" at bounding box center [847, 128] width 114 height 37
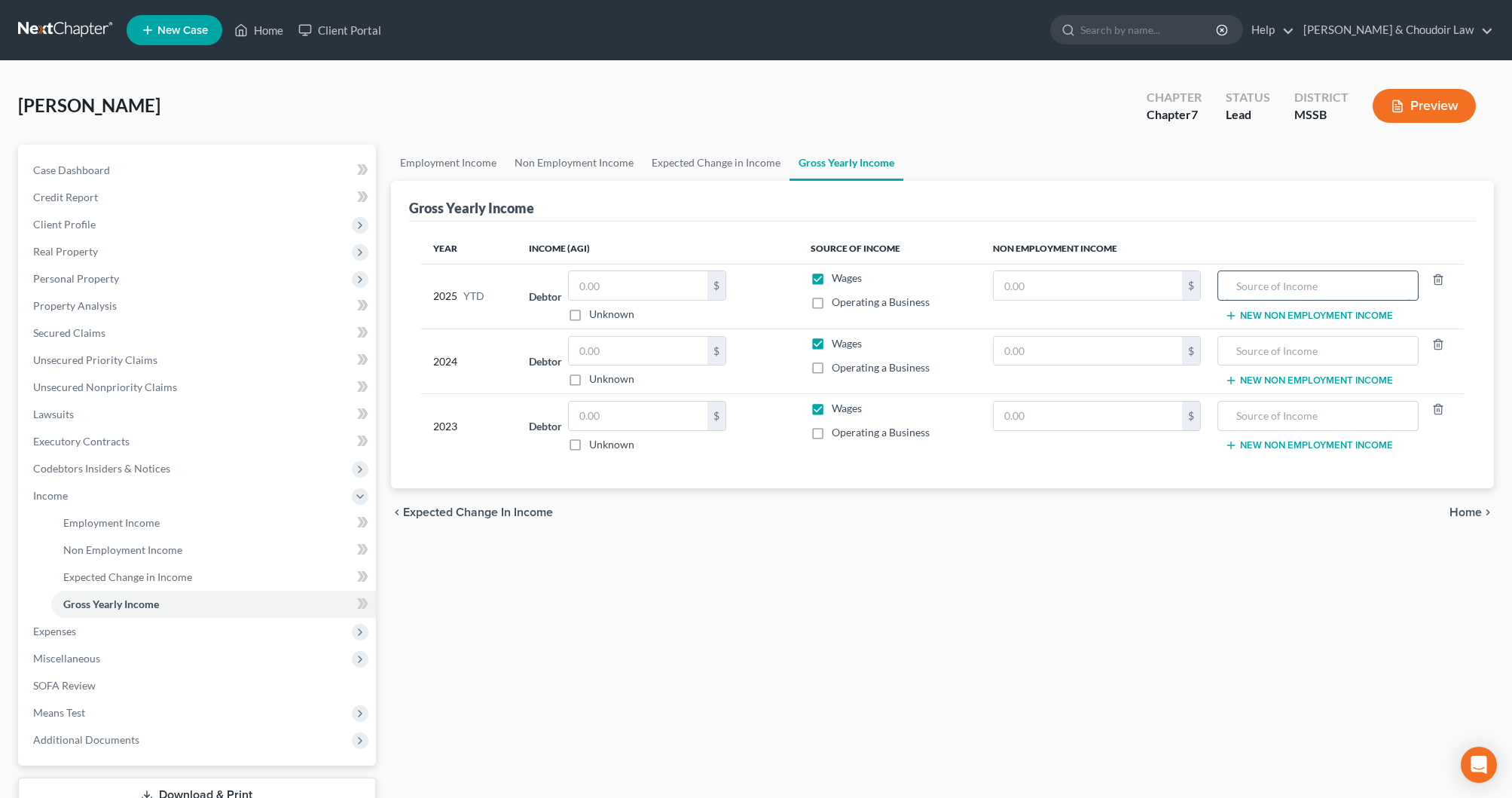
click at [1248, 287] on input "text" at bounding box center [1319, 286] width 185 height 28
type input "SS Benefits"
click at [1074, 293] on input "text" at bounding box center [1088, 286] width 189 height 28
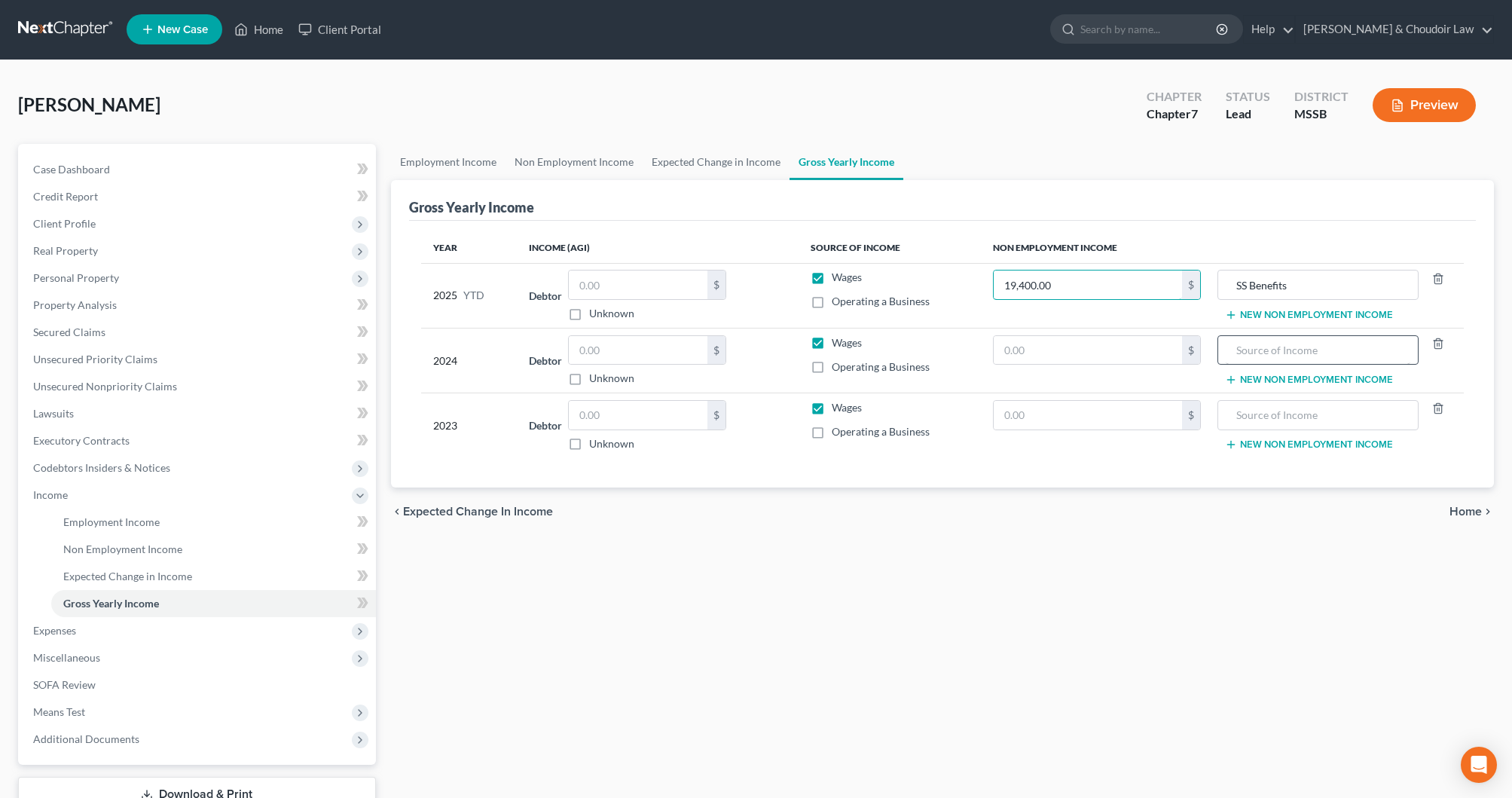
scroll to position [1, 0]
type input "19,400.00"
click at [1288, 349] on input "text" at bounding box center [1319, 350] width 185 height 28
type input "SS Benefits"
click at [1114, 348] on input "text" at bounding box center [1088, 350] width 189 height 28
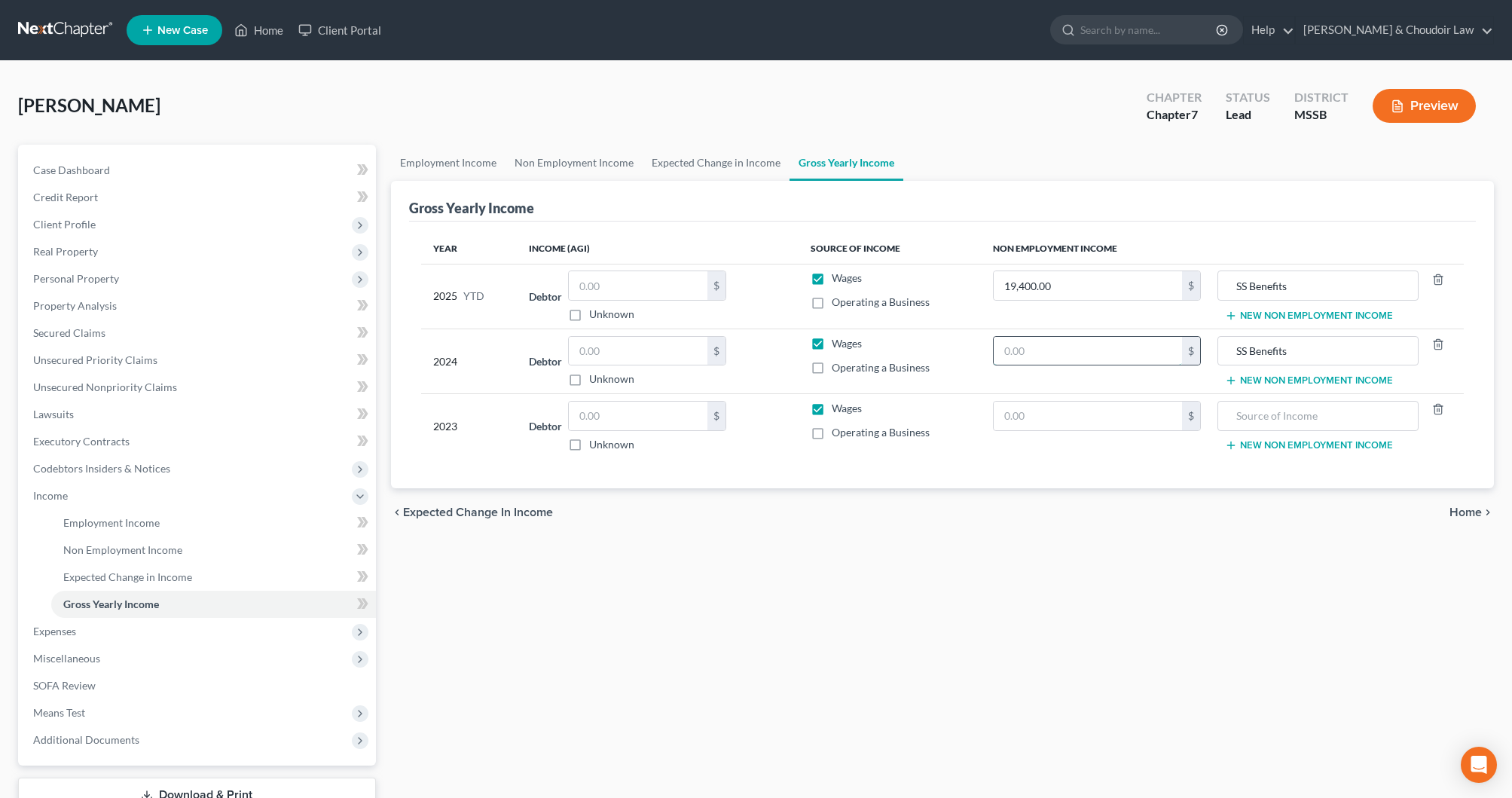
scroll to position [0, 0]
type input "29,100"
click at [1297, 351] on input "SS Benefits" at bounding box center [1319, 351] width 185 height 28
click at [1087, 417] on input "text" at bounding box center [1088, 416] width 189 height 28
type input "29,100"
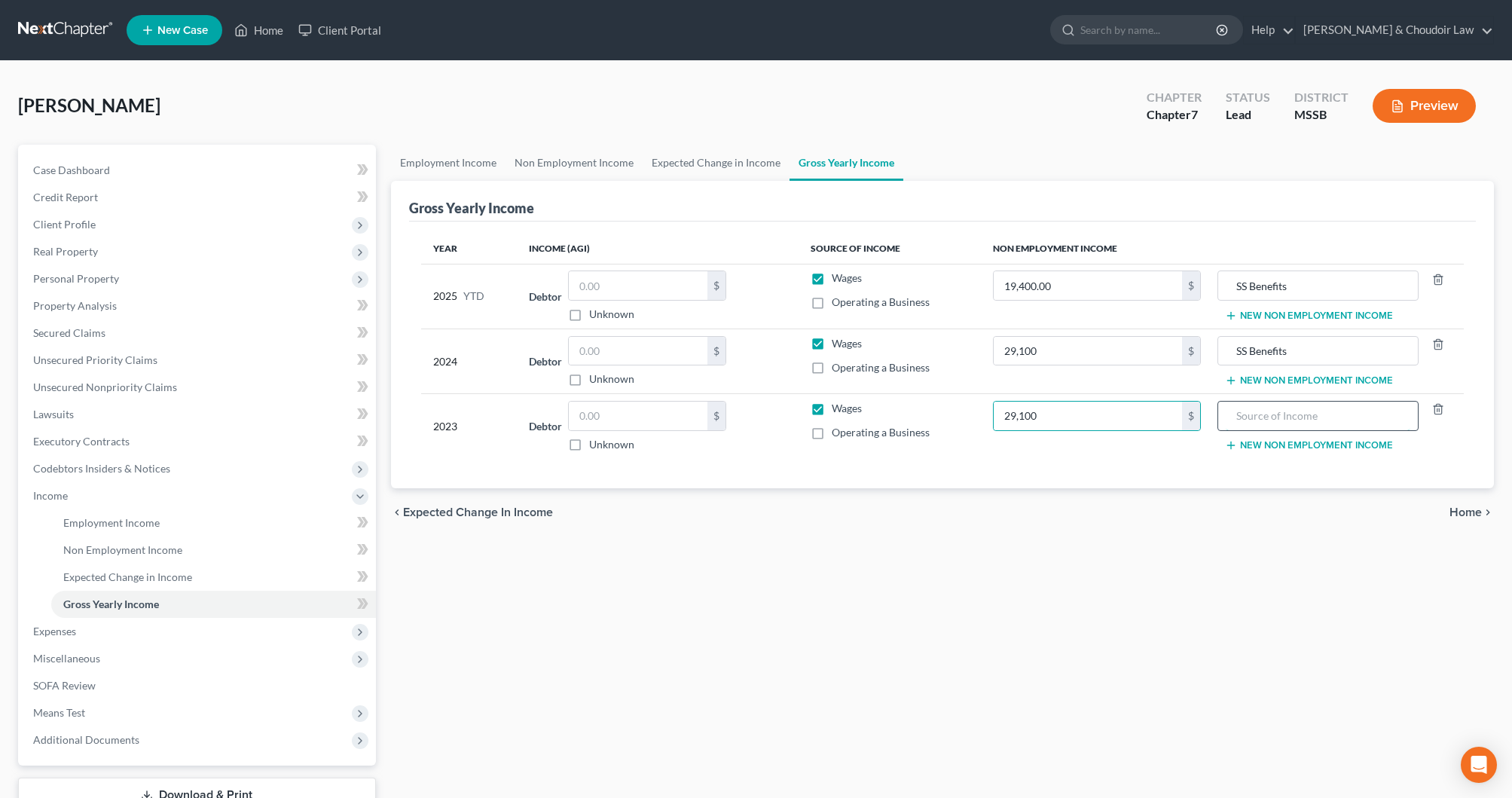
click at [1248, 412] on input "text" at bounding box center [1319, 416] width 185 height 28
type input "SS Benefits"
click at [72, 649] on span "Miscellaneous" at bounding box center [199, 658] width 355 height 27
click at [75, 639] on link "Losses" at bounding box center [214, 631] width 325 height 27
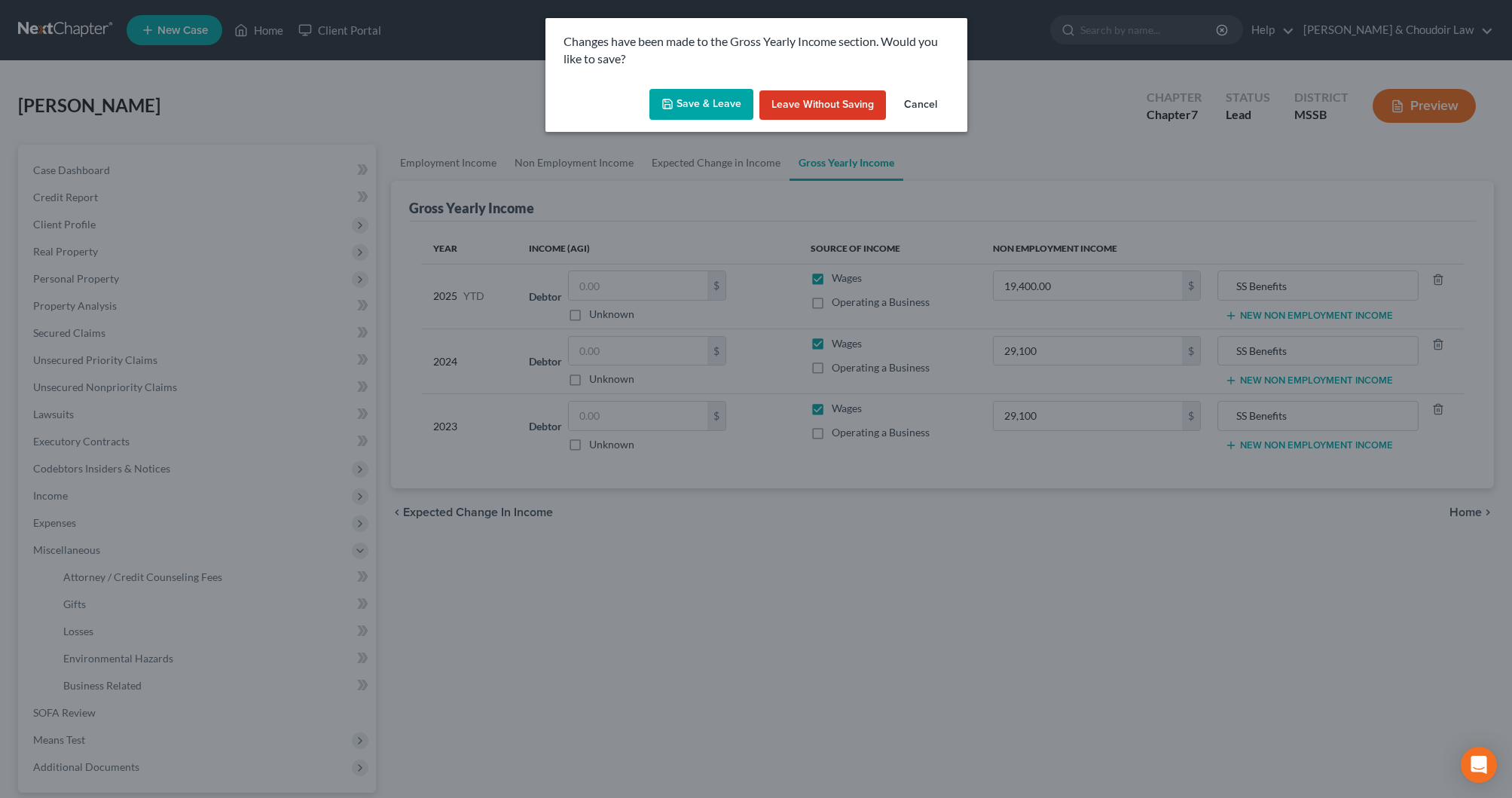
click at [698, 109] on button "Save & Leave" at bounding box center [701, 105] width 104 height 32
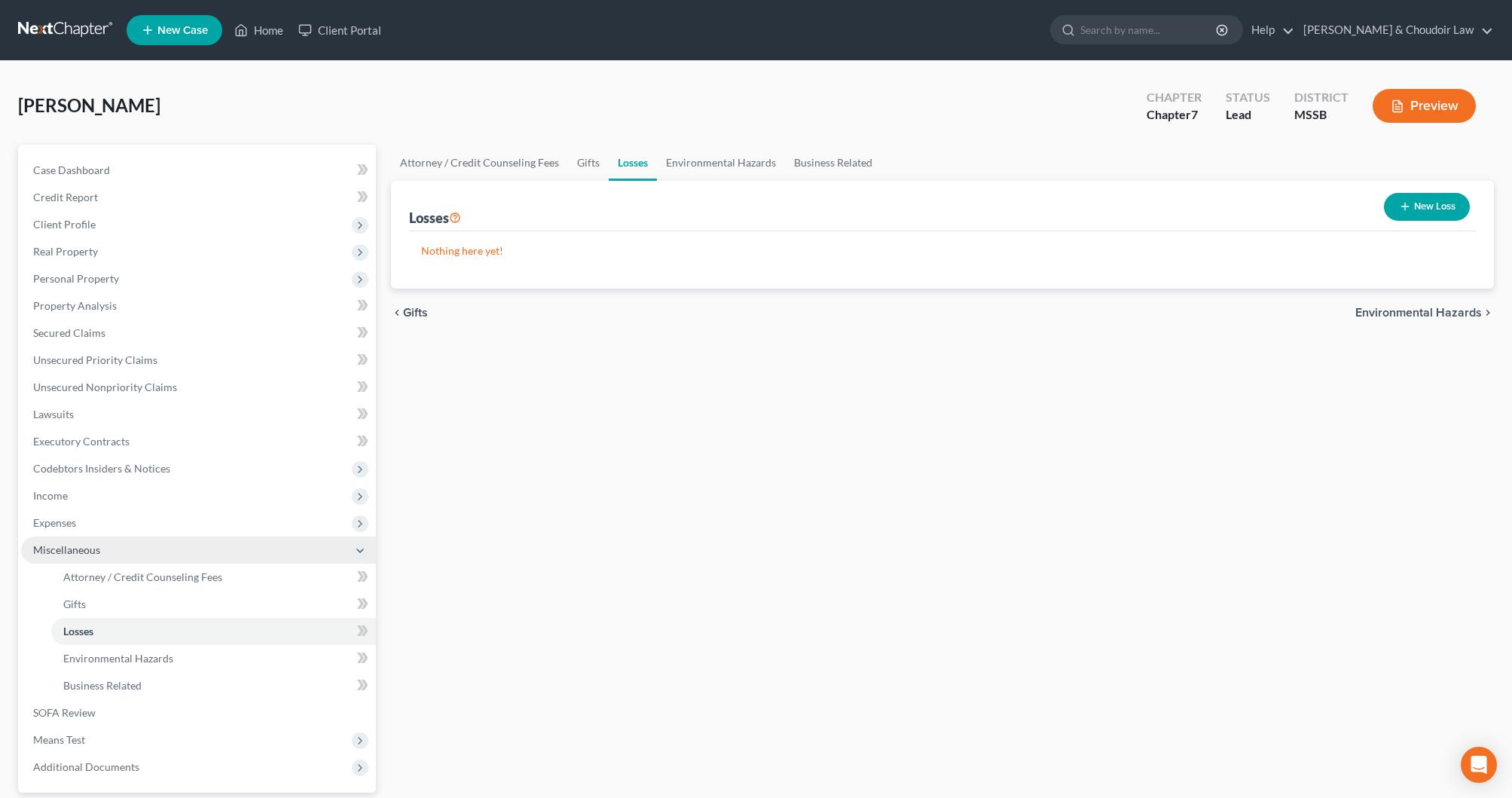
scroll to position [-1, 0]
click at [71, 527] on span "Expenses" at bounding box center [54, 523] width 43 height 12
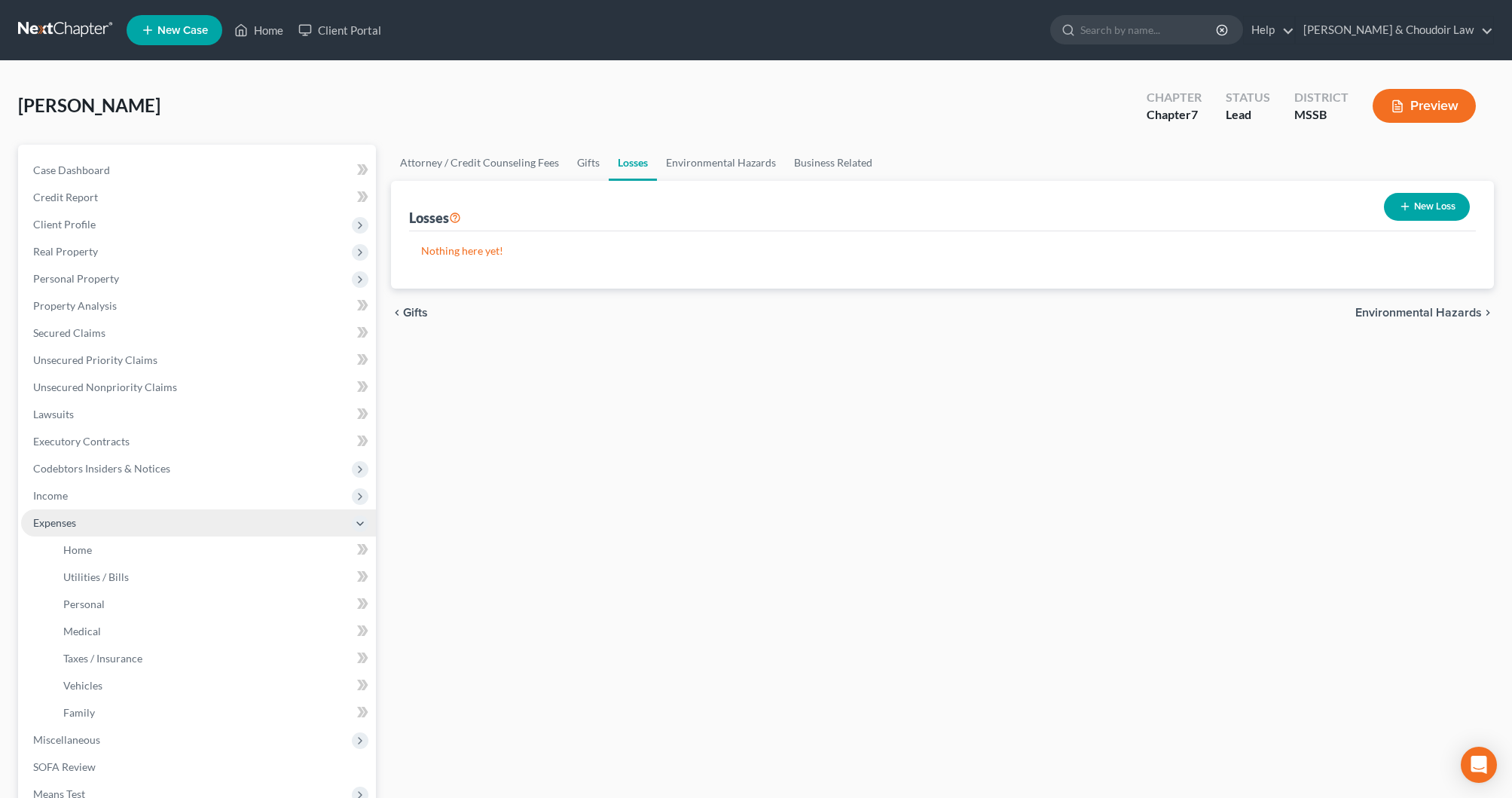
scroll to position [0, 0]
click at [111, 550] on link "Home" at bounding box center [214, 550] width 325 height 27
